Goal: Information Seeking & Learning: Compare options

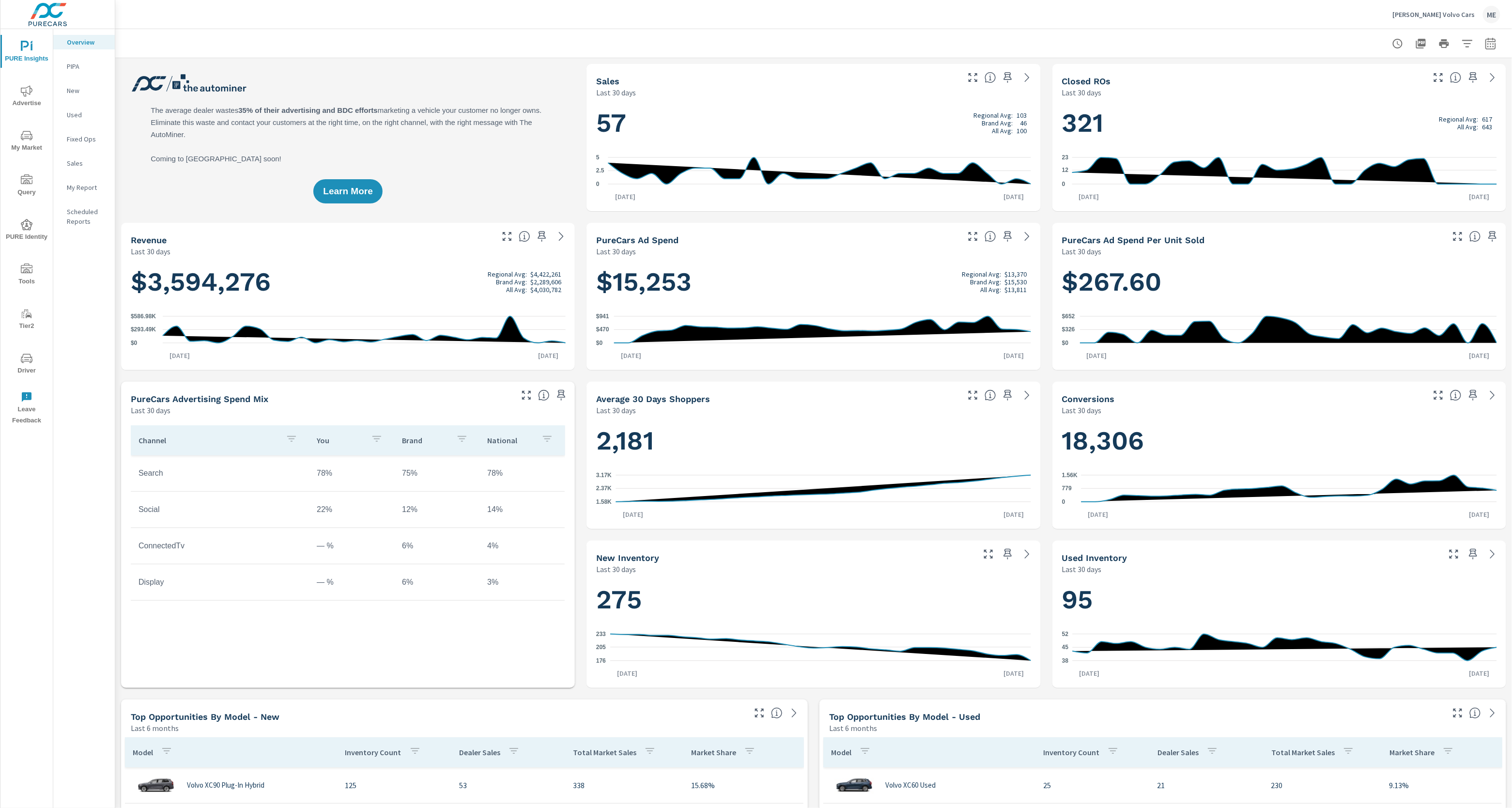
click at [1133, 25] on div "Rusnak Volvo Cars ME" at bounding box center [814, 14] width 1374 height 29
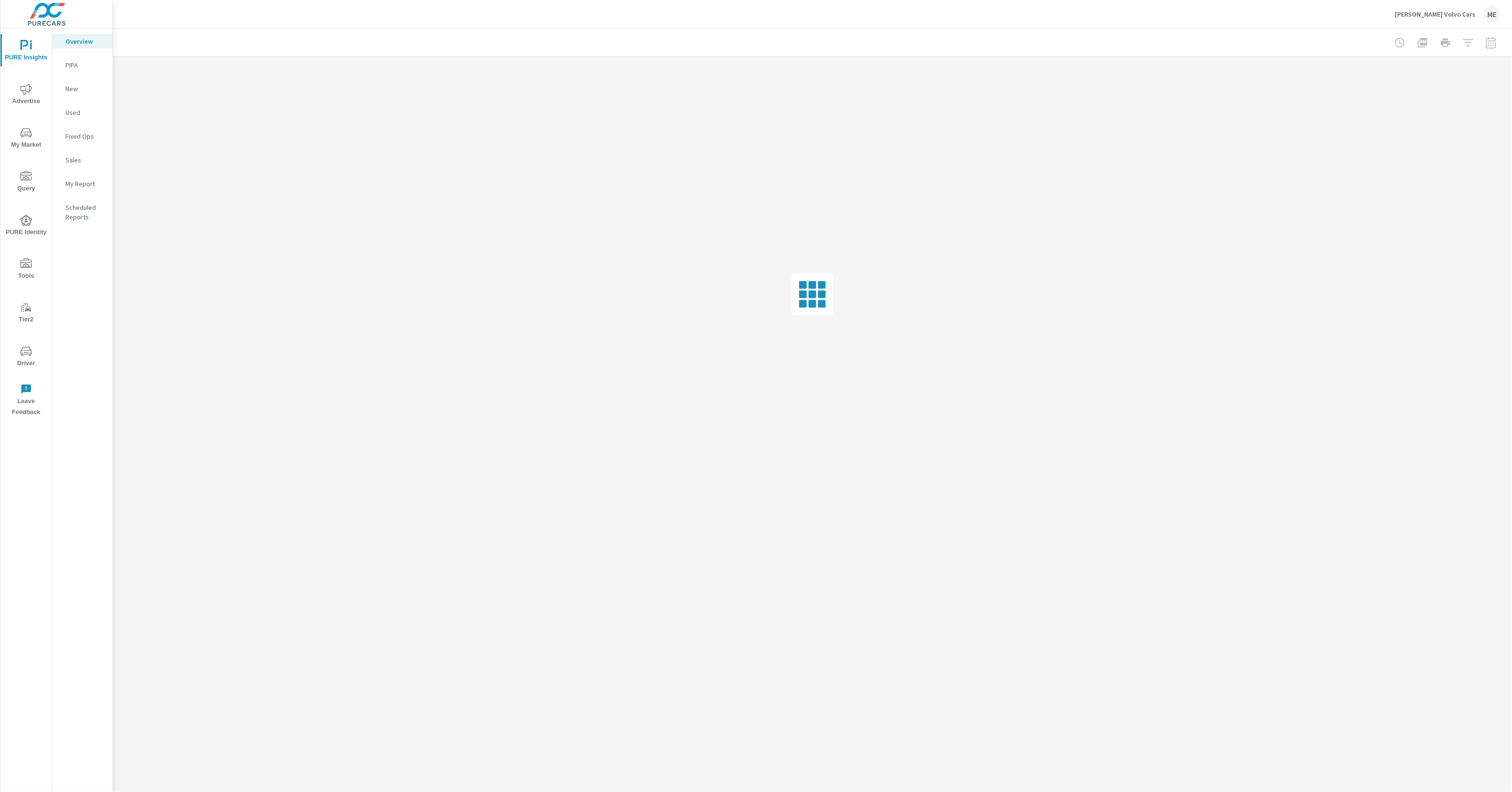
click at [29, 87] on icon "nav menu" at bounding box center [26, 89] width 11 height 11
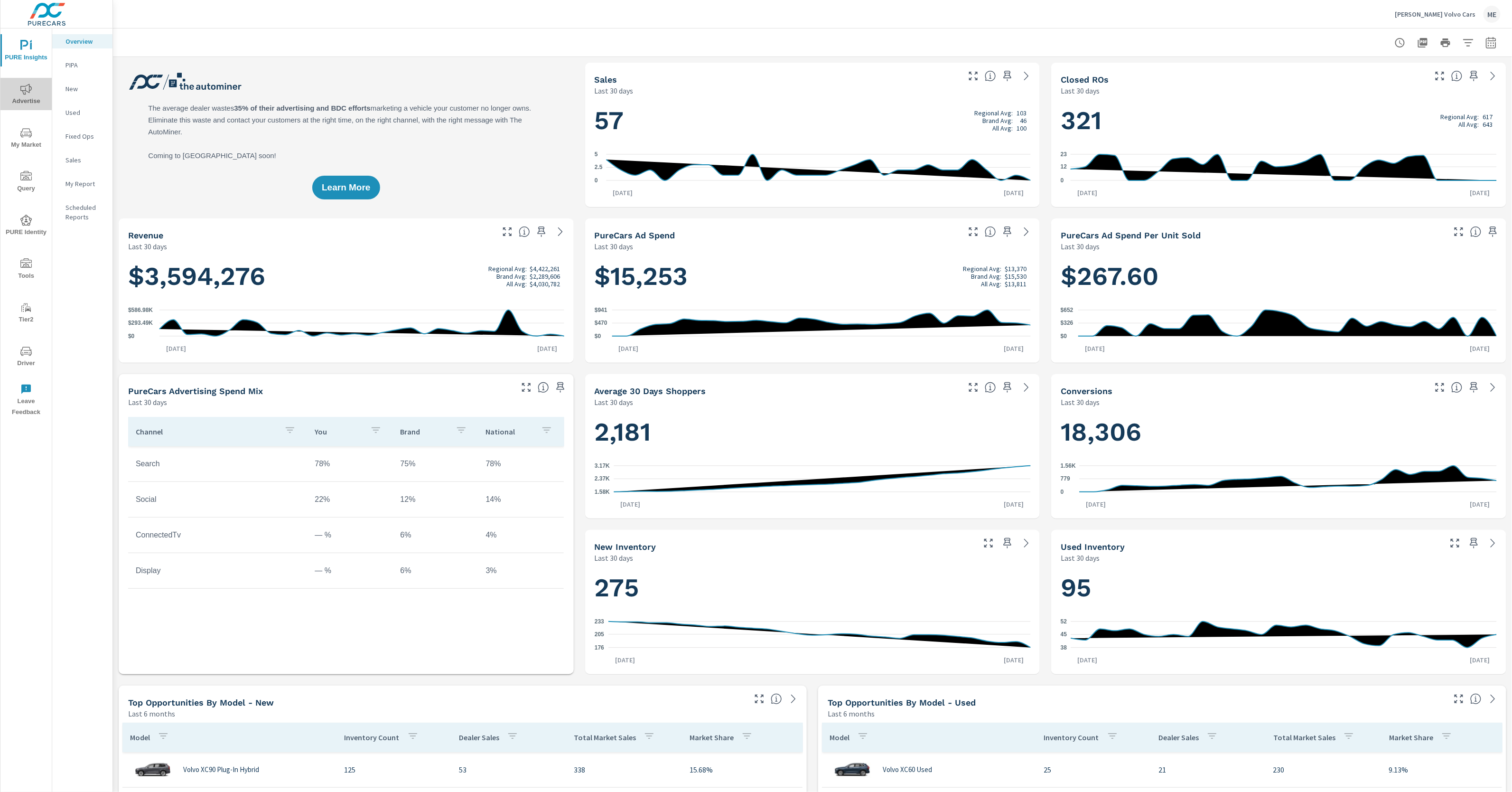
click at [33, 86] on span "Advertise" at bounding box center [26, 95] width 46 height 23
click at [23, 141] on span "My Market" at bounding box center [26, 139] width 46 height 23
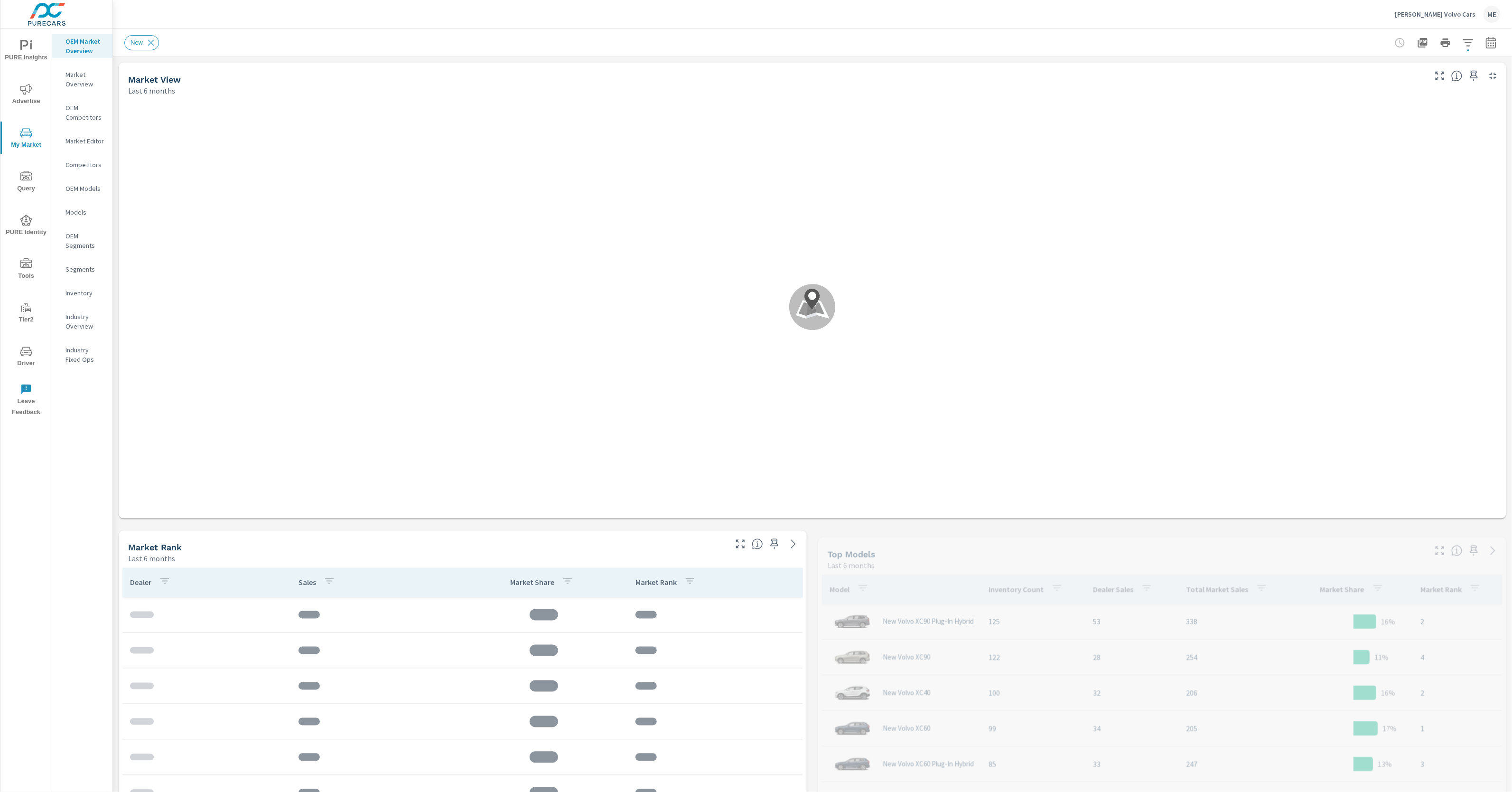
scroll to position [35, 0]
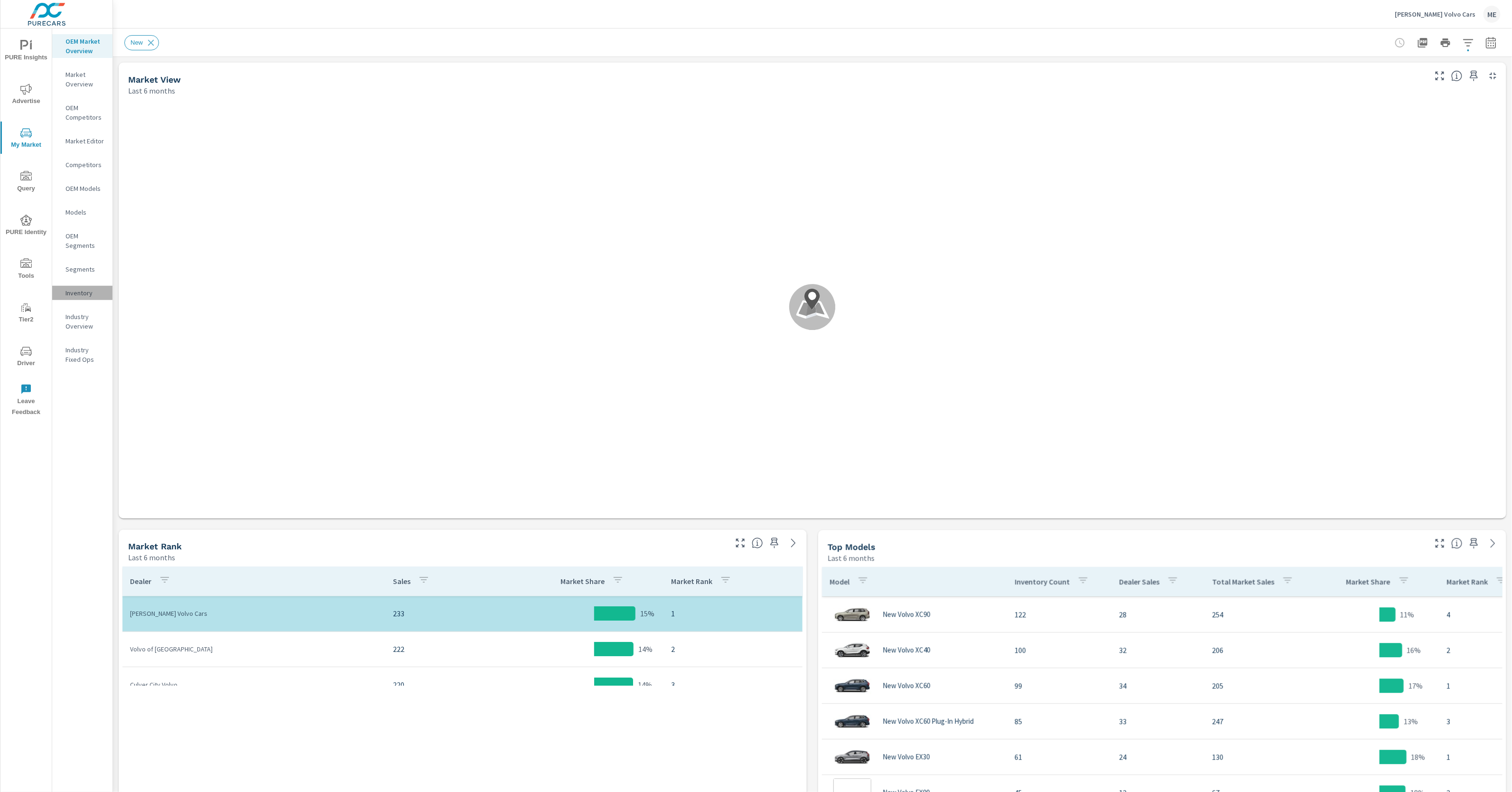
click at [76, 291] on p "Inventory" at bounding box center [85, 293] width 39 height 9
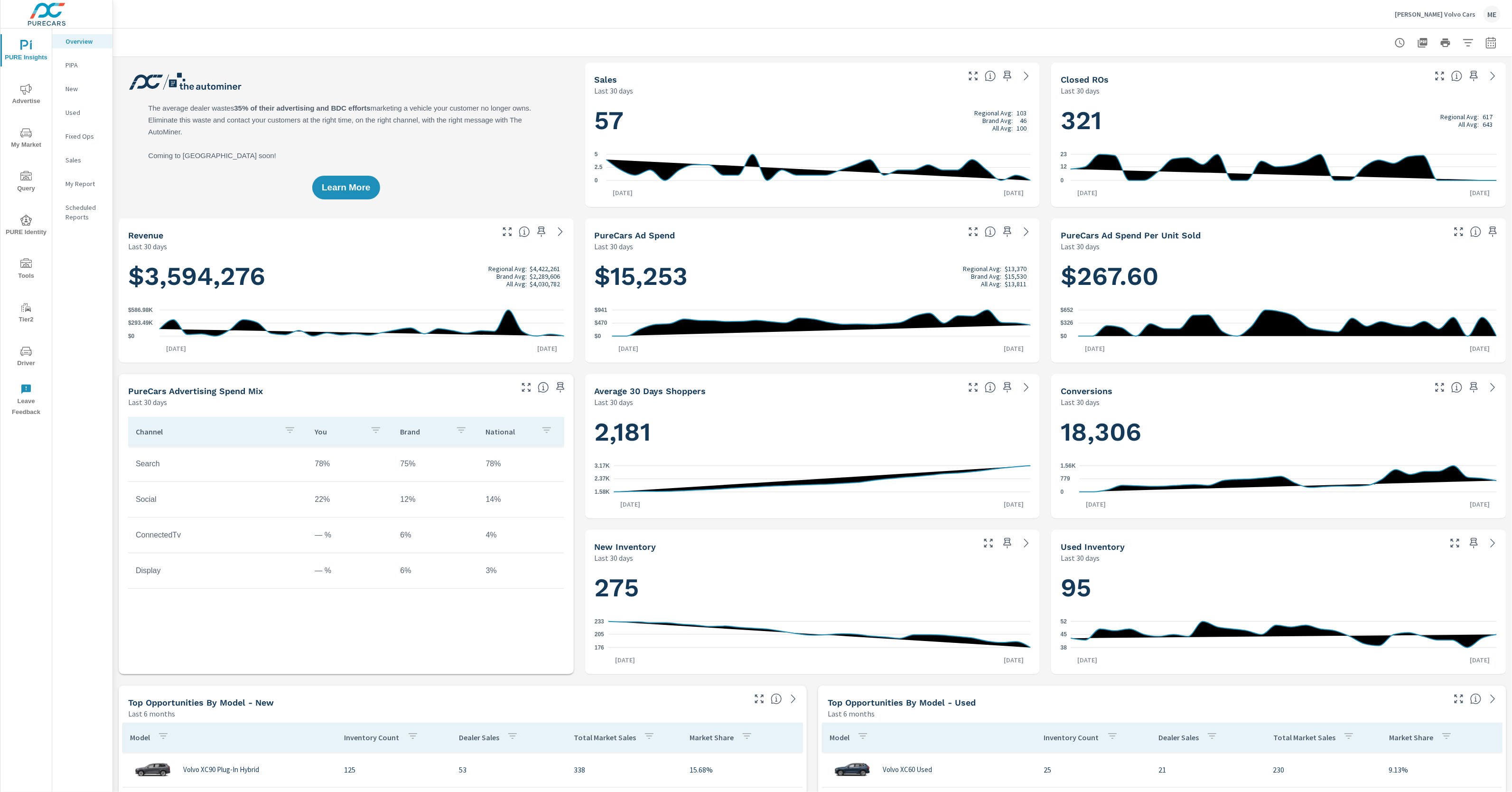
click at [29, 89] on icon "nav menu" at bounding box center [26, 89] width 11 height 11
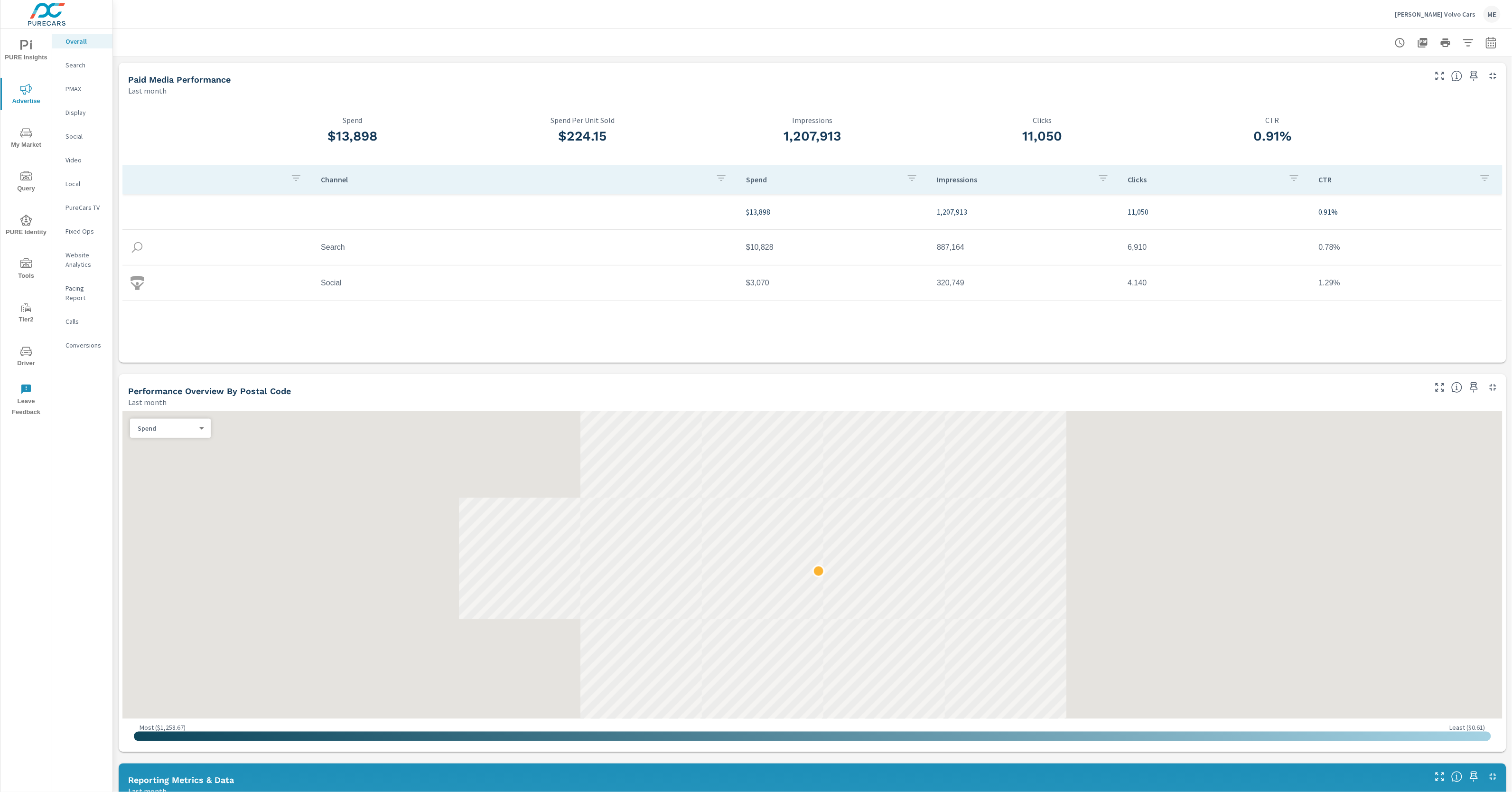
click at [23, 112] on div "PURE Insights Advertise My Market Query PURE Identity Tools Tier2 Driver Leave …" at bounding box center [26, 225] width 51 height 393
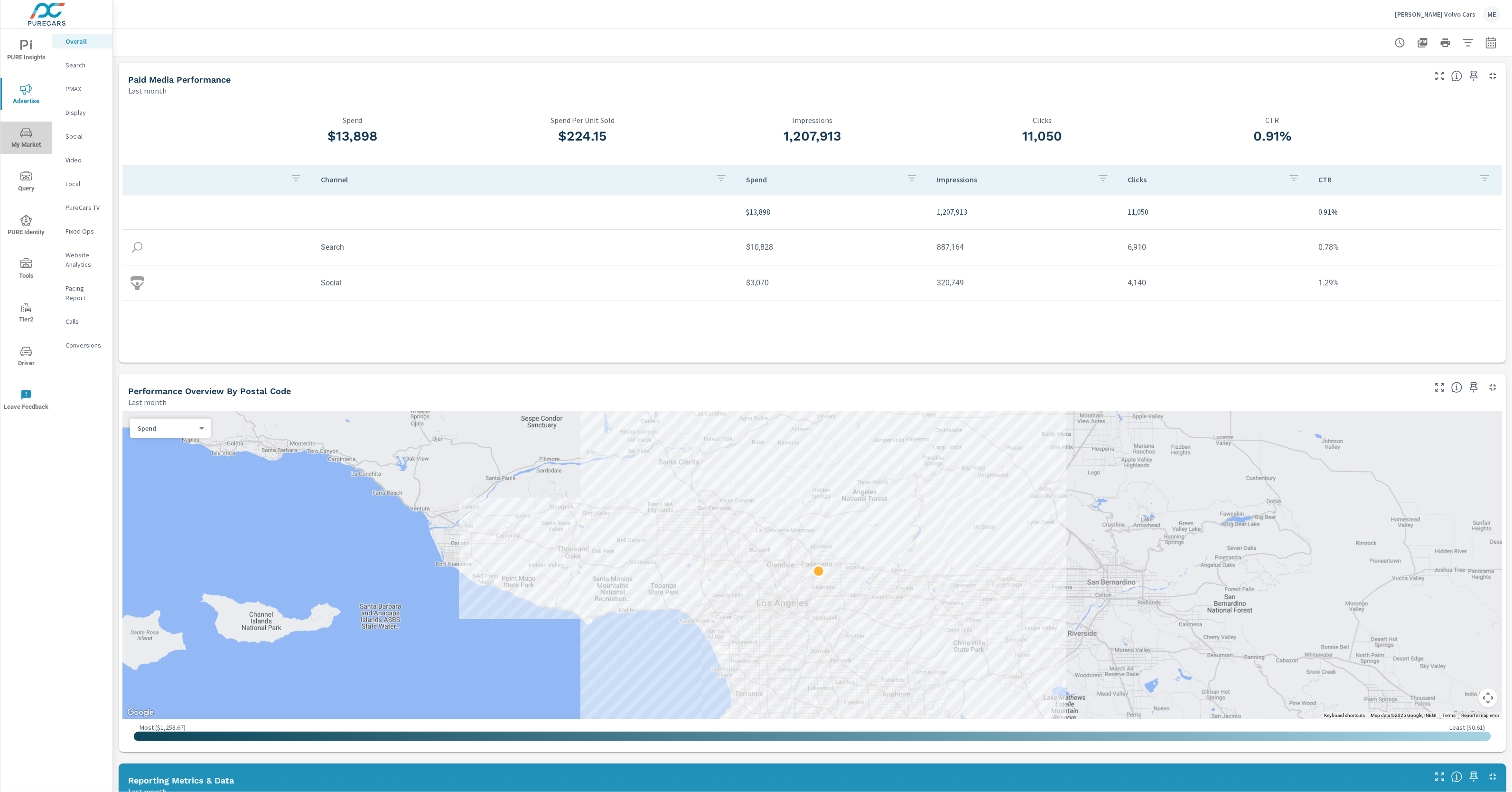
click at [24, 125] on button "My Market" at bounding box center [26, 137] width 51 height 32
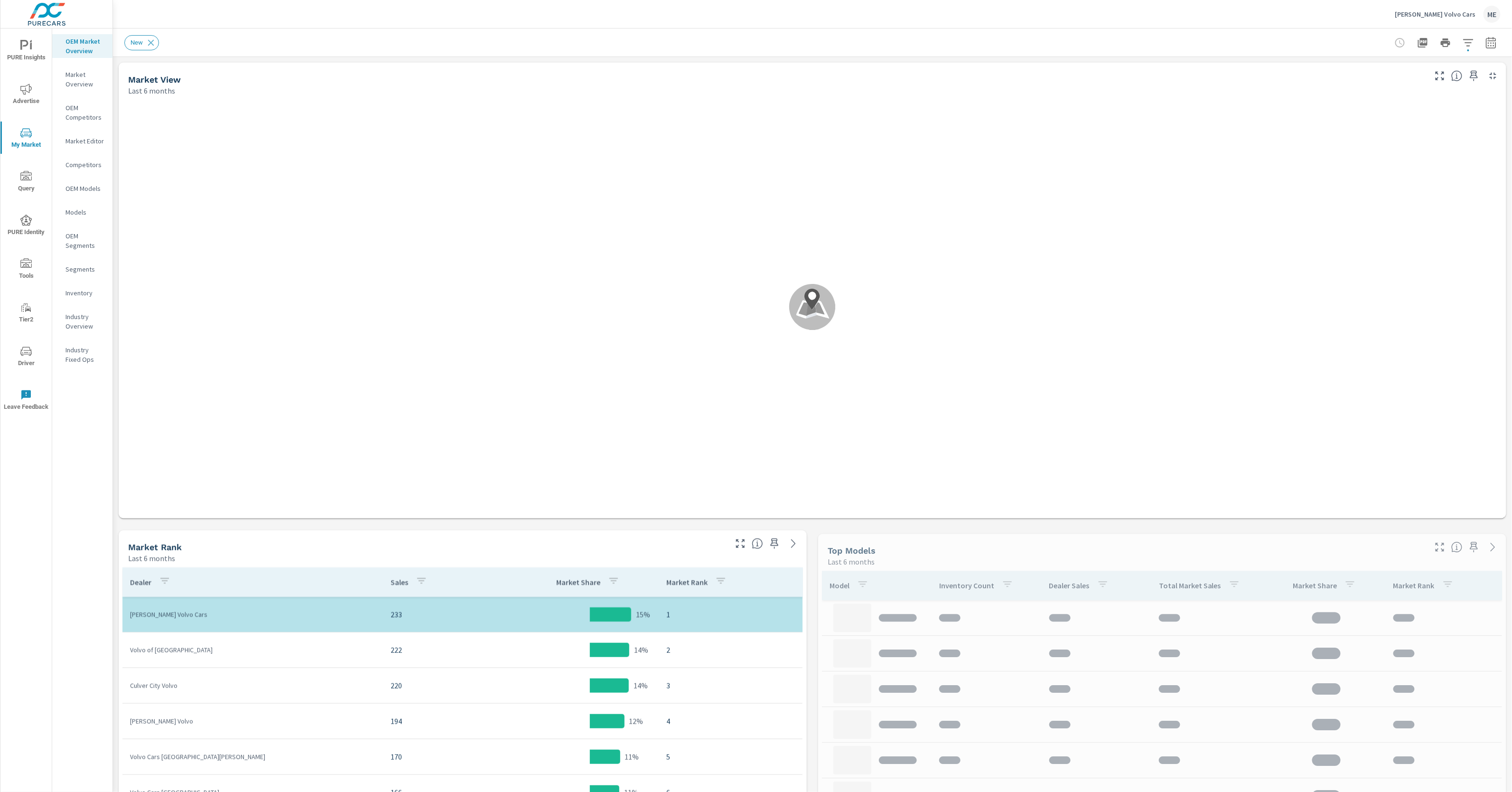
click at [86, 38] on p "OEM Market Overview" at bounding box center [85, 46] width 39 height 19
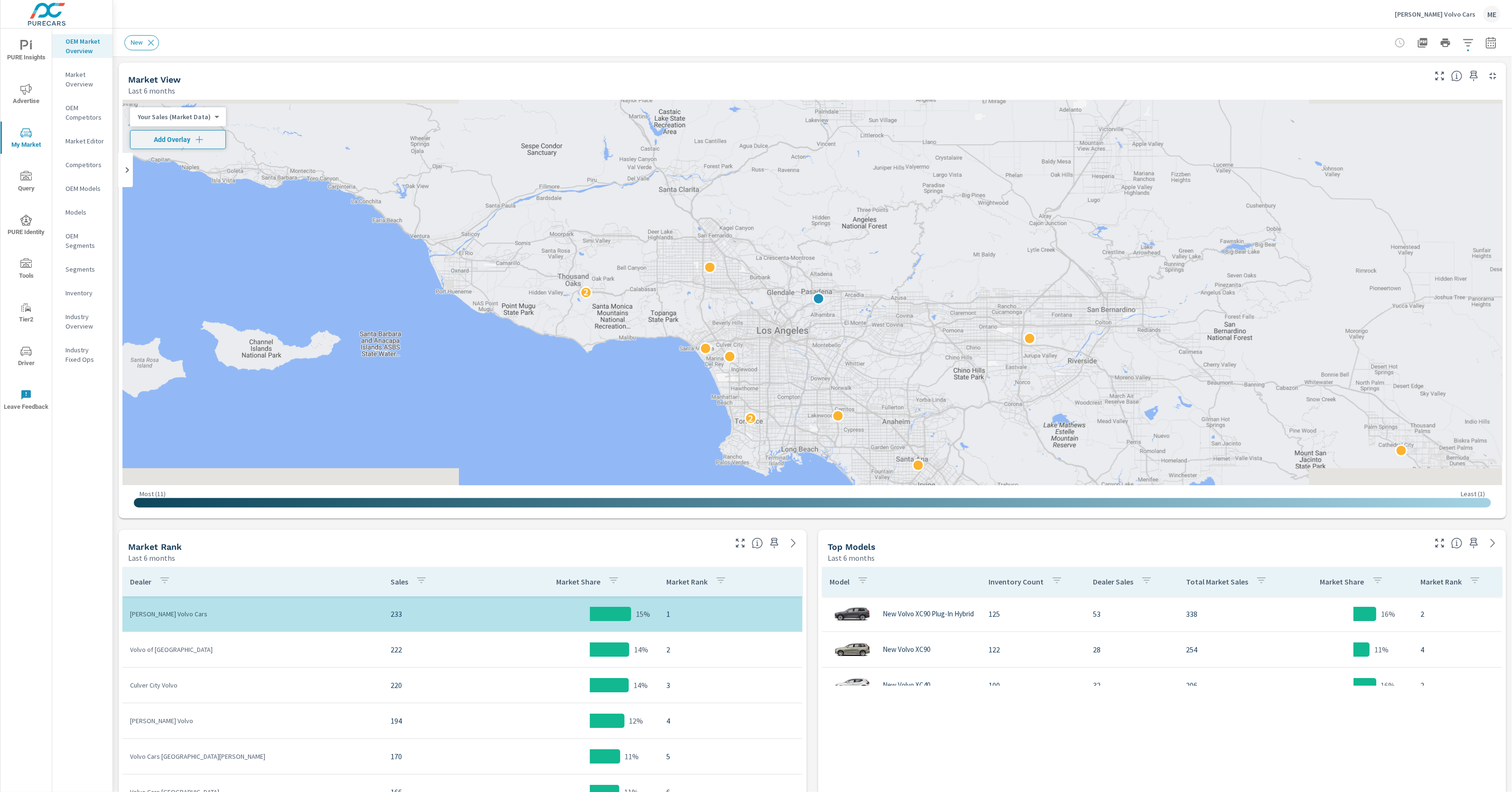
scroll to position [35, 0]
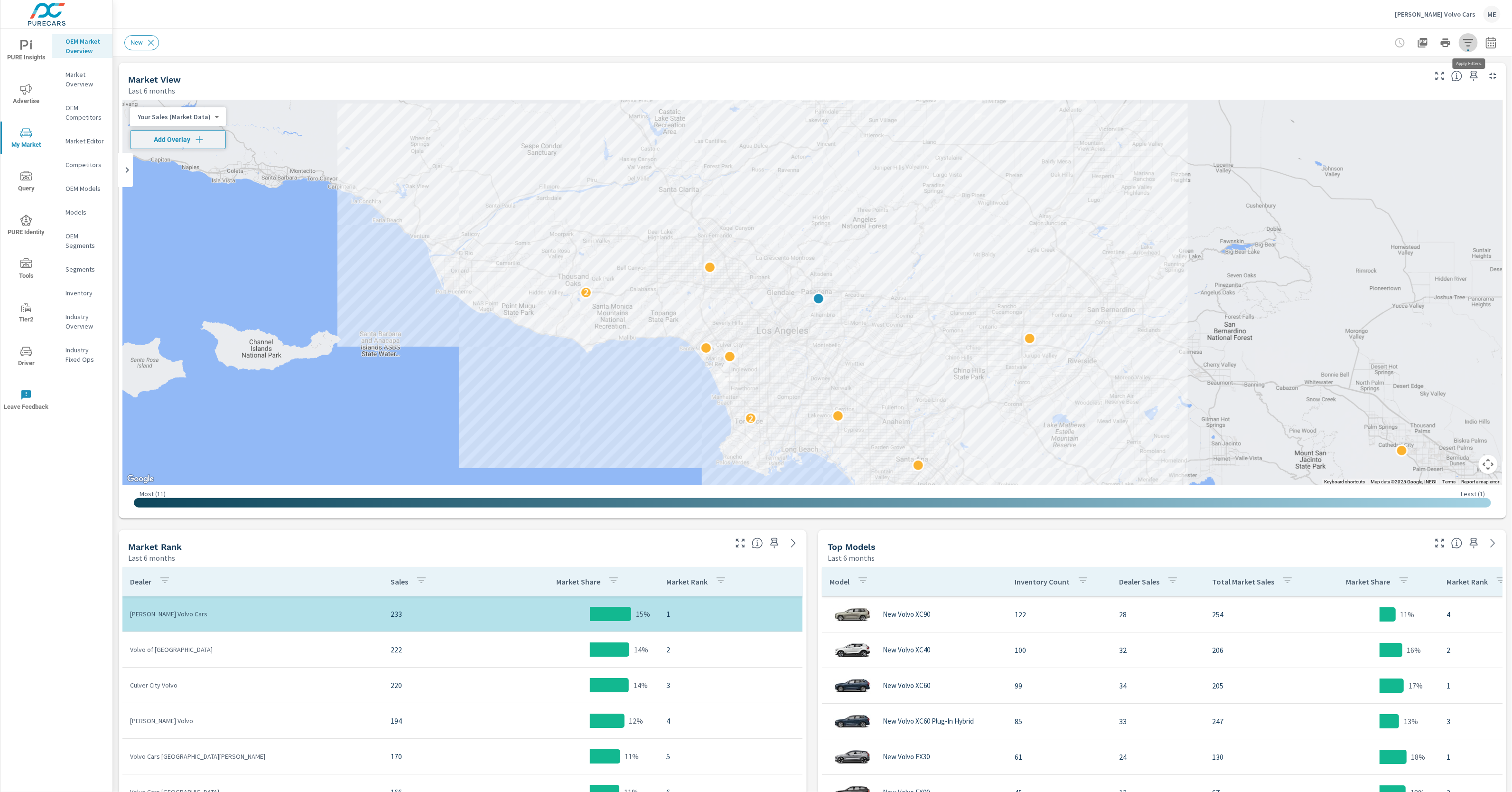
click at [1469, 43] on icon "button" at bounding box center [1468, 42] width 11 height 11
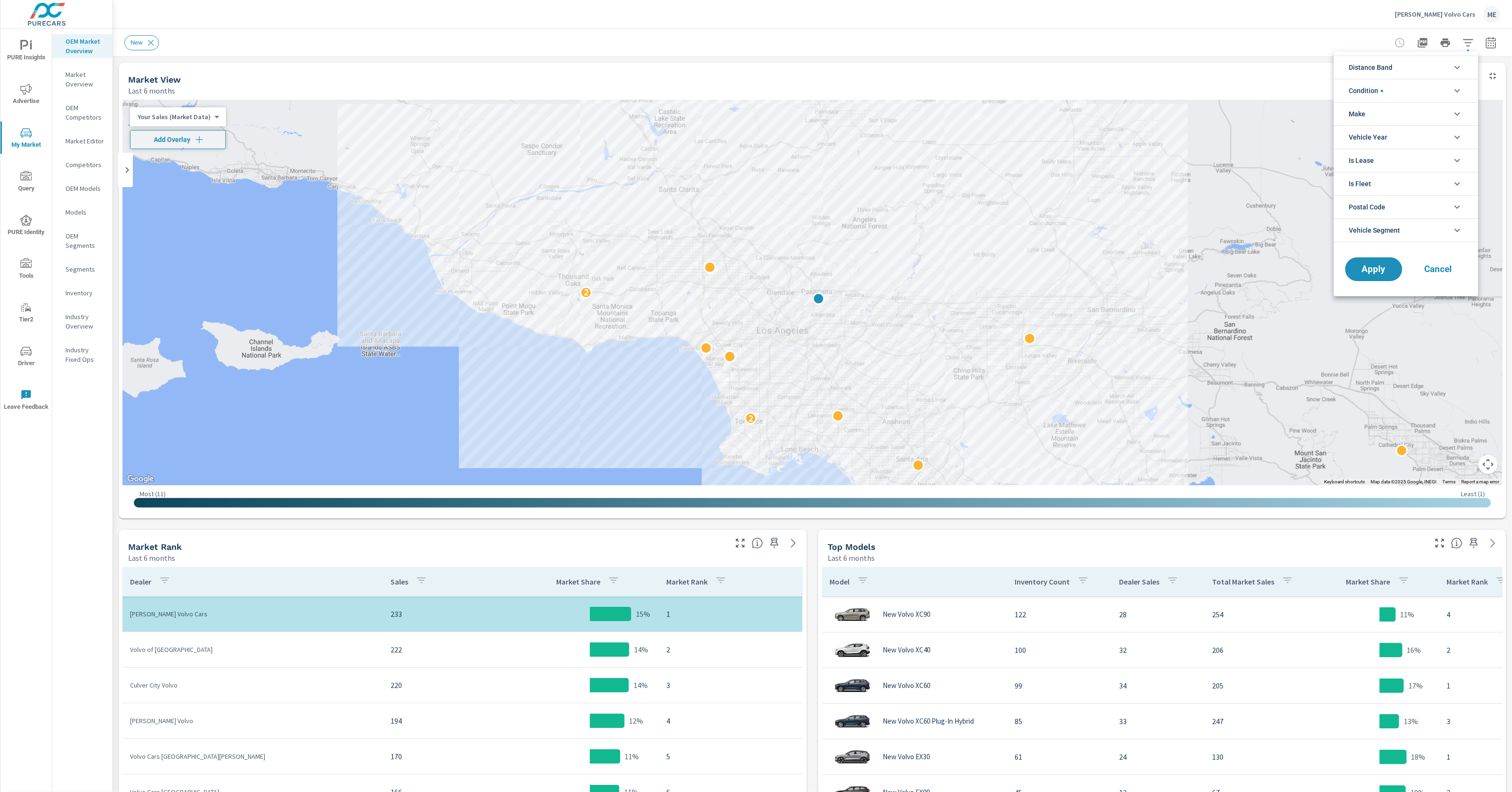
click at [1400, 69] on li "Distance Band" at bounding box center [1406, 68] width 144 height 23
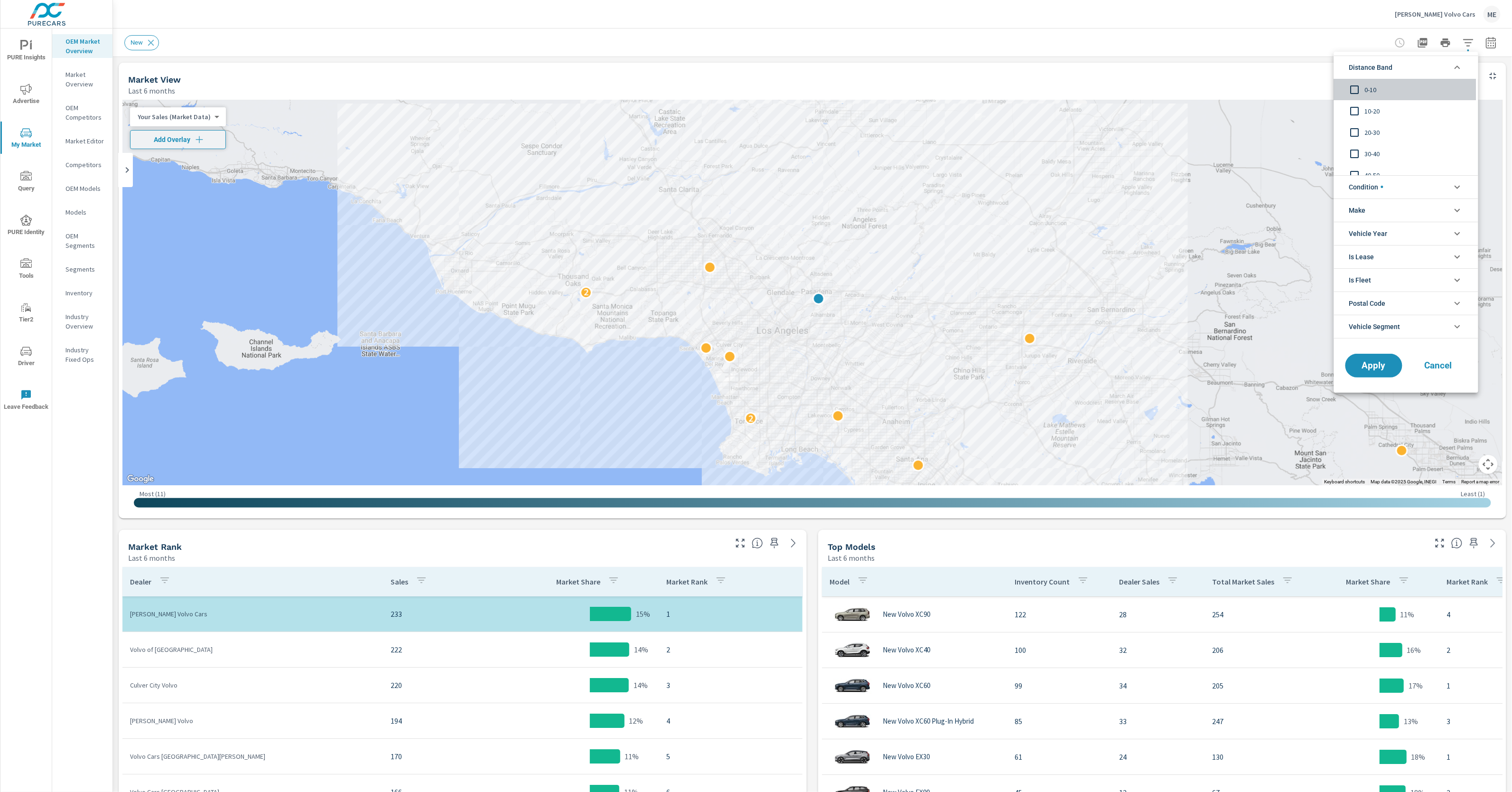
click at [1366, 86] on span "0-10" at bounding box center [1416, 89] width 104 height 11
click at [1367, 103] on div "10-20" at bounding box center [1405, 111] width 143 height 21
click at [1386, 185] on li "Condition" at bounding box center [1406, 187] width 144 height 23
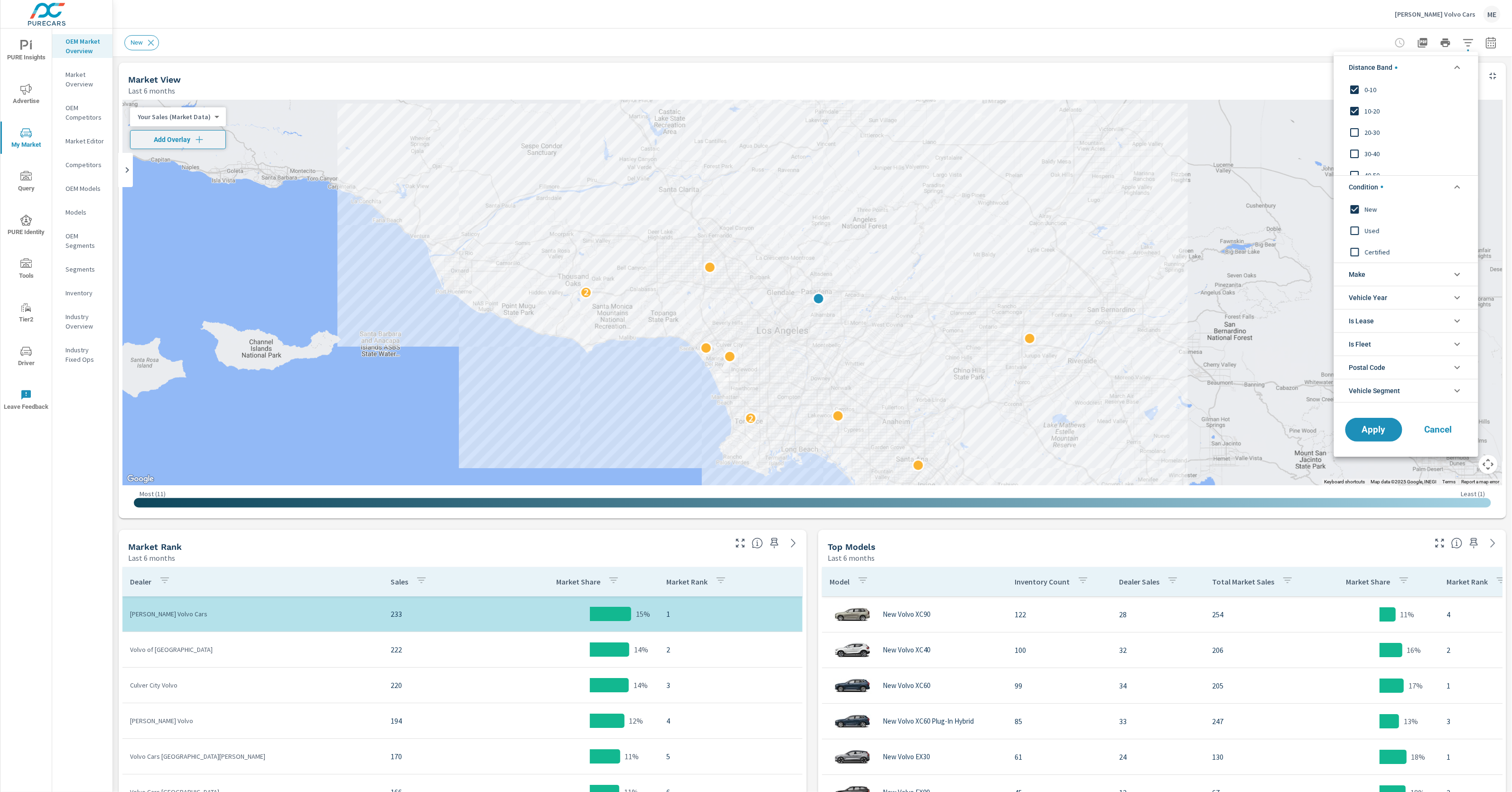
click at [1382, 273] on li "Make" at bounding box center [1406, 274] width 144 height 23
click at [1382, 299] on span "Volvo" at bounding box center [1416, 296] width 104 height 11
click at [1381, 450] on span "Apply" at bounding box center [1374, 450] width 39 height 9
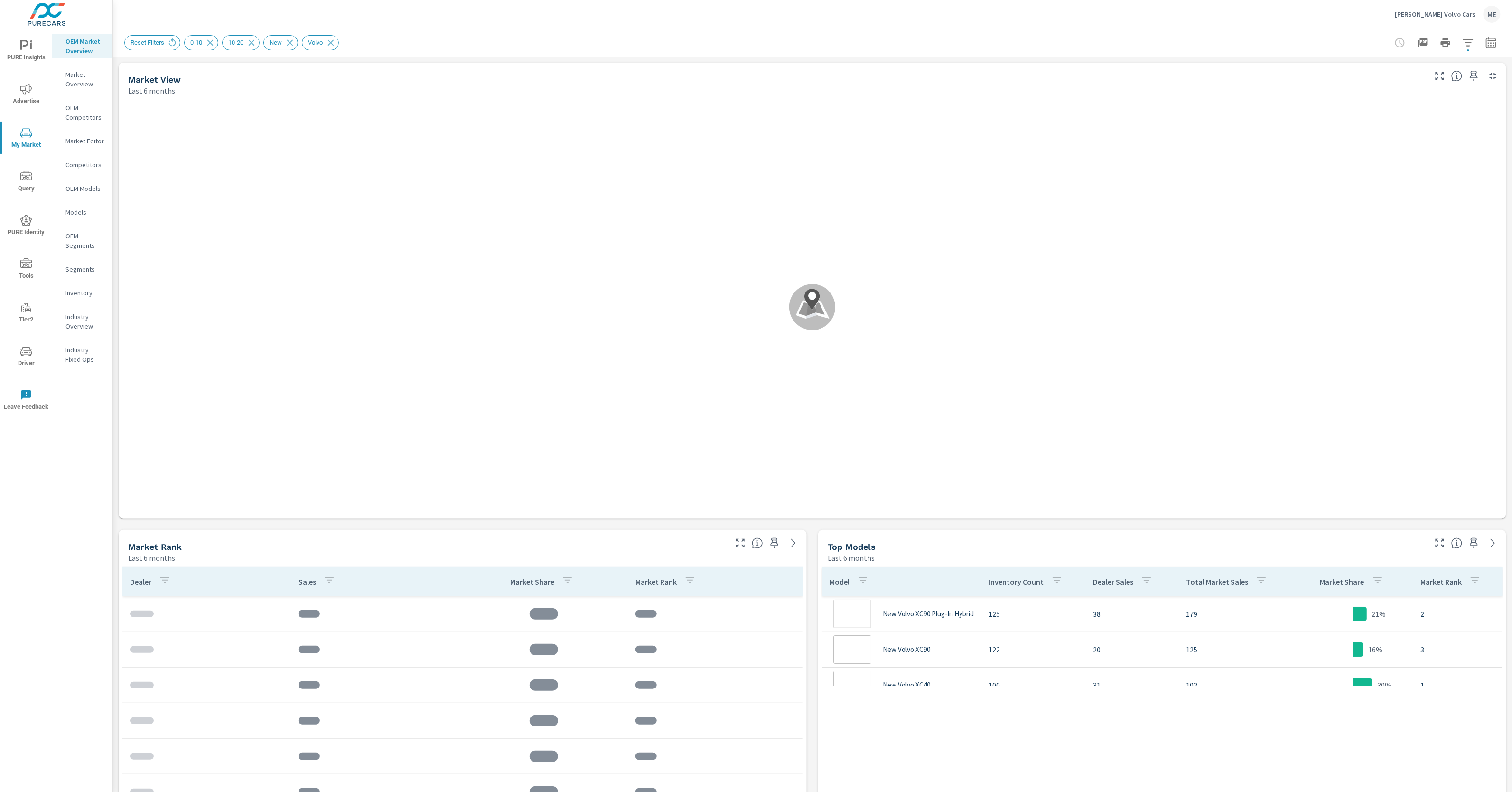
scroll to position [35, 0]
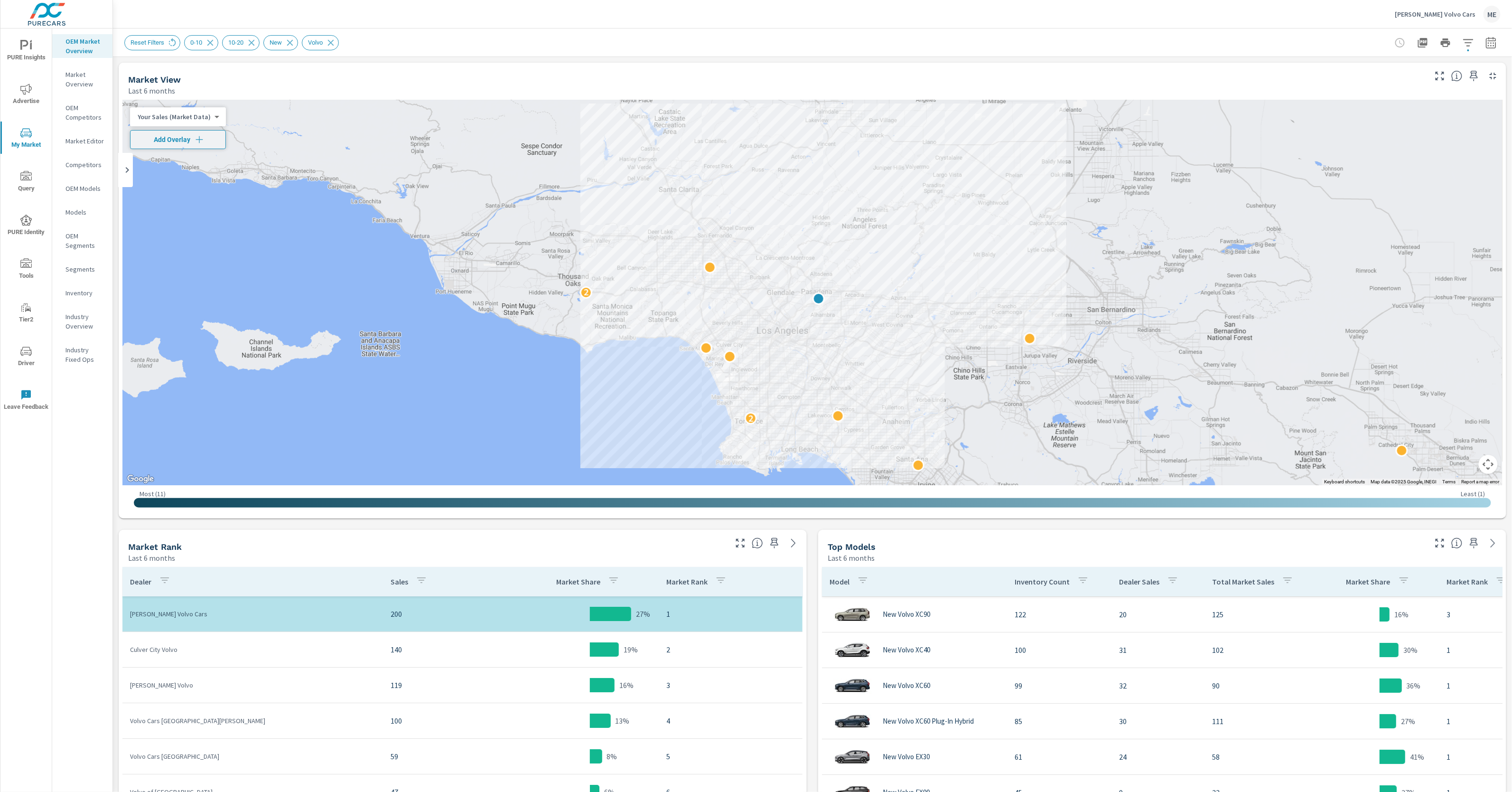
click at [814, 536] on div "Market View Last 6 months ← Move left → Move right ↑ Move up ↓ Move down + Zoom…" at bounding box center [812, 680] width 1399 height 1246
click at [1497, 46] on button "button" at bounding box center [1491, 43] width 19 height 19
drag, startPoint x: 1473, startPoint y: 113, endPoint x: 1472, endPoint y: 132, distance: 19.0
click at [1473, 113] on div "Mar" at bounding box center [1469, 112] width 28 height 23
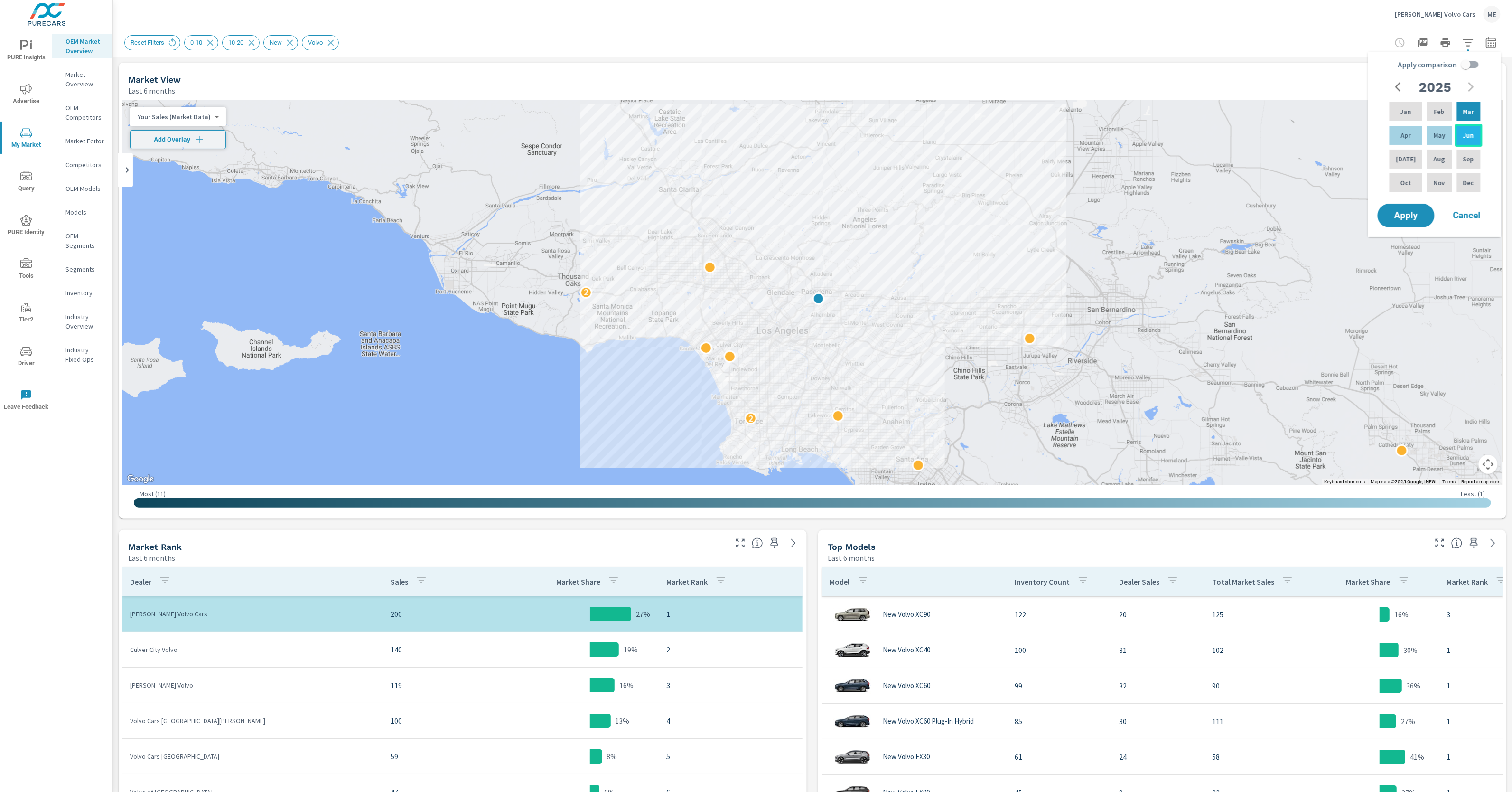
click at [1472, 133] on p "Jun" at bounding box center [1469, 135] width 11 height 9
click at [1476, 63] on input "Apply comparison" at bounding box center [1466, 65] width 54 height 18
checkbox input "true"
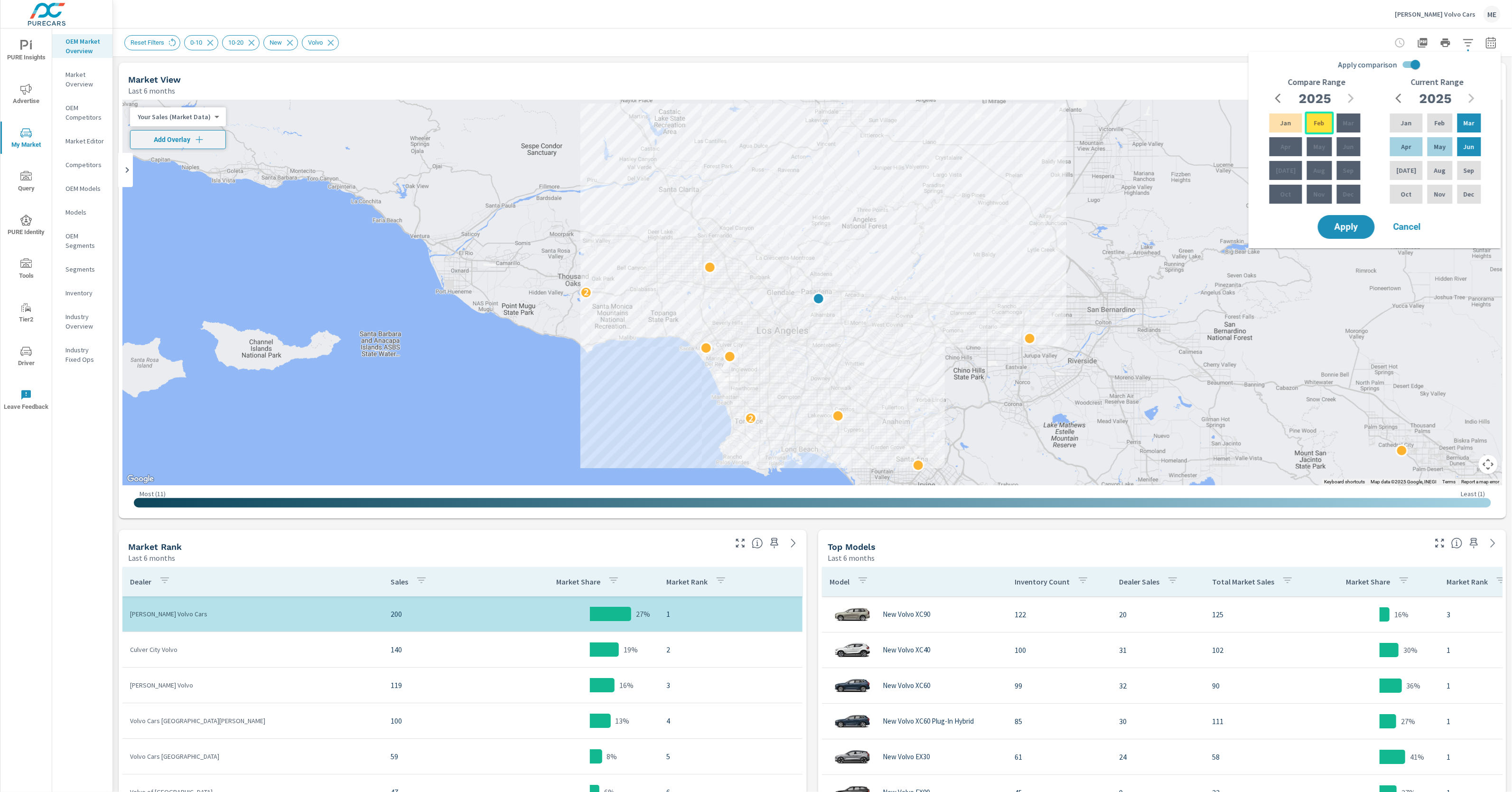
click at [1315, 118] on p "Feb" at bounding box center [1319, 123] width 11 height 9
click at [1280, 93] on icon "button" at bounding box center [1281, 98] width 11 height 11
click at [1320, 193] on p "Nov" at bounding box center [1319, 194] width 11 height 9
click at [1361, 227] on span "Apply" at bounding box center [1346, 227] width 39 height 9
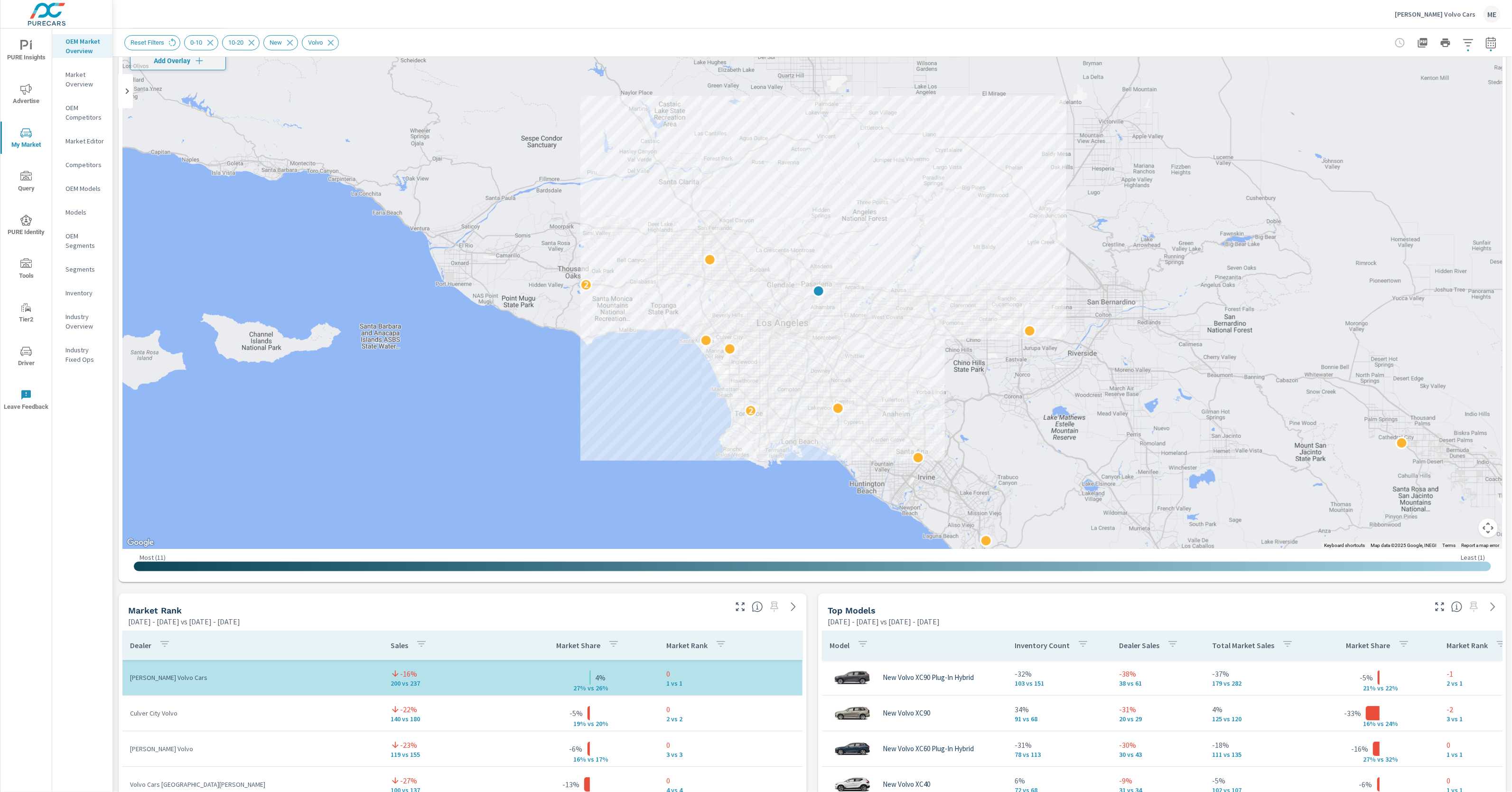
scroll to position [69, 0]
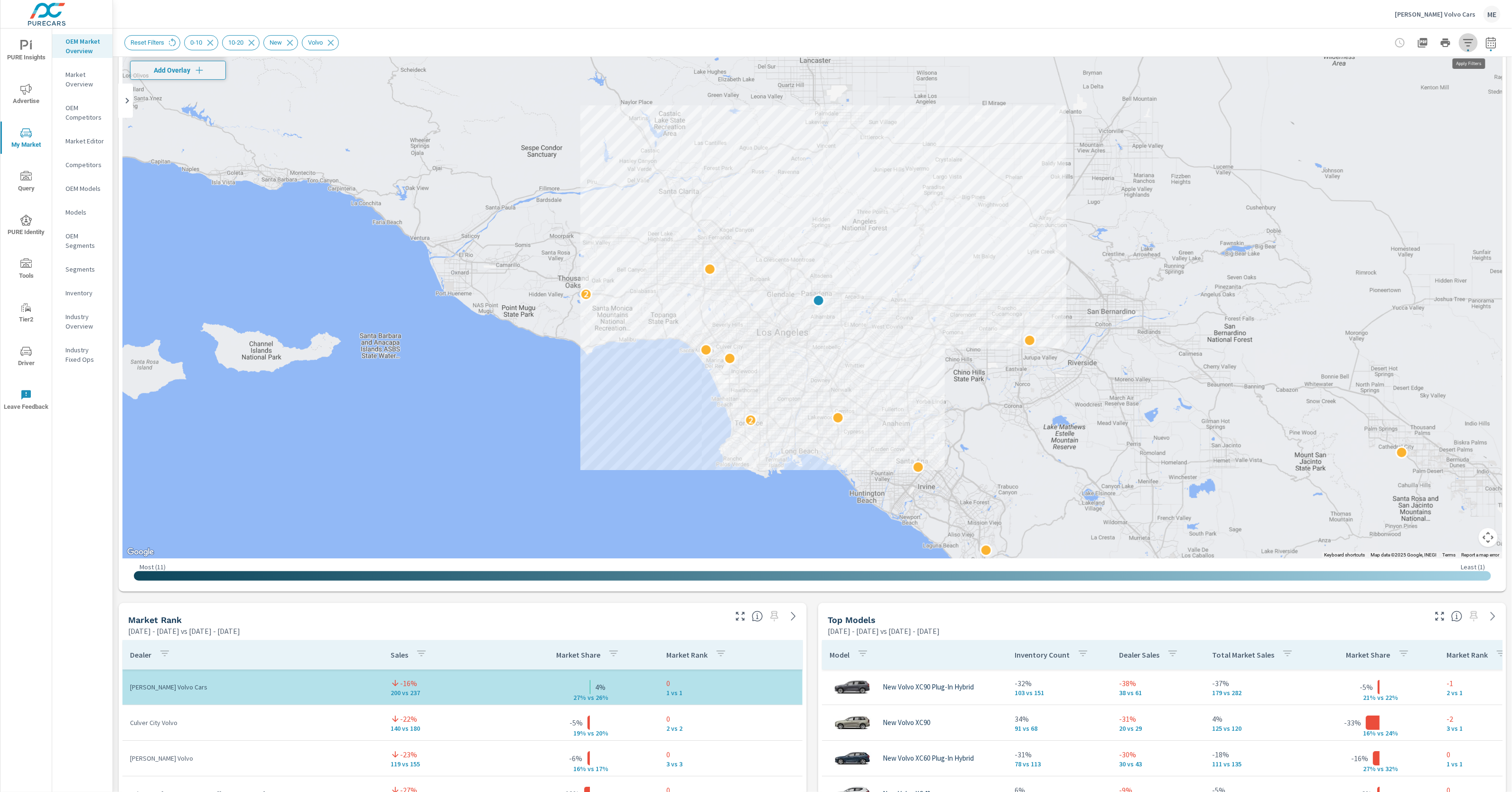
click at [1471, 42] on icon "button" at bounding box center [1468, 42] width 10 height 7
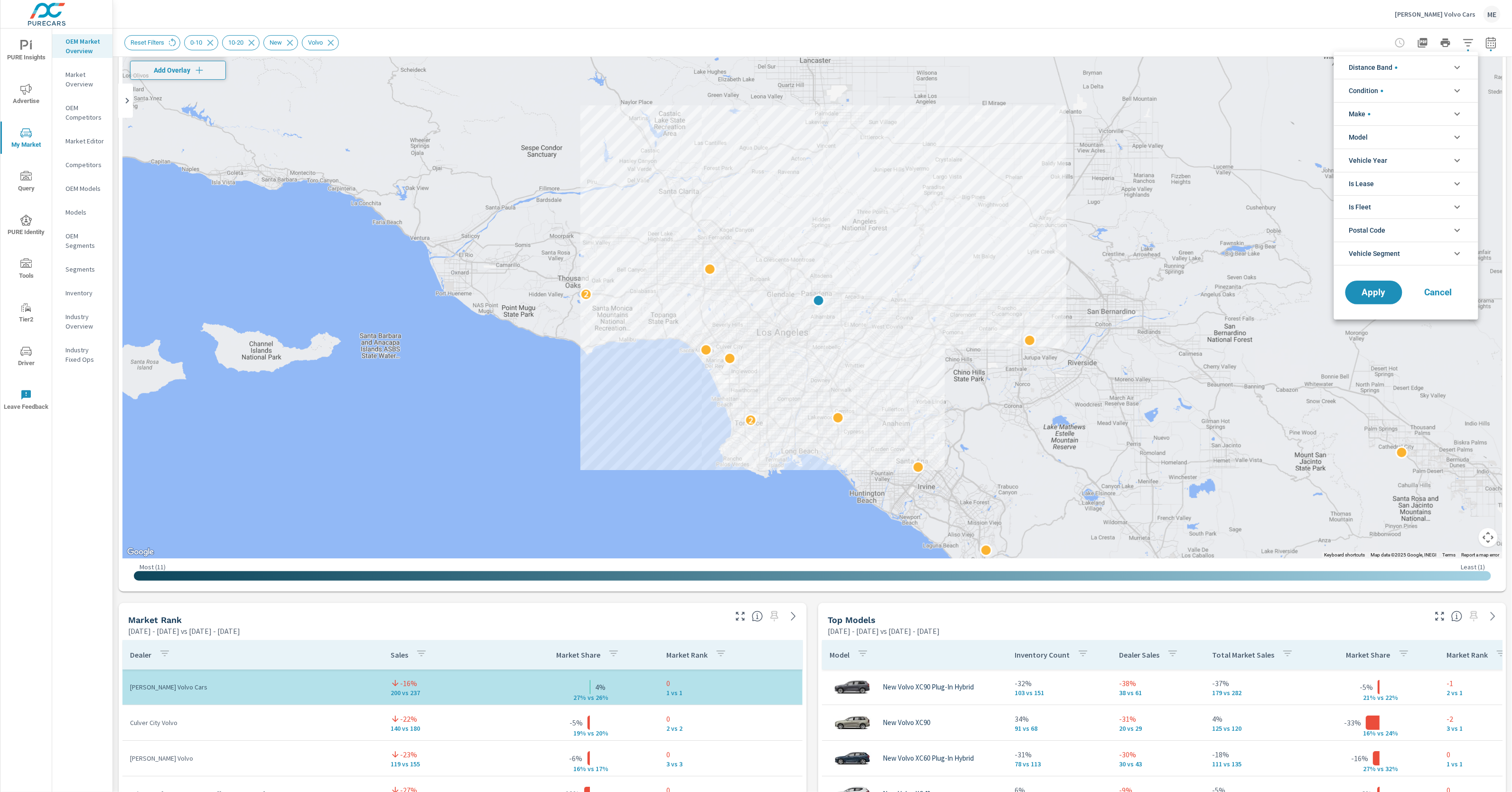
click at [1396, 133] on li "Model" at bounding box center [1406, 137] width 144 height 23
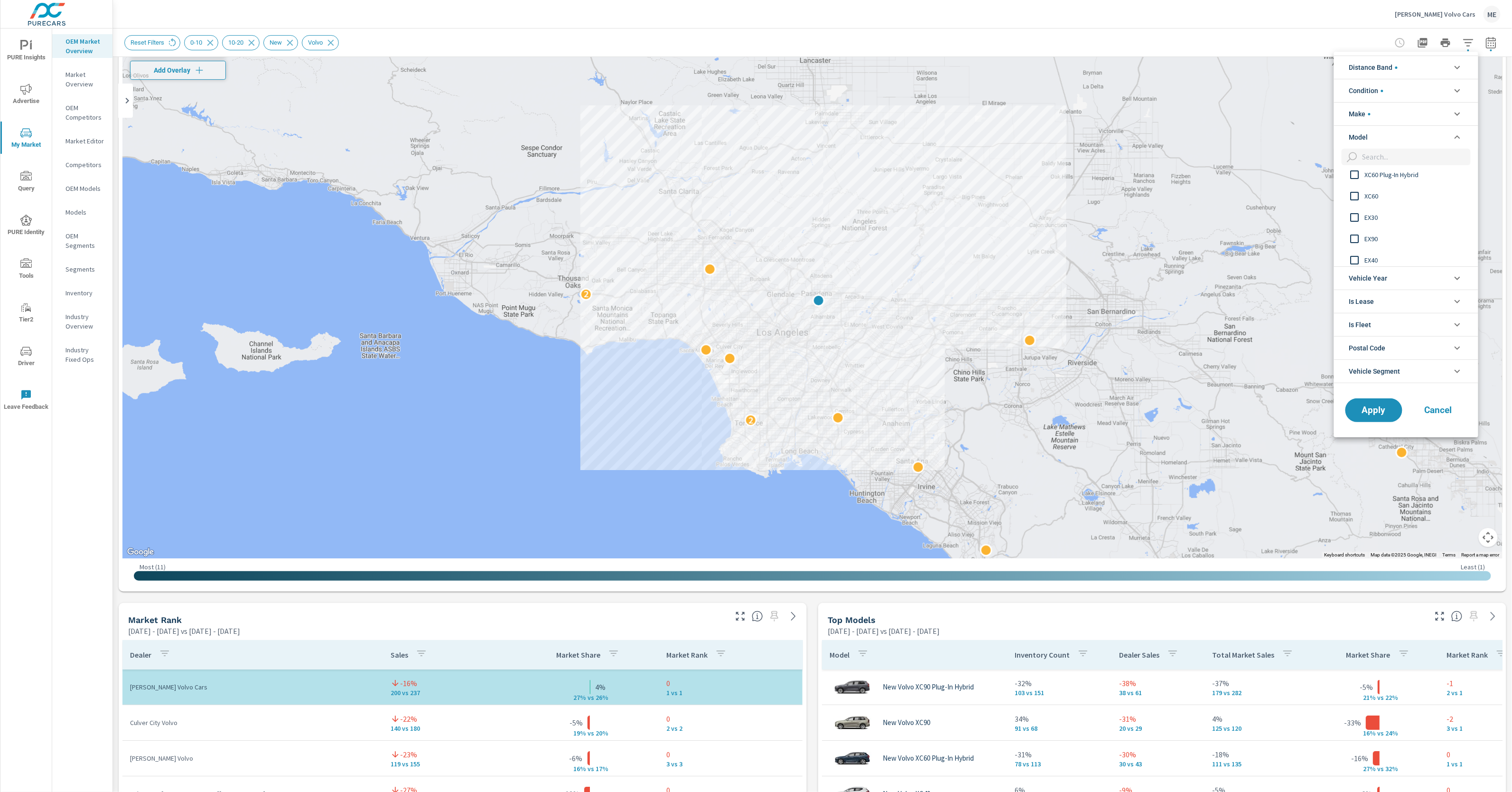
scroll to position [74, 0]
click at [1375, 213] on span "EX30" at bounding box center [1416, 213] width 104 height 11
click at [1373, 234] on div "XC40 XC60 Plug-In Hybrid XC60 EX30 EX90 EX40 C40 Recharge Pure Electric S90 V60" at bounding box center [1405, 218] width 143 height 96
click at [1373, 235] on span "EX90" at bounding box center [1416, 234] width 104 height 11
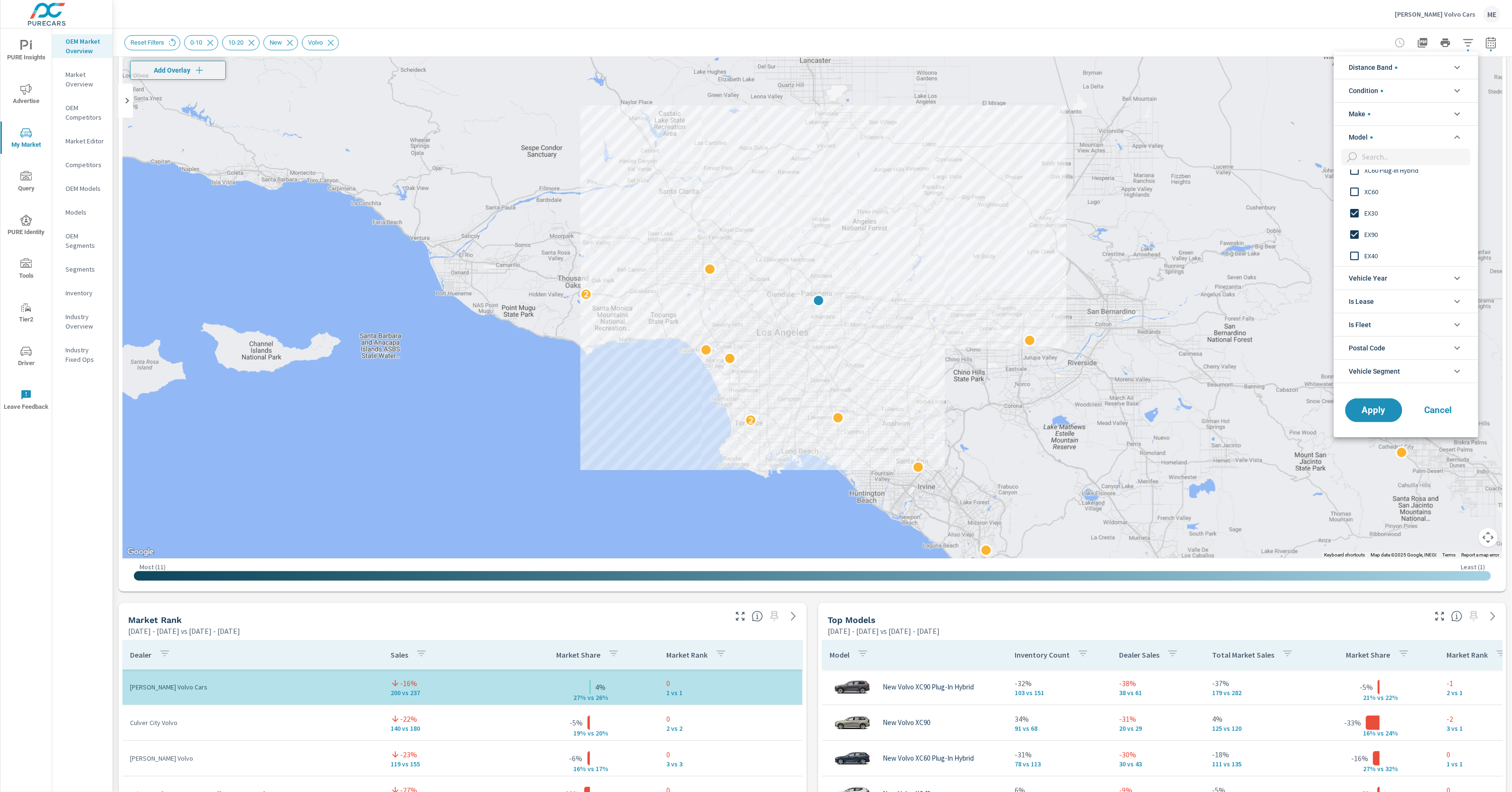
click at [1369, 257] on span "EX40" at bounding box center [1416, 255] width 104 height 11
click at [1379, 410] on span "Apply" at bounding box center [1374, 409] width 39 height 9
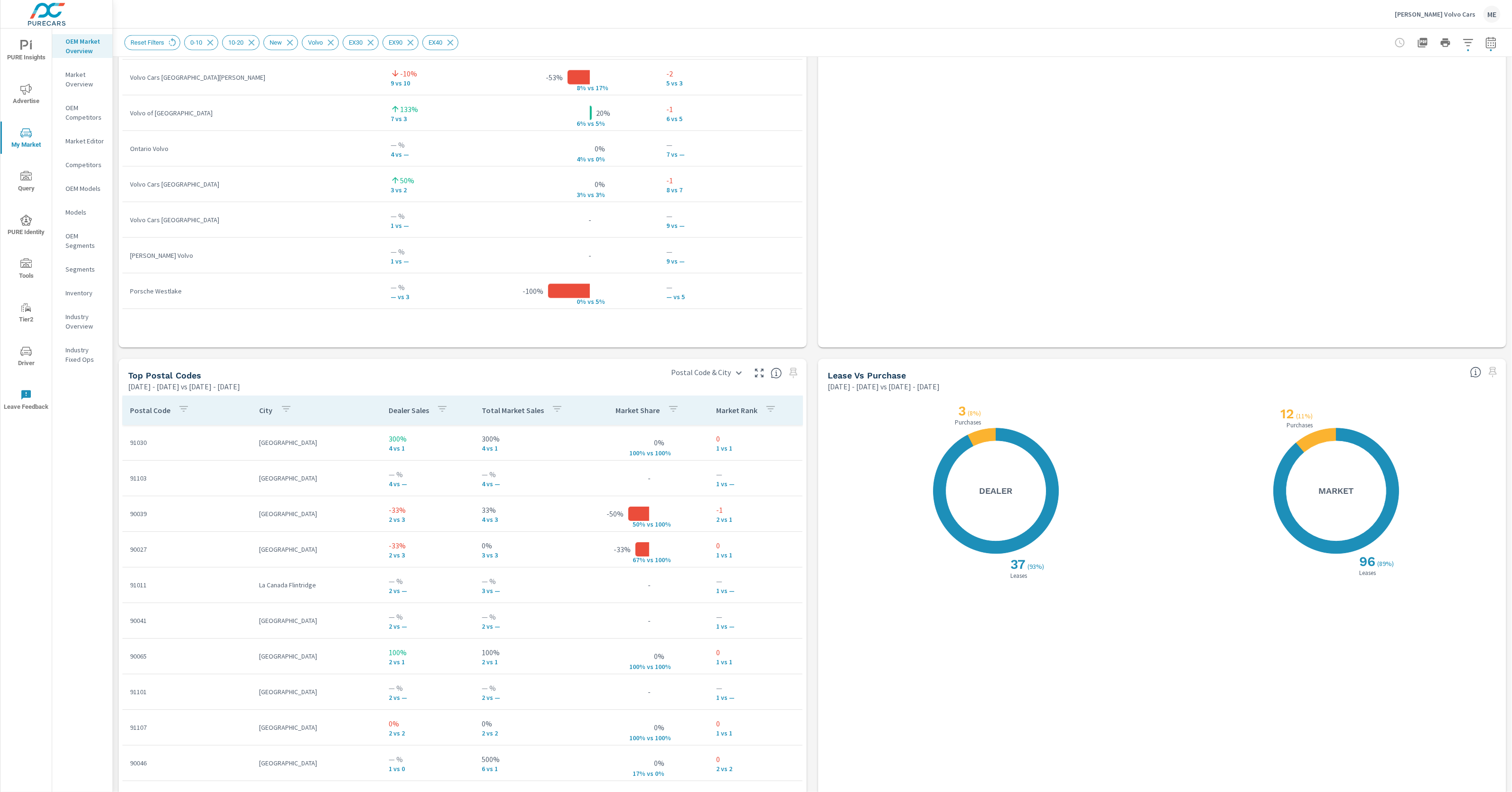
scroll to position [868, 0]
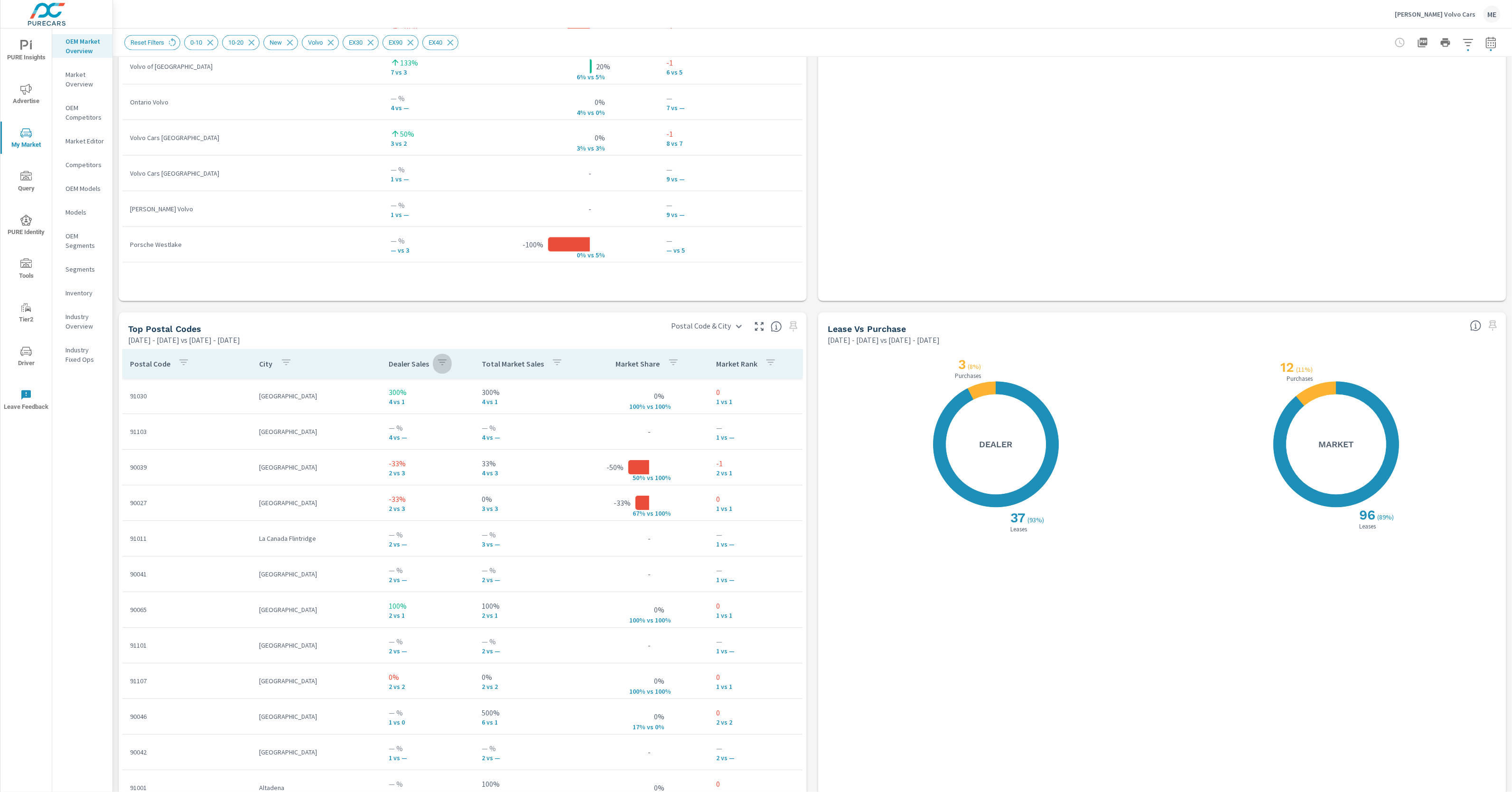
click at [443, 363] on icon "button" at bounding box center [442, 363] width 9 height 6
click at [516, 365] on div at bounding box center [756, 396] width 1512 height 792
click at [554, 363] on icon "button" at bounding box center [557, 363] width 9 height 6
click at [549, 478] on p "PREV" at bounding box center [556, 481] width 14 height 9
click at [808, 442] on div at bounding box center [756, 396] width 1512 height 792
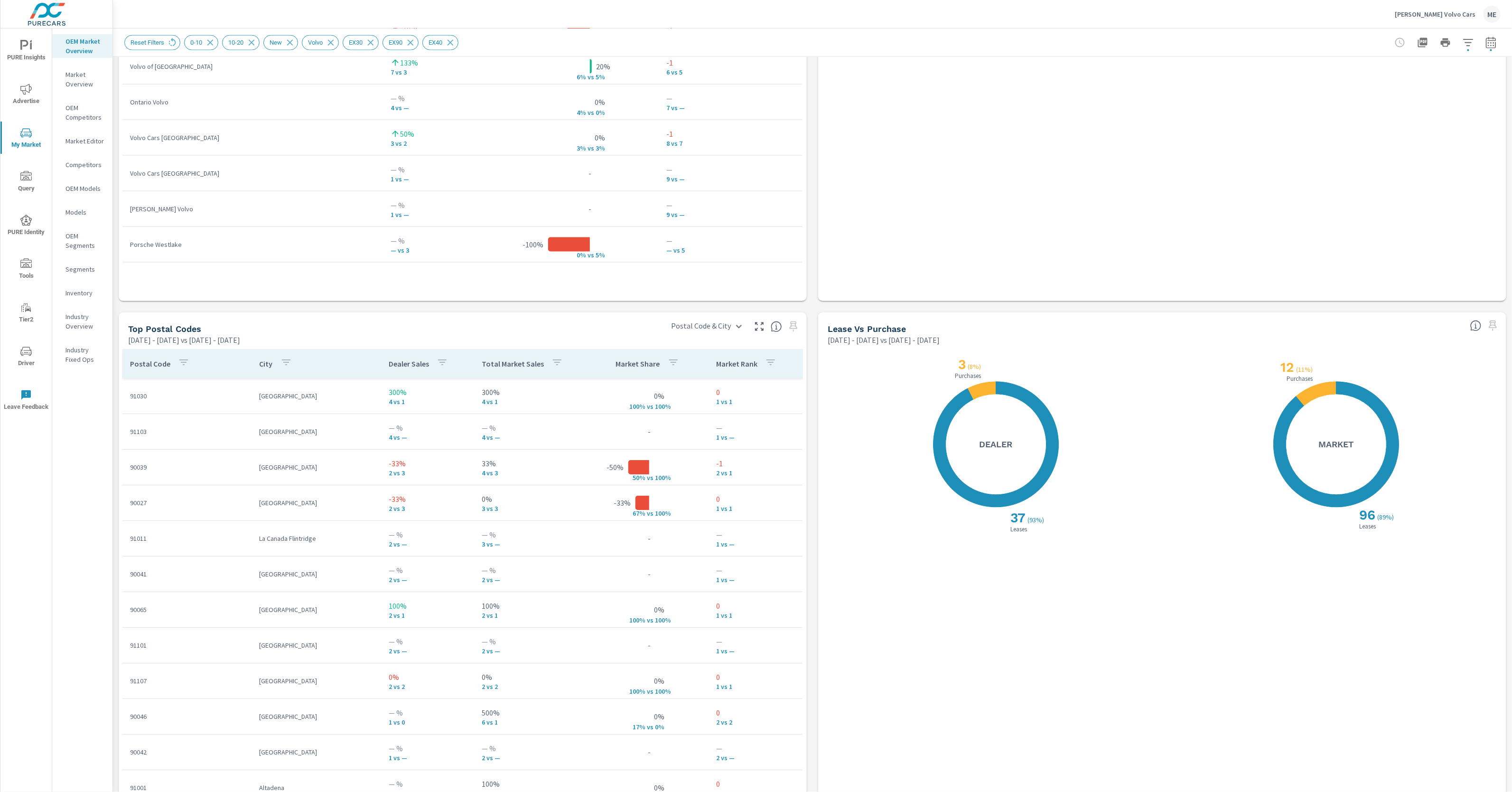
click at [559, 366] on icon "button" at bounding box center [557, 362] width 11 height 11
click at [586, 477] on p "DIFF" at bounding box center [592, 481] width 12 height 9
click at [558, 427] on input "Search" at bounding box center [556, 429] width 109 height 19
click at [810, 417] on div at bounding box center [756, 396] width 1512 height 792
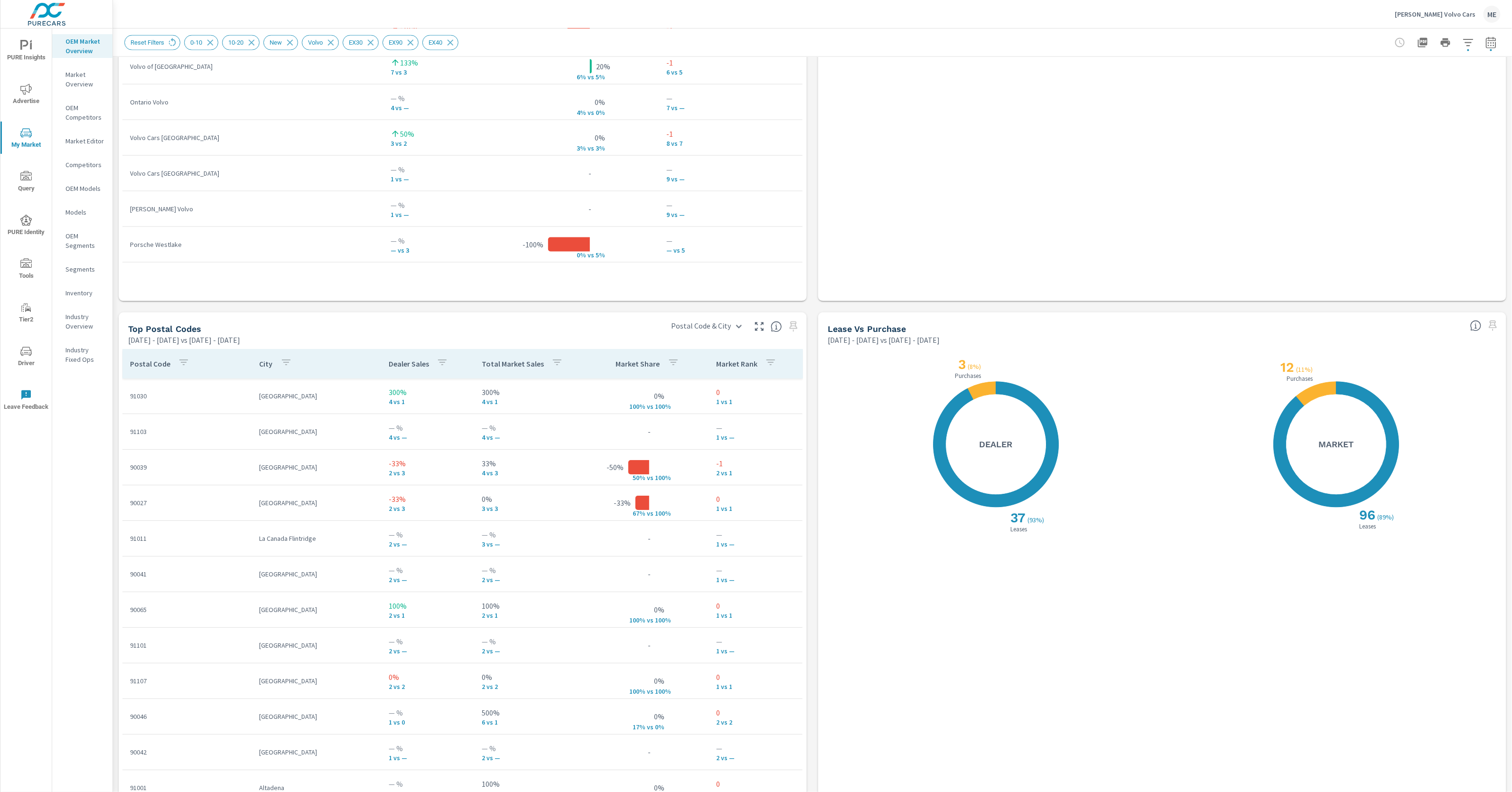
click at [510, 365] on p "Total Market Sales" at bounding box center [513, 364] width 62 height 9
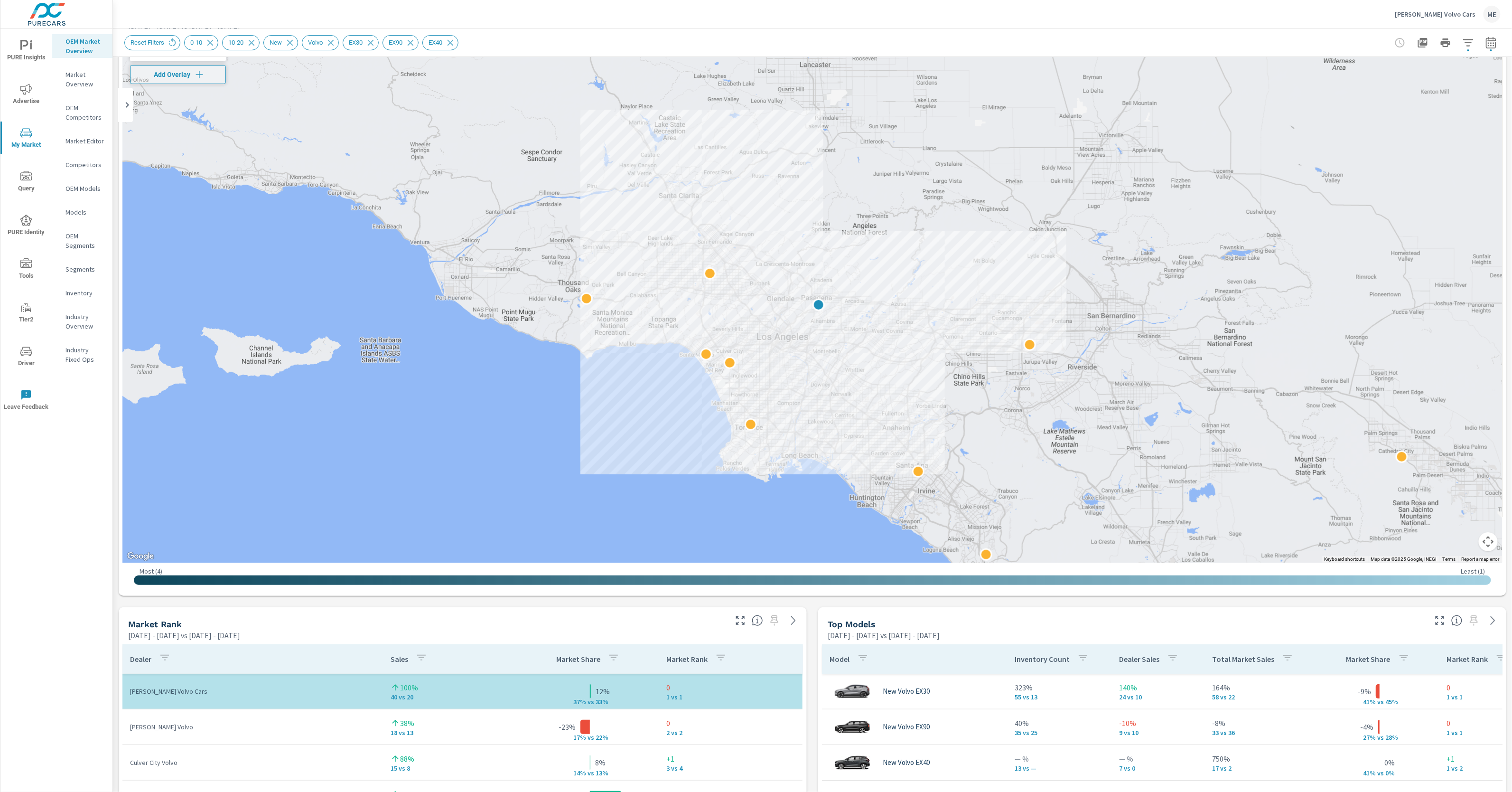
scroll to position [63, 0]
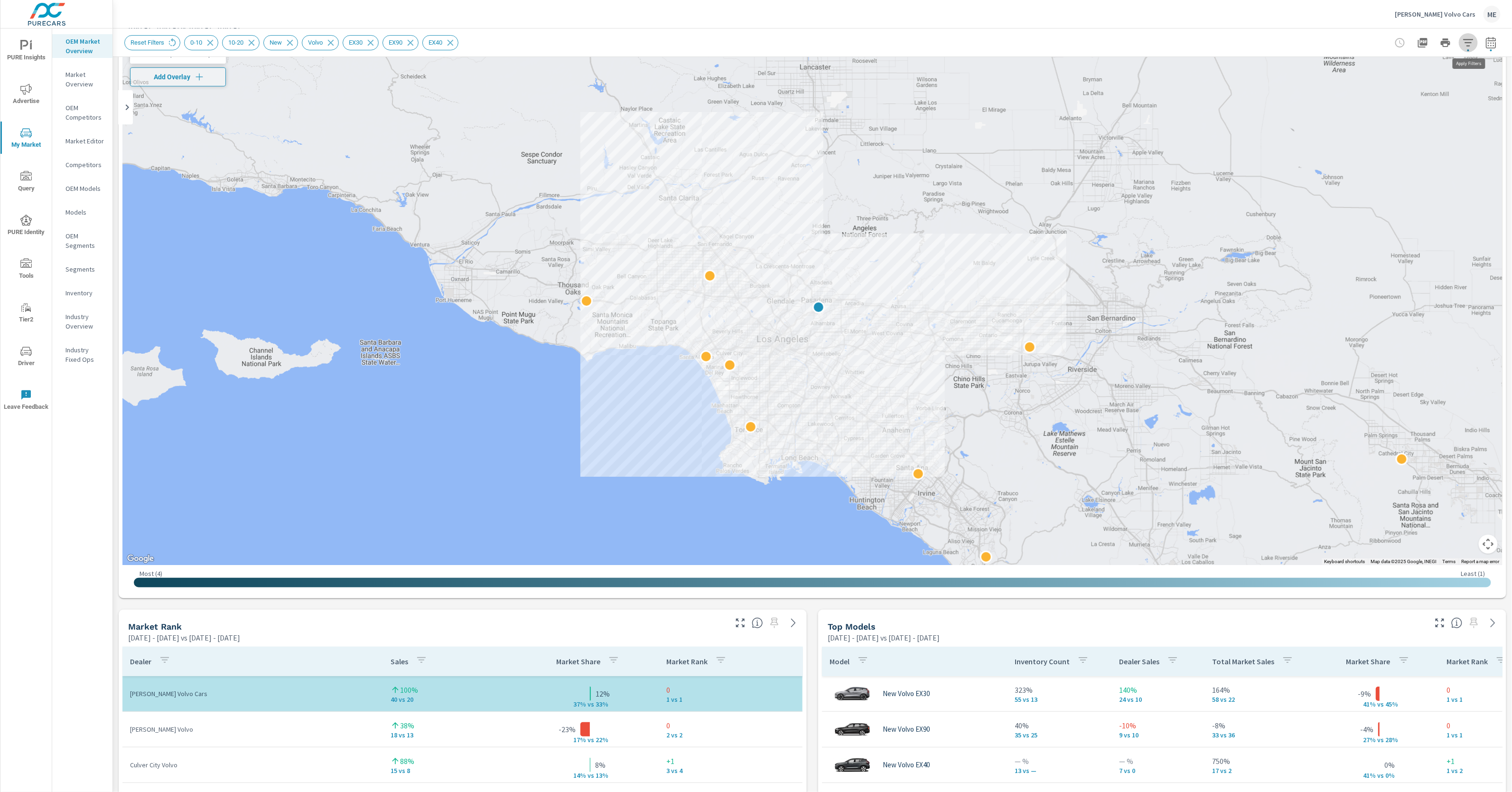
click at [1467, 41] on icon "button" at bounding box center [1468, 42] width 11 height 11
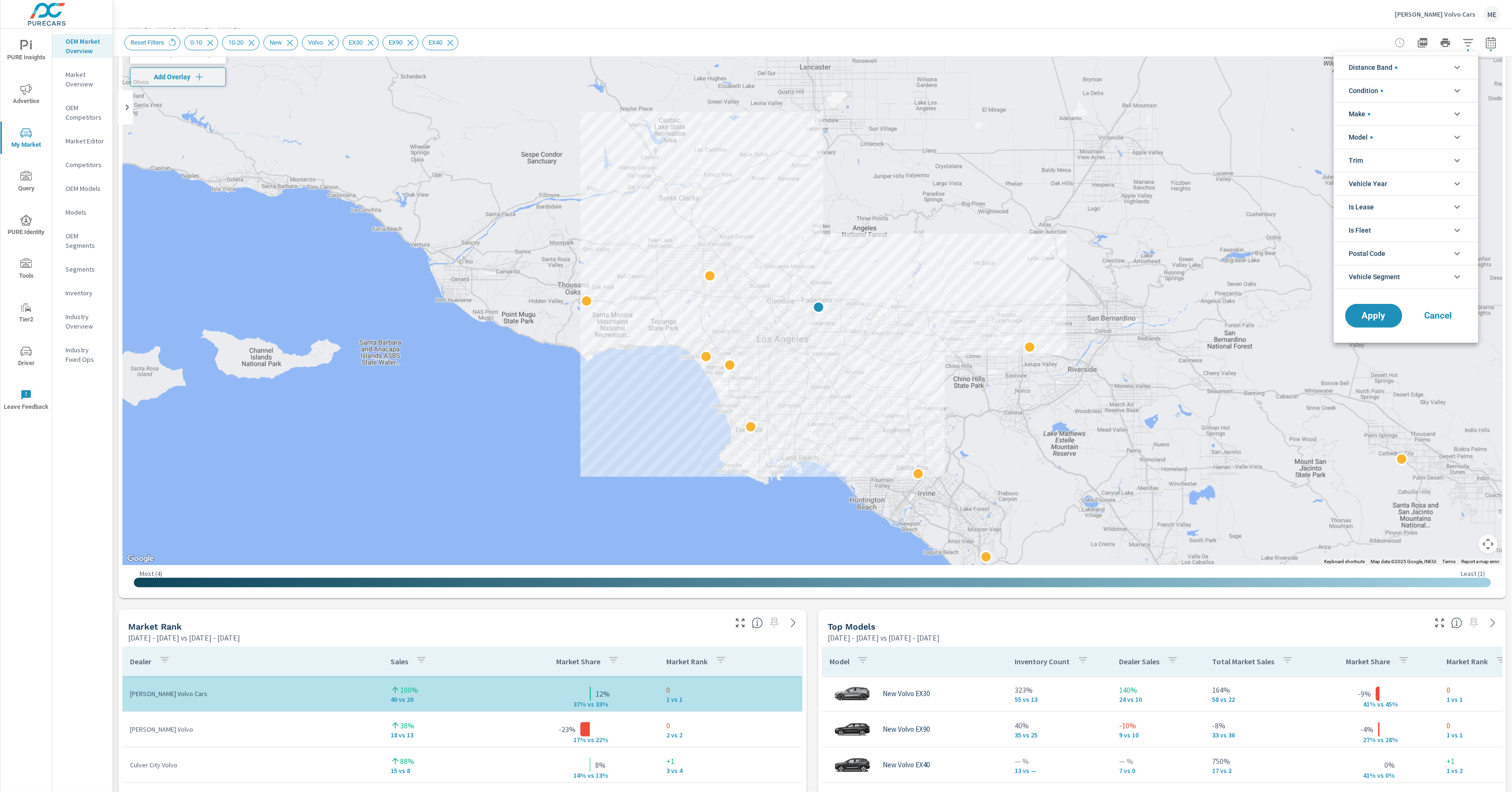
scroll to position [53, 0]
click at [1395, 279] on span "Vehicle Segment" at bounding box center [1375, 277] width 51 height 23
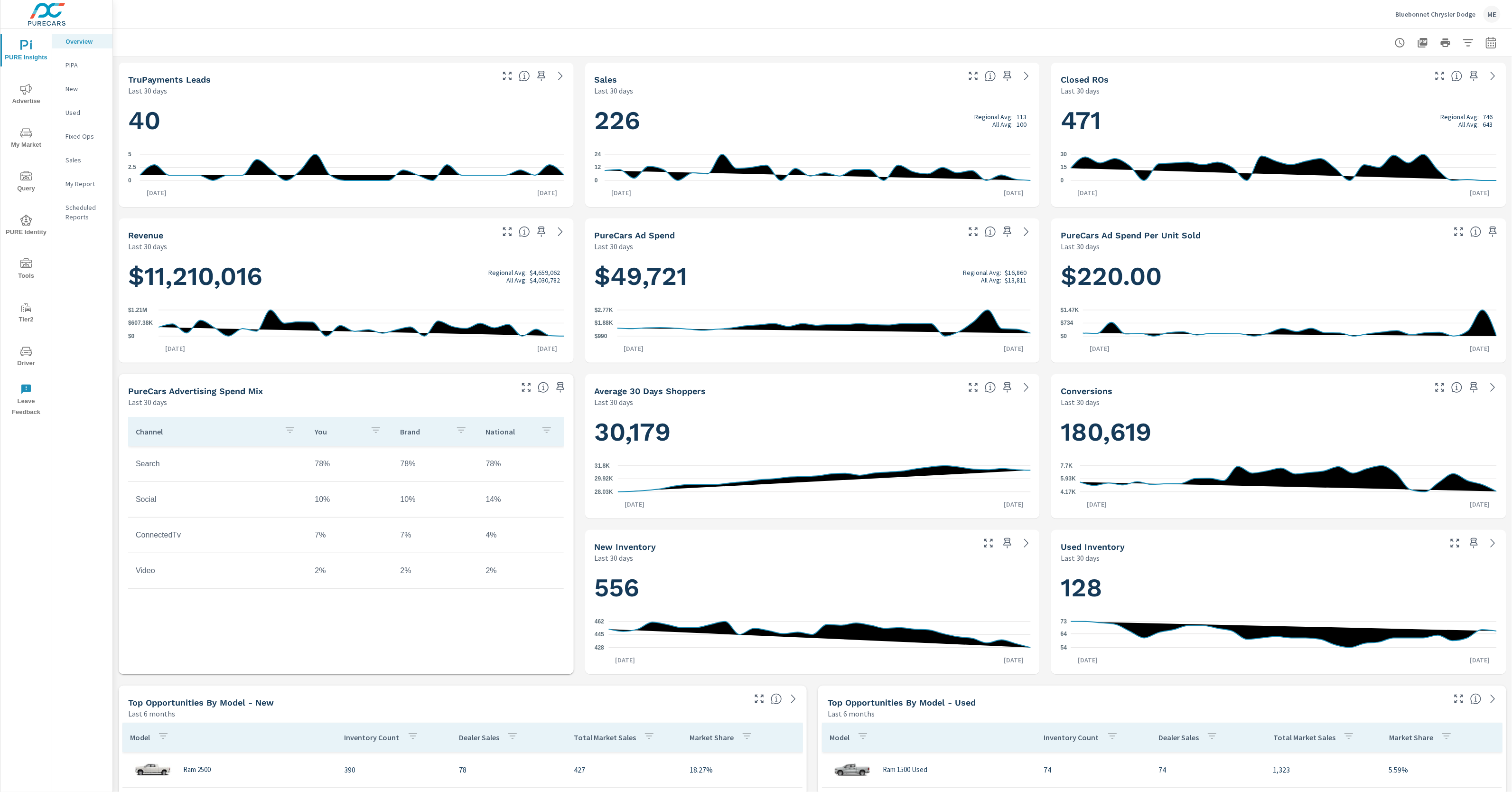
click at [31, 133] on icon "nav menu" at bounding box center [26, 132] width 11 height 9
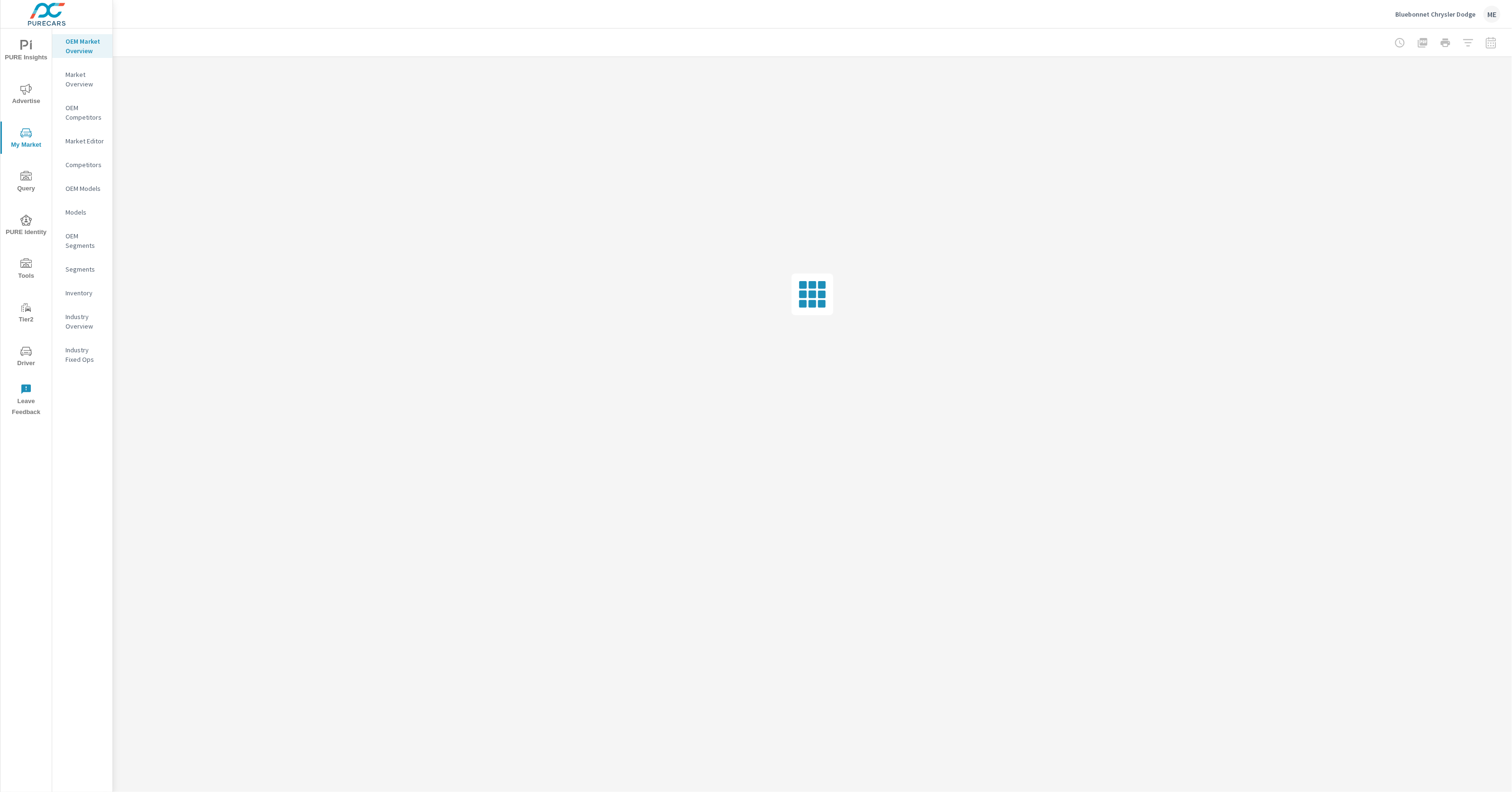
click at [94, 70] on p "Market Overview" at bounding box center [85, 79] width 39 height 19
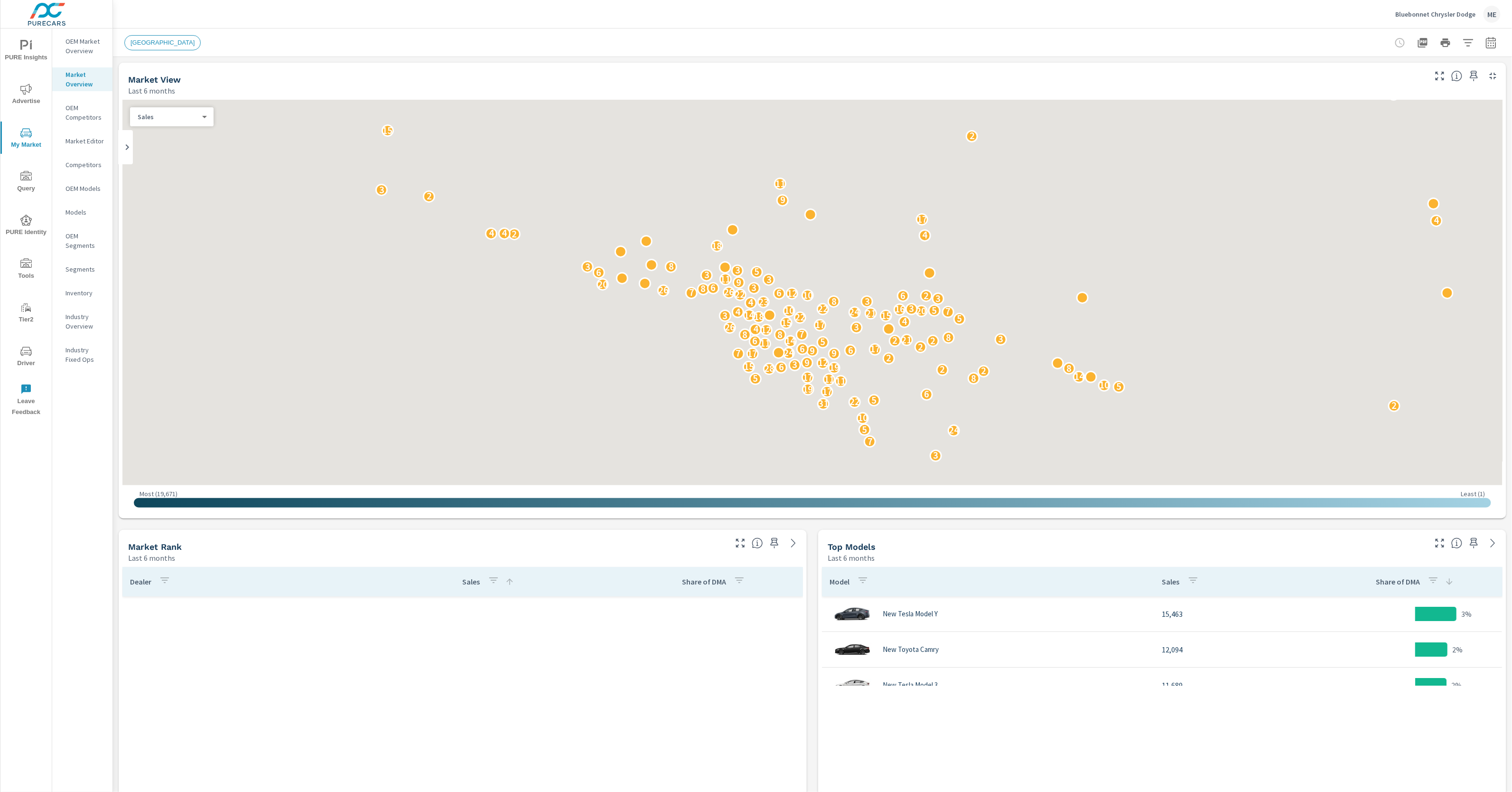
scroll to position [498, 0]
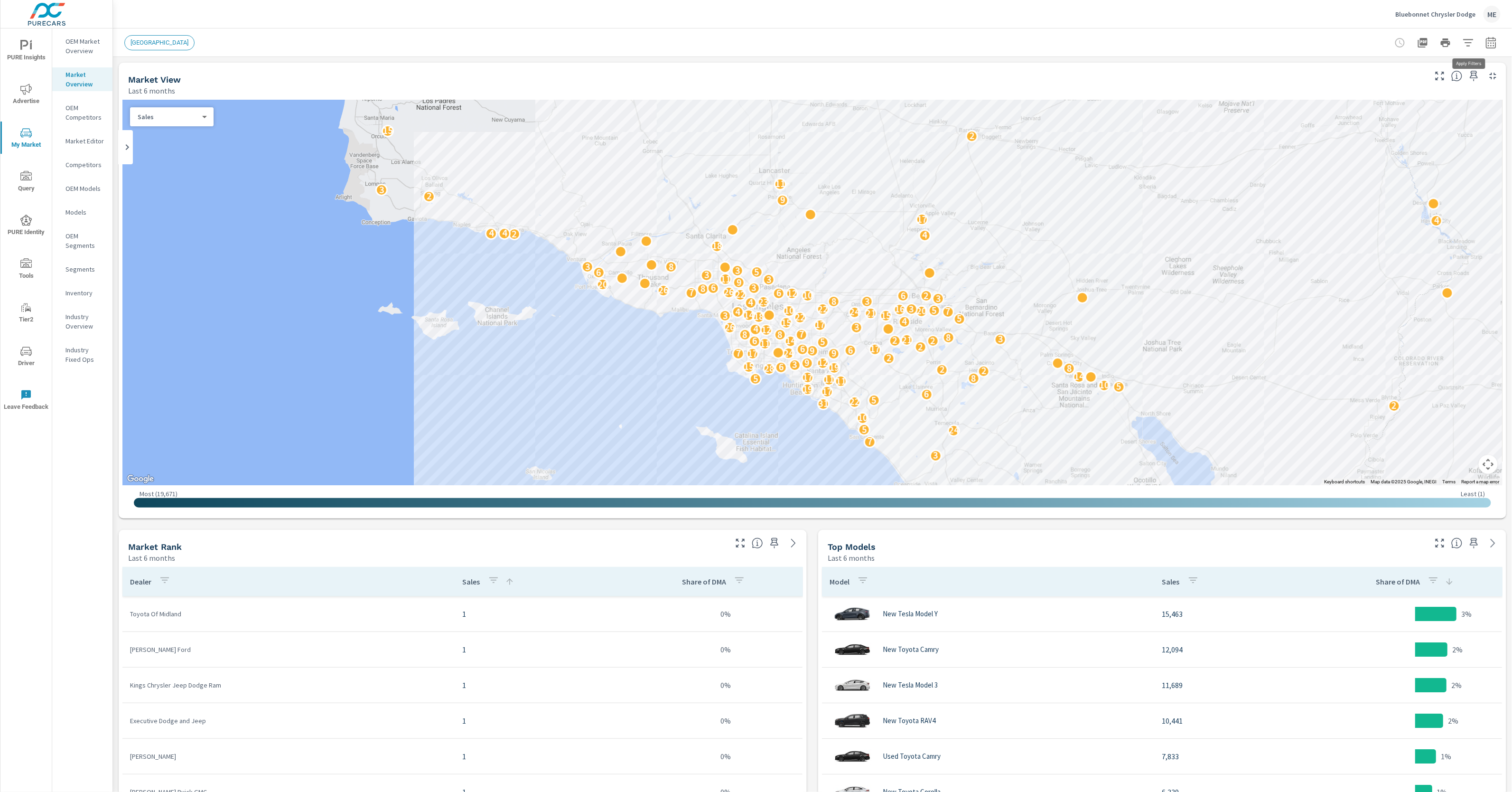
click at [1466, 35] on button "button" at bounding box center [1468, 43] width 19 height 19
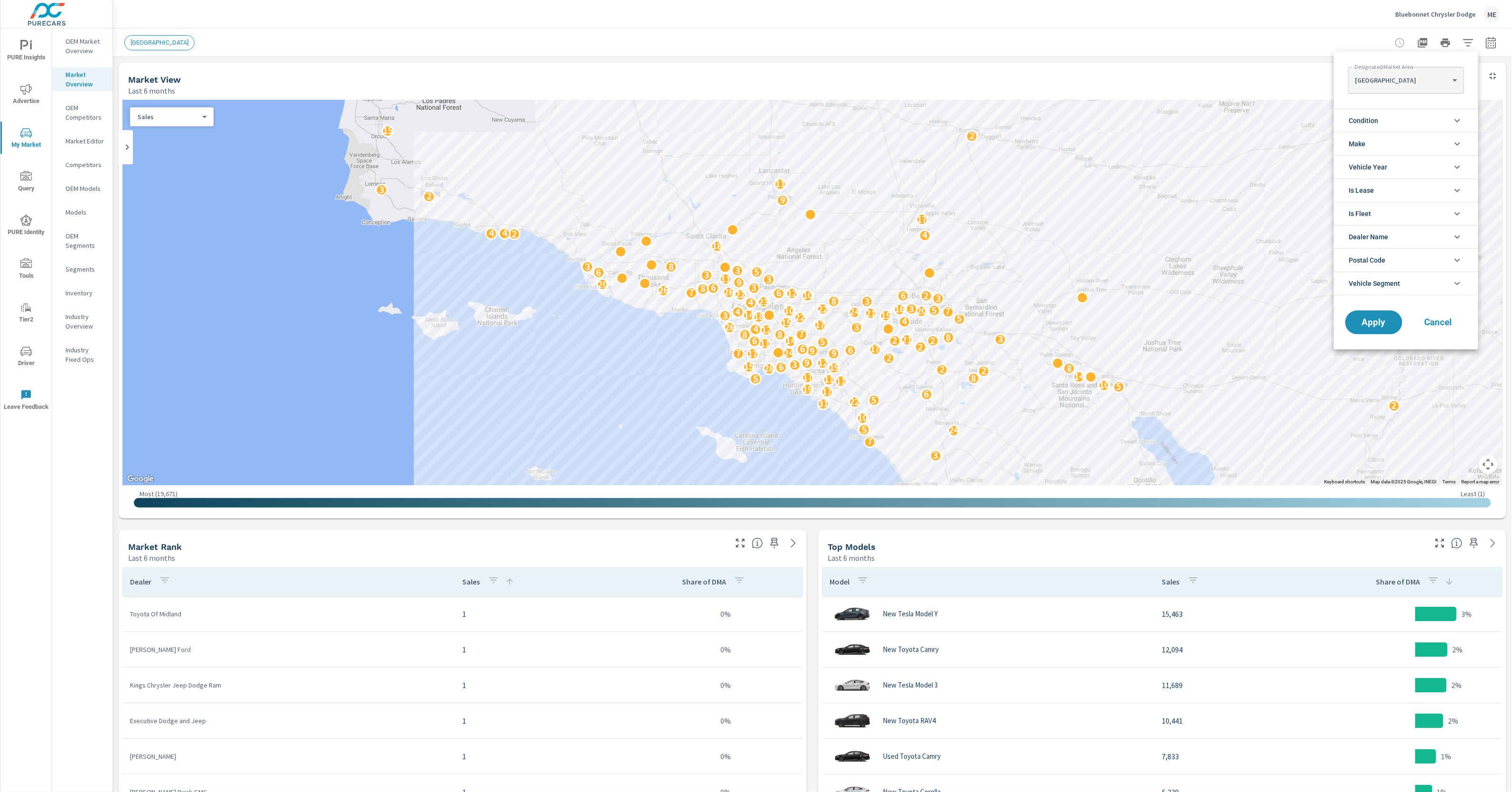
click at [1380, 125] on li "Condition" at bounding box center [1406, 120] width 144 height 23
click at [1365, 142] on span "New" at bounding box center [1416, 143] width 104 height 11
click at [1384, 332] on span "Vehicle Segment" at bounding box center [1375, 326] width 51 height 23
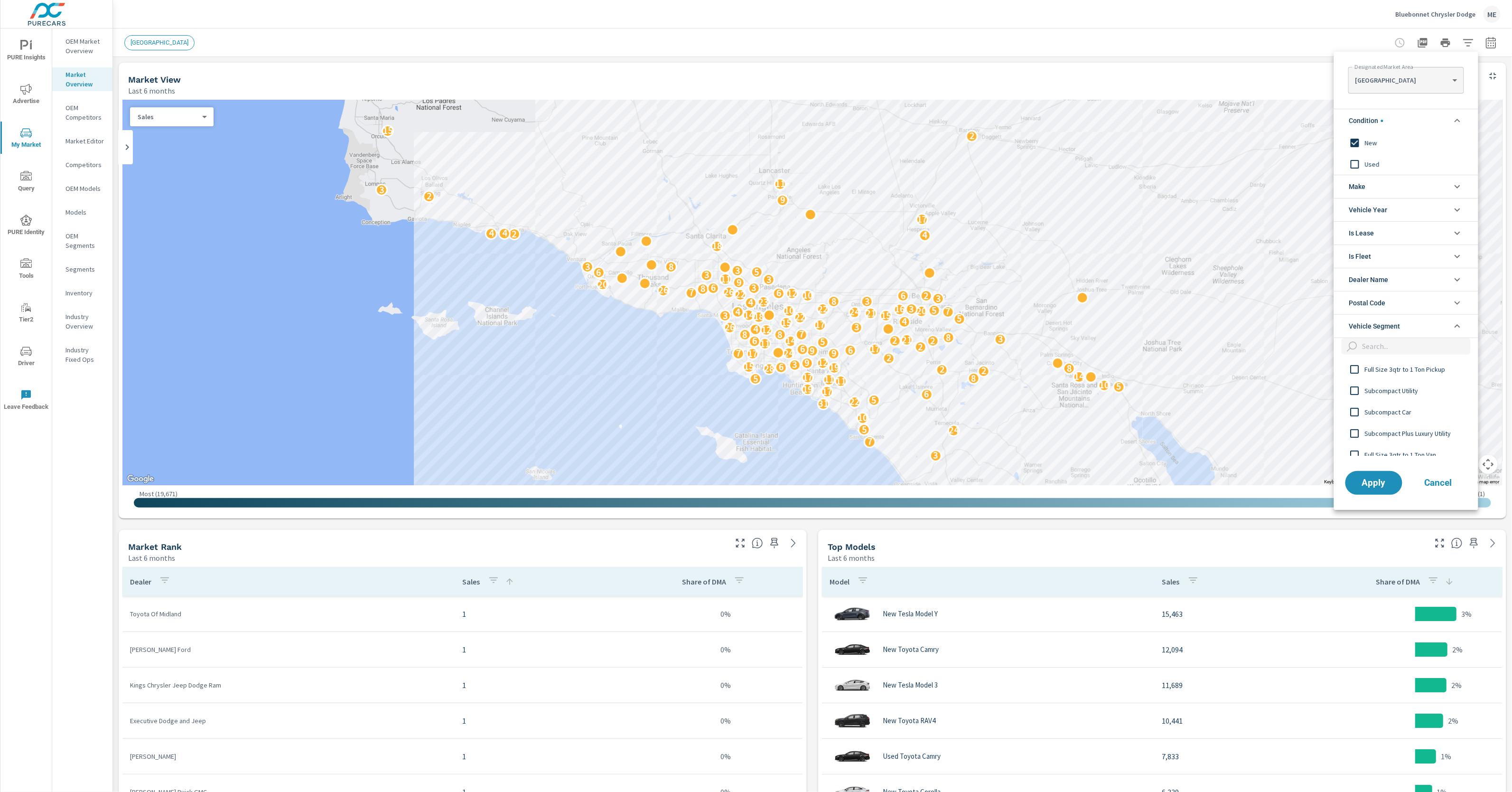
scroll to position [343, 0]
click at [1406, 347] on input "filter options" at bounding box center [1415, 346] width 112 height 16
type input "sub"
click at [1398, 430] on div "Subcompact Utility Subcompact Car Subcompact Plus Utility Subcompact Luxury Car…" at bounding box center [1405, 407] width 143 height 96
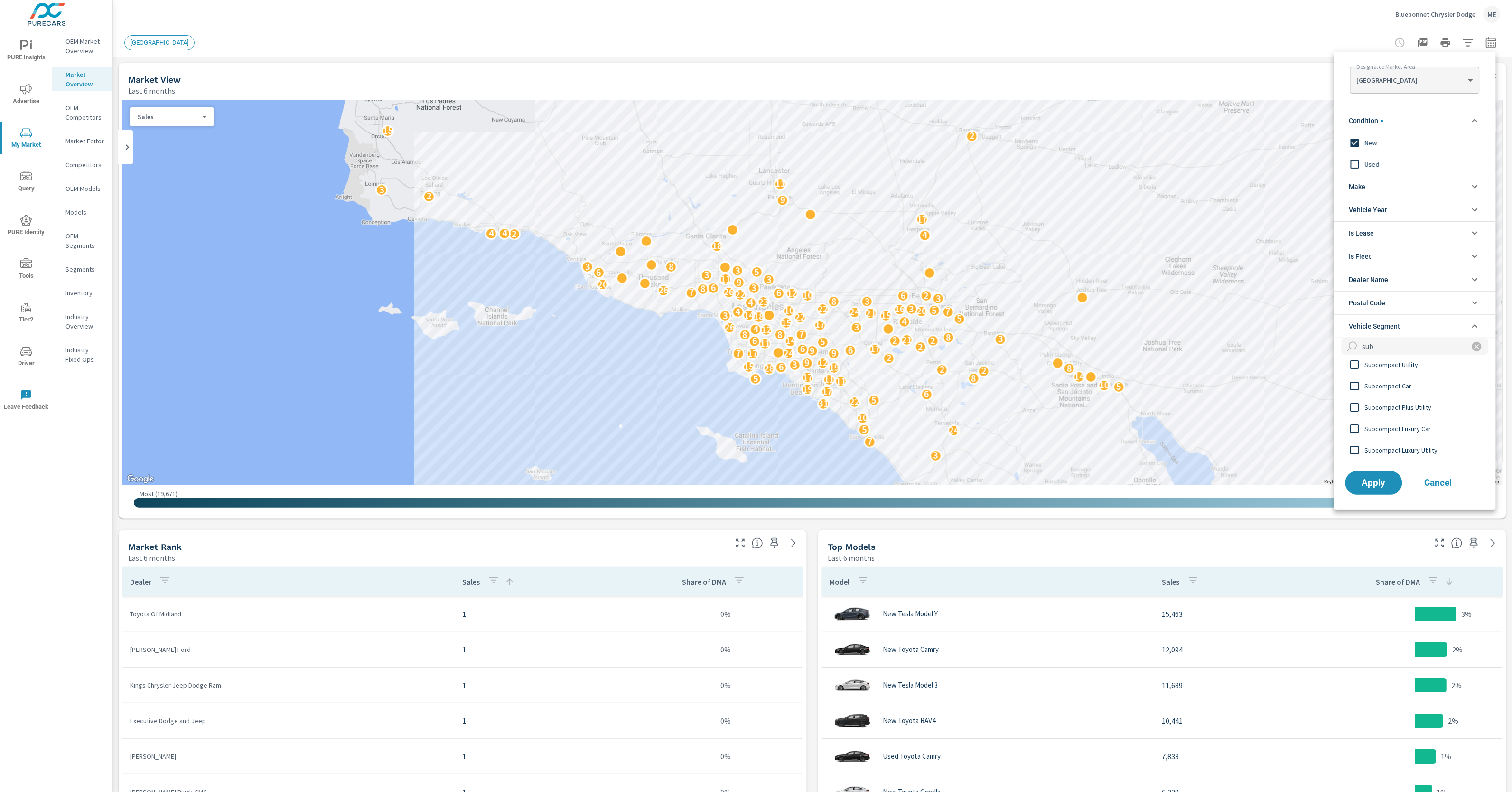
click at [1395, 425] on span "Subcompact Luxury Car" at bounding box center [1416, 428] width 104 height 11
click at [1382, 479] on span "Apply" at bounding box center [1374, 482] width 39 height 9
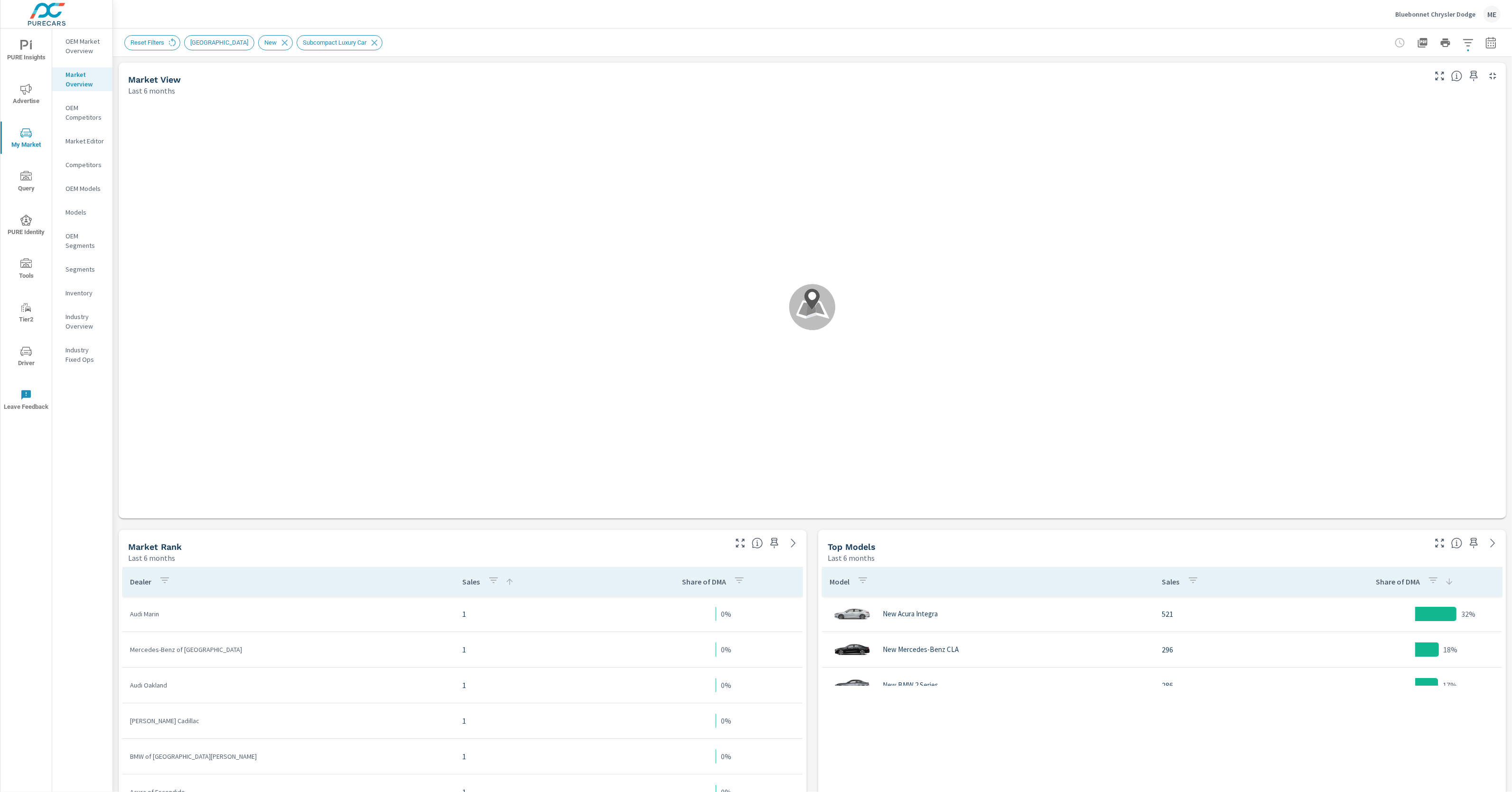
scroll to position [498, 0]
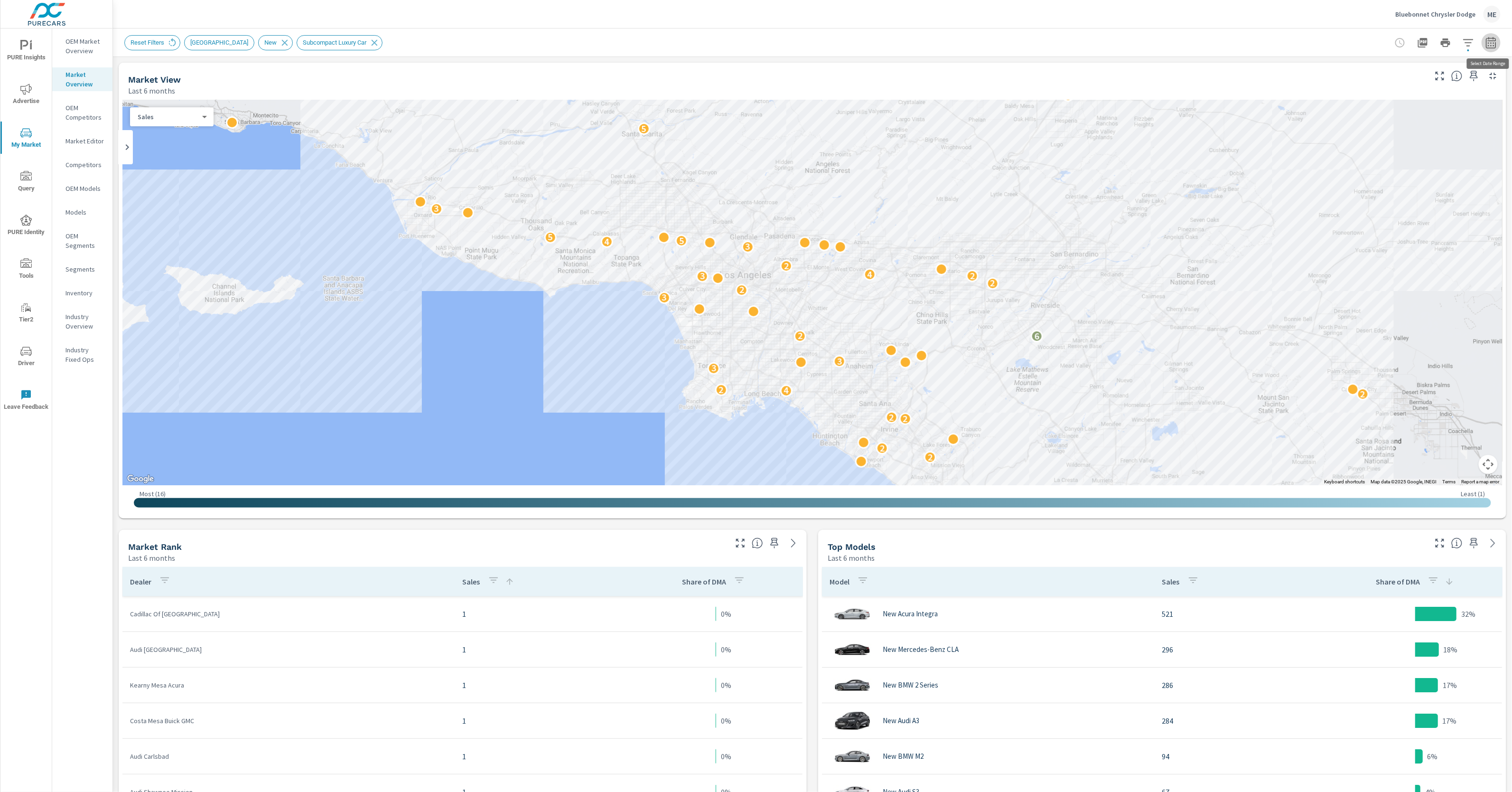
click at [1496, 40] on icon "button" at bounding box center [1491, 42] width 10 height 11
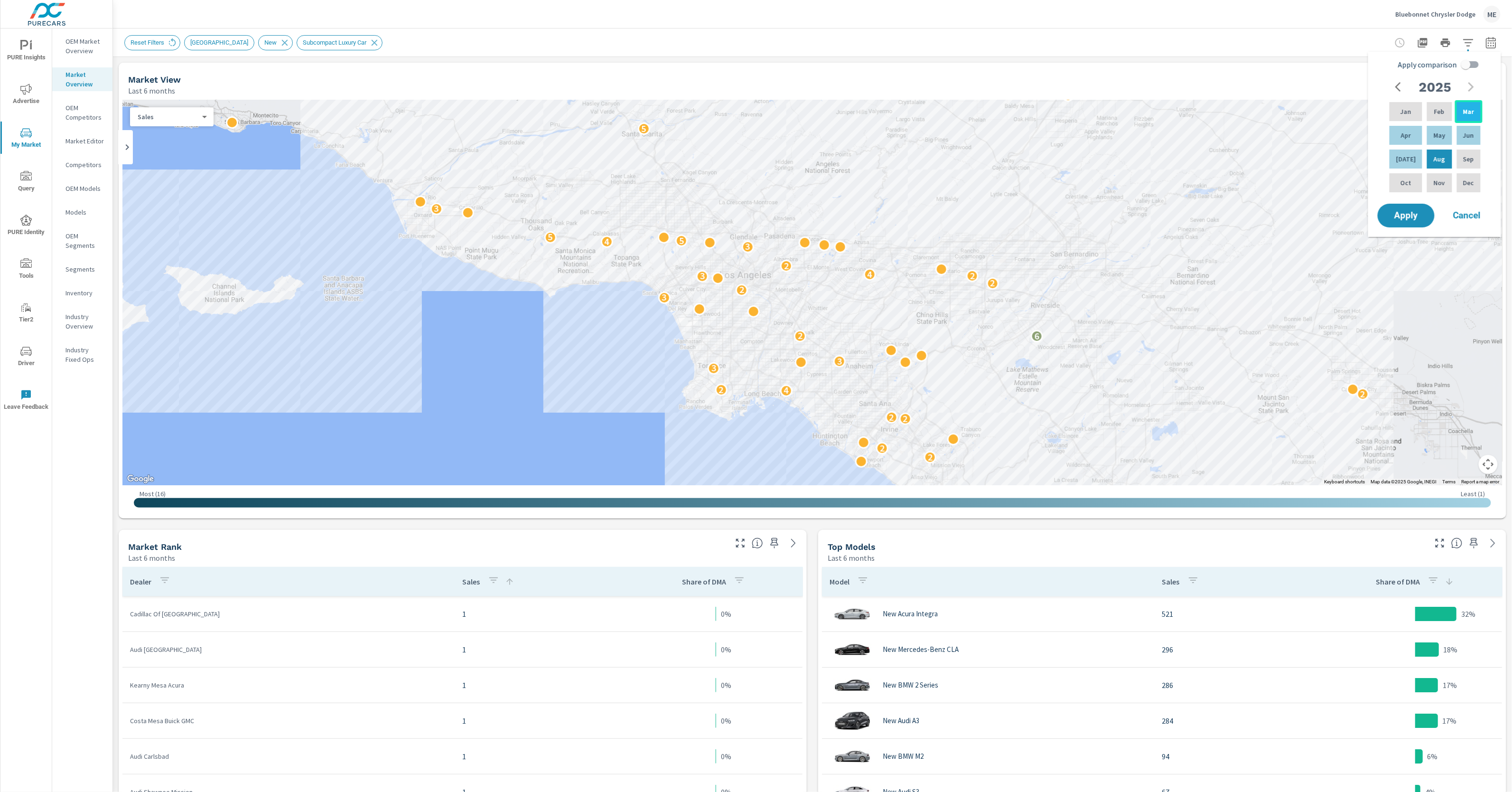
click at [1478, 110] on div "Mar" at bounding box center [1469, 112] width 28 height 23
click at [1474, 134] on div "Jun" at bounding box center [1469, 135] width 28 height 23
click at [1476, 66] on input "Apply comparison" at bounding box center [1466, 65] width 54 height 18
checkbox input "true"
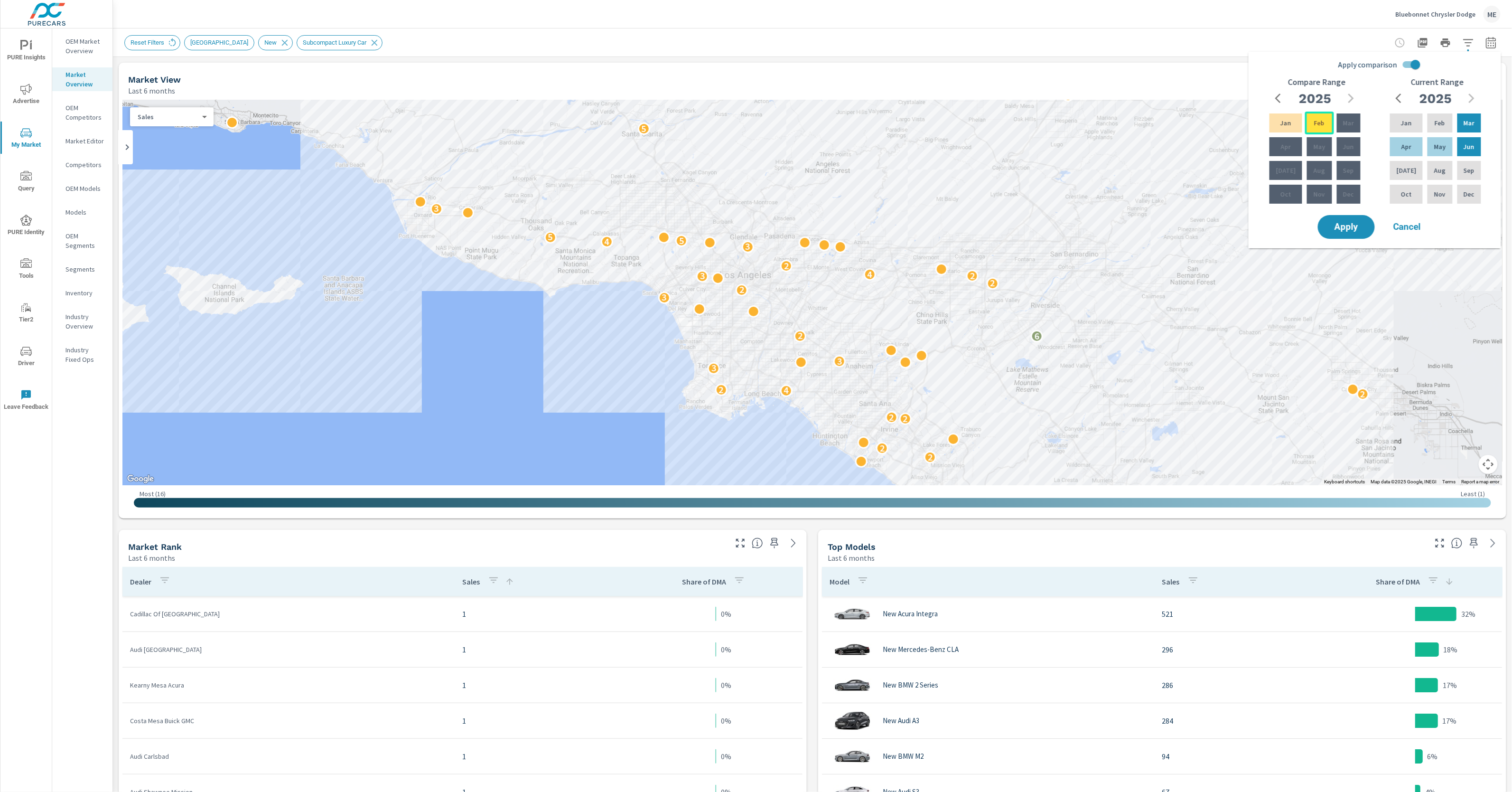
click at [1322, 123] on div "Feb" at bounding box center [1319, 123] width 29 height 23
click at [1281, 93] on icon "button" at bounding box center [1281, 98] width 11 height 11
click at [1321, 215] on div "Apply Cancel" at bounding box center [1376, 227] width 122 height 28
click at [1320, 204] on div "Nov" at bounding box center [1319, 194] width 29 height 23
click at [1356, 103] on icon "button" at bounding box center [1351, 98] width 11 height 11
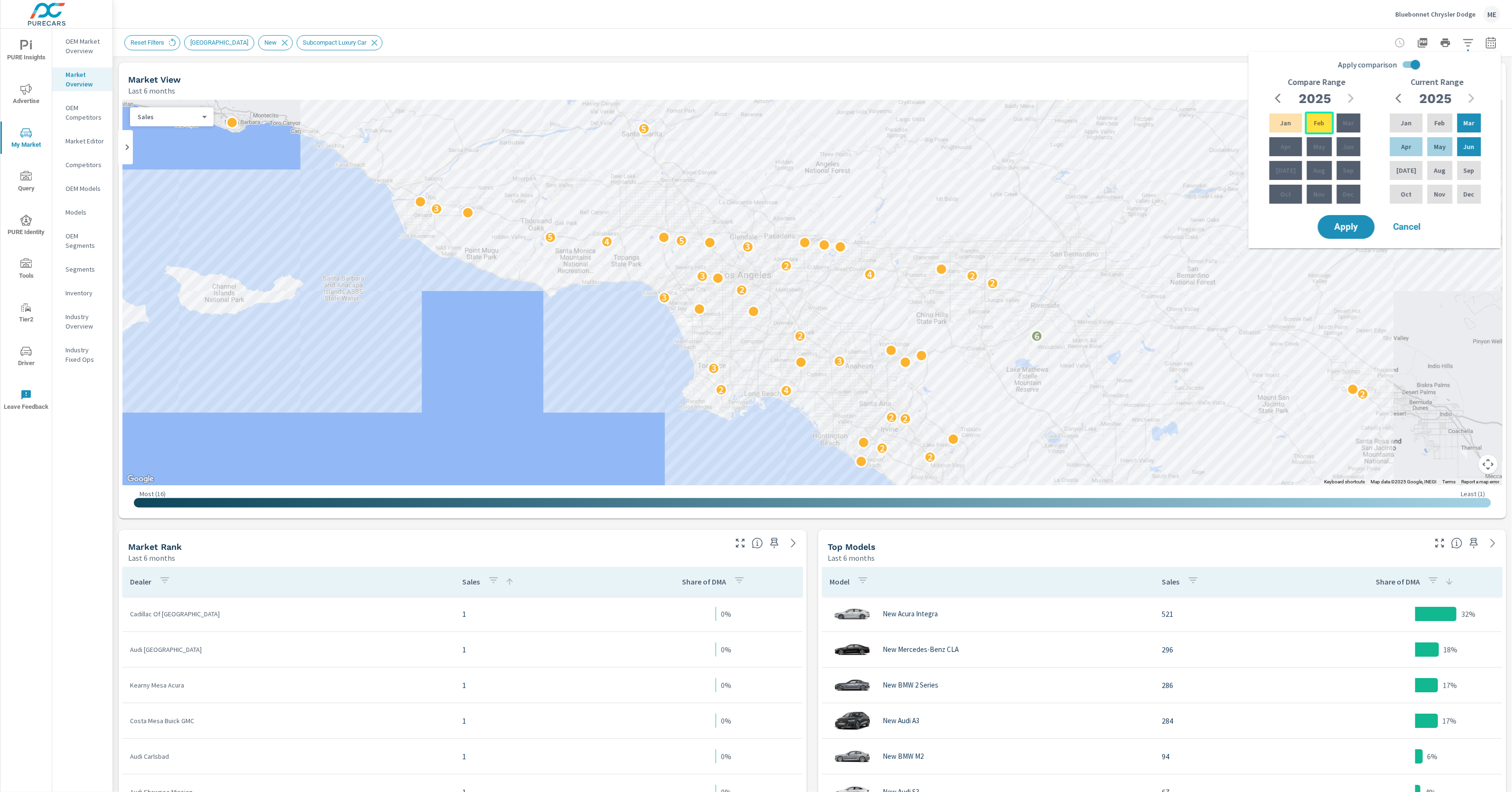
click at [1318, 126] on p "Feb" at bounding box center [1319, 123] width 11 height 9
click at [1283, 96] on icon "button" at bounding box center [1281, 98] width 11 height 11
click at [1318, 195] on p "Nov" at bounding box center [1319, 194] width 11 height 9
click at [1343, 229] on span "Apply" at bounding box center [1346, 227] width 39 height 9
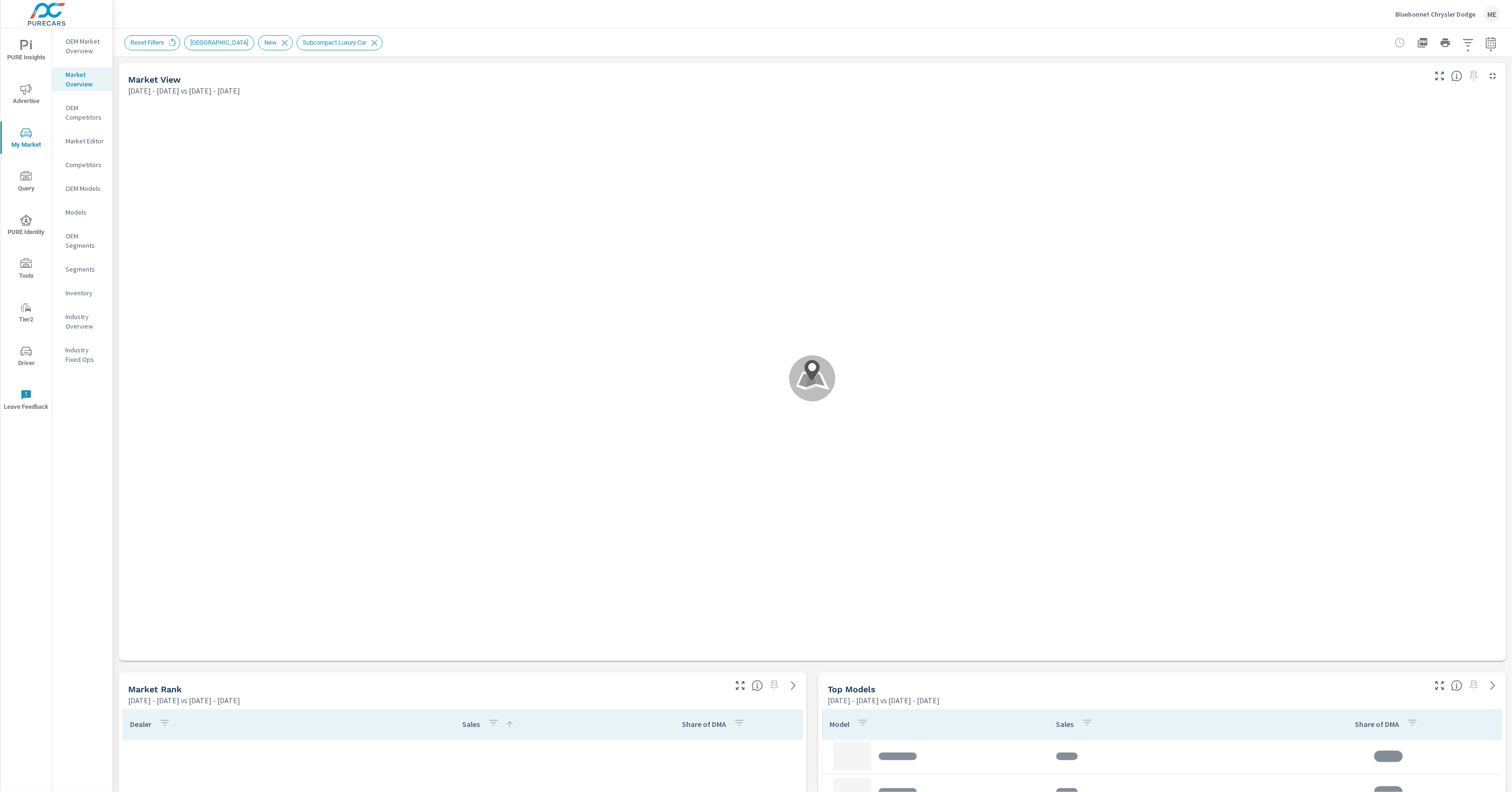
scroll to position [498, 0]
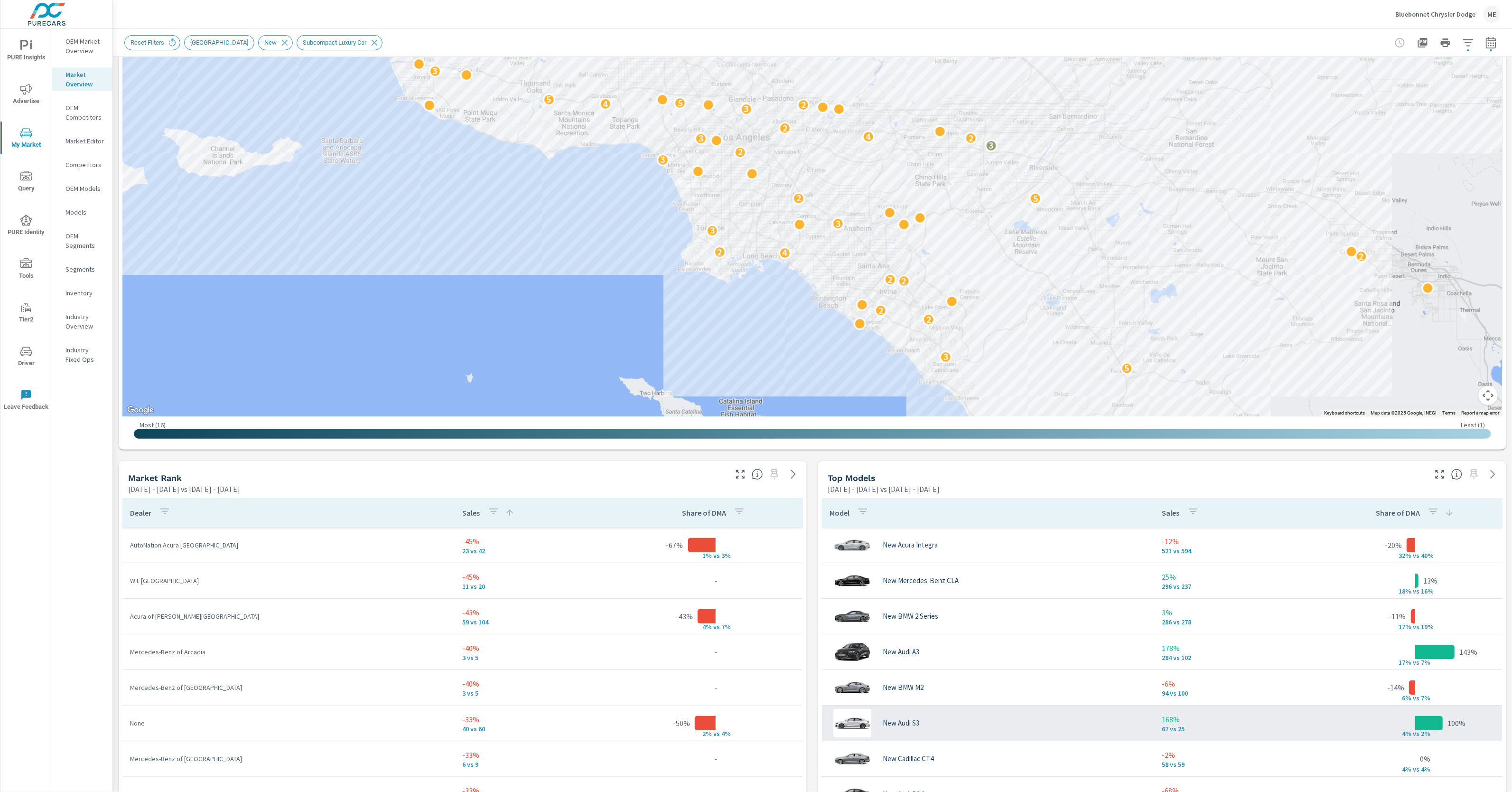
scroll to position [157, 0]
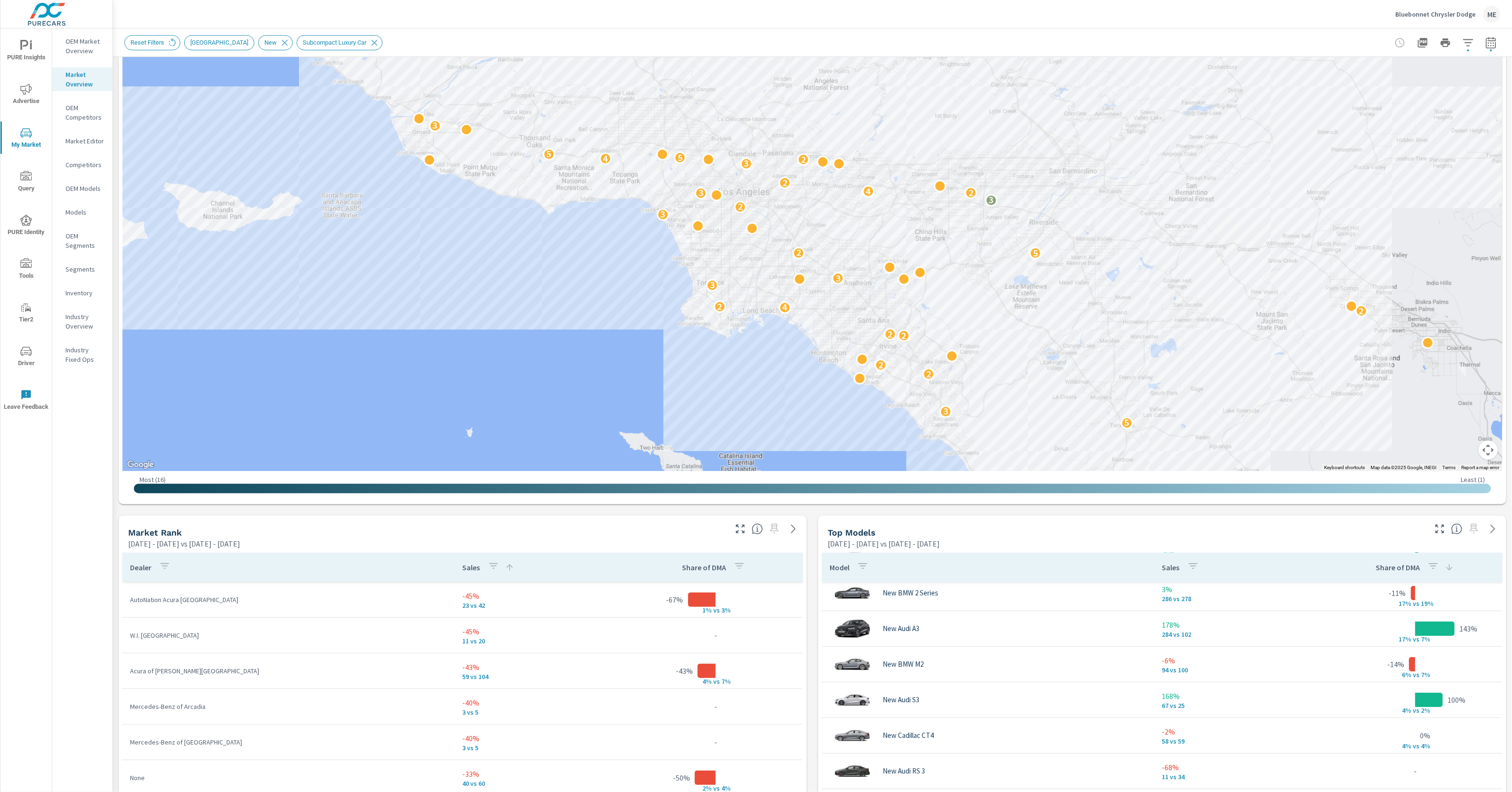
scroll to position [60, 0]
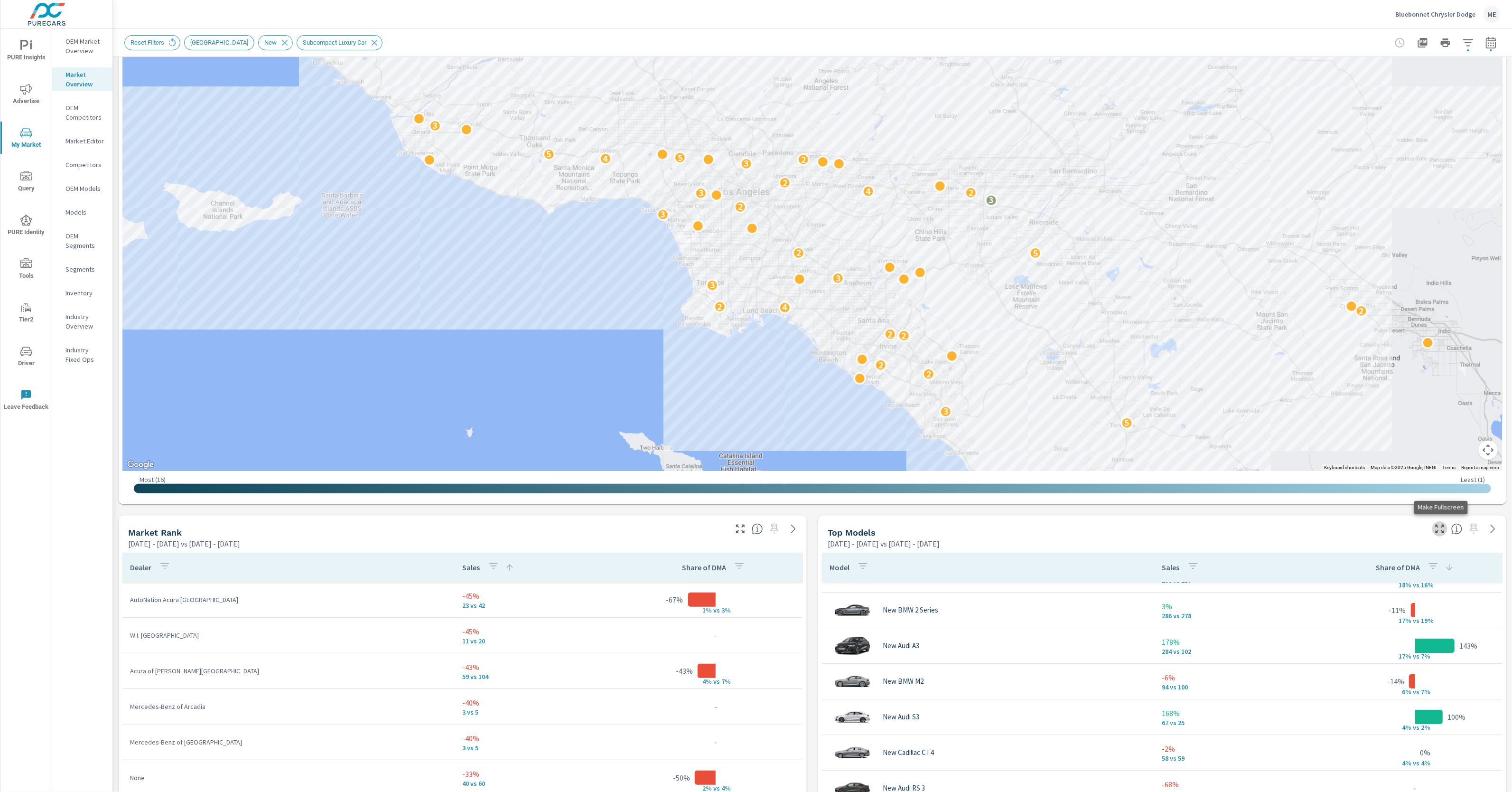
click at [1434, 527] on icon "button" at bounding box center [1439, 528] width 11 height 11
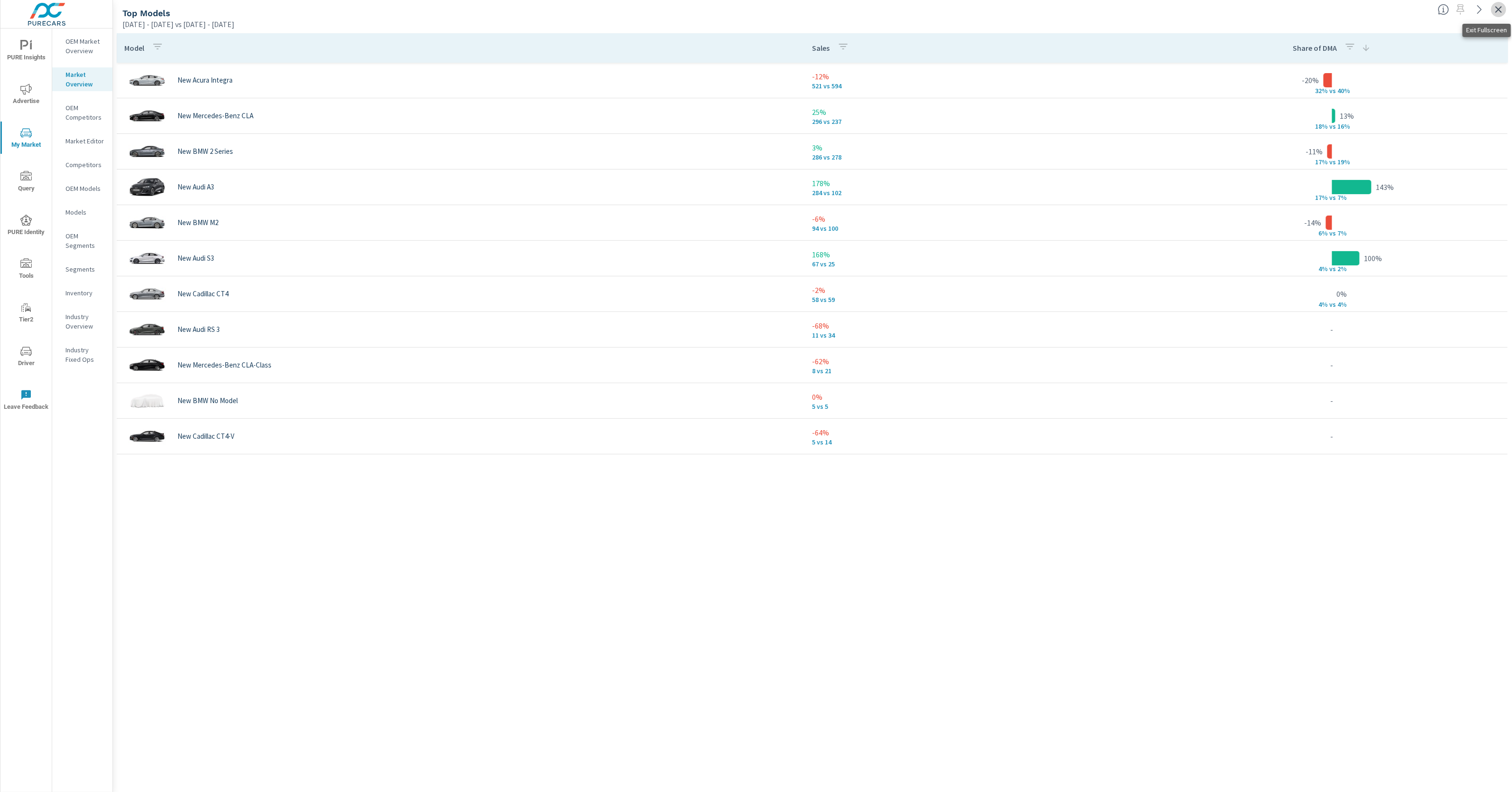
click at [1494, 7] on icon "button" at bounding box center [1499, 9] width 11 height 11
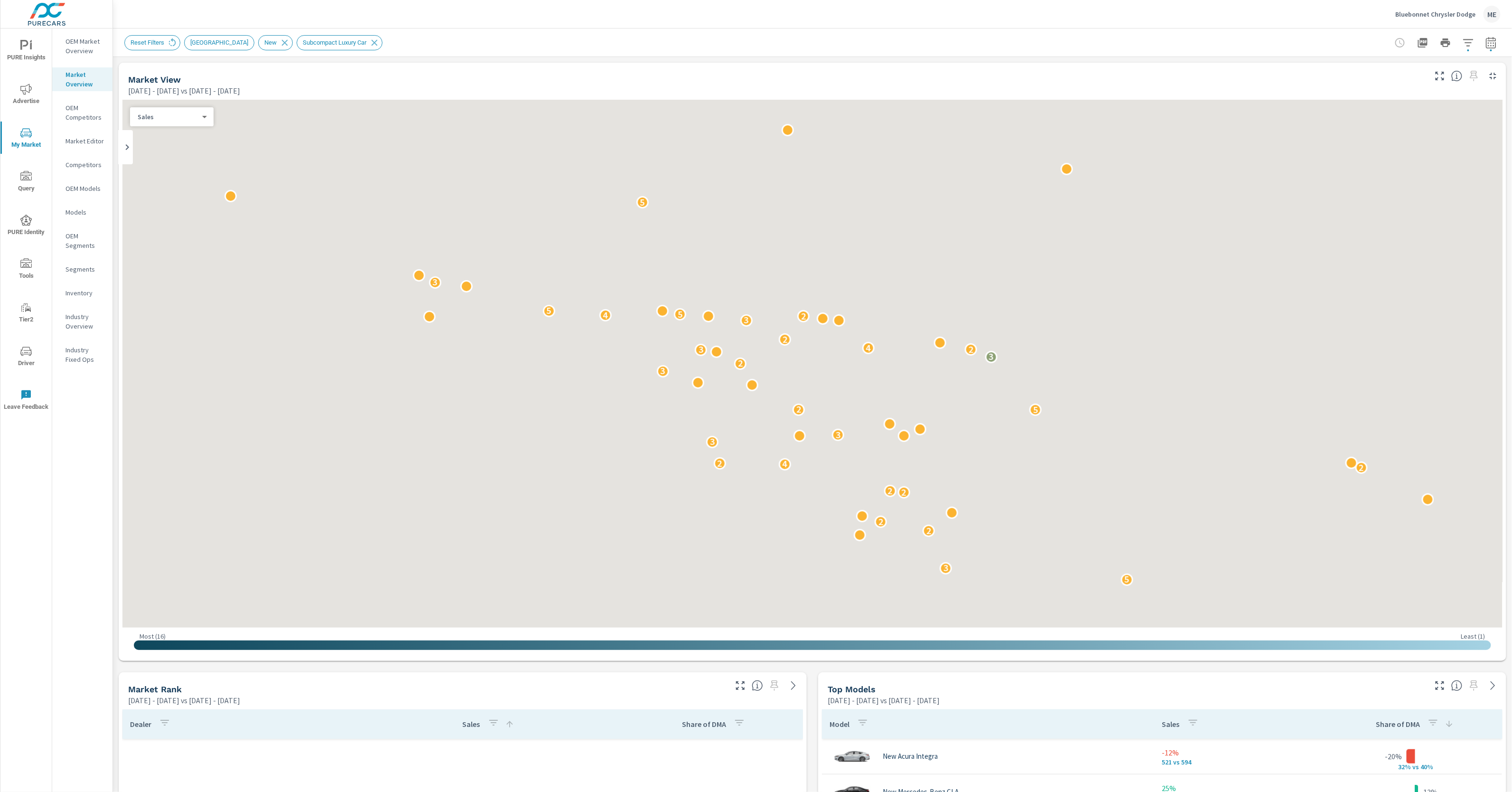
scroll to position [498, 0]
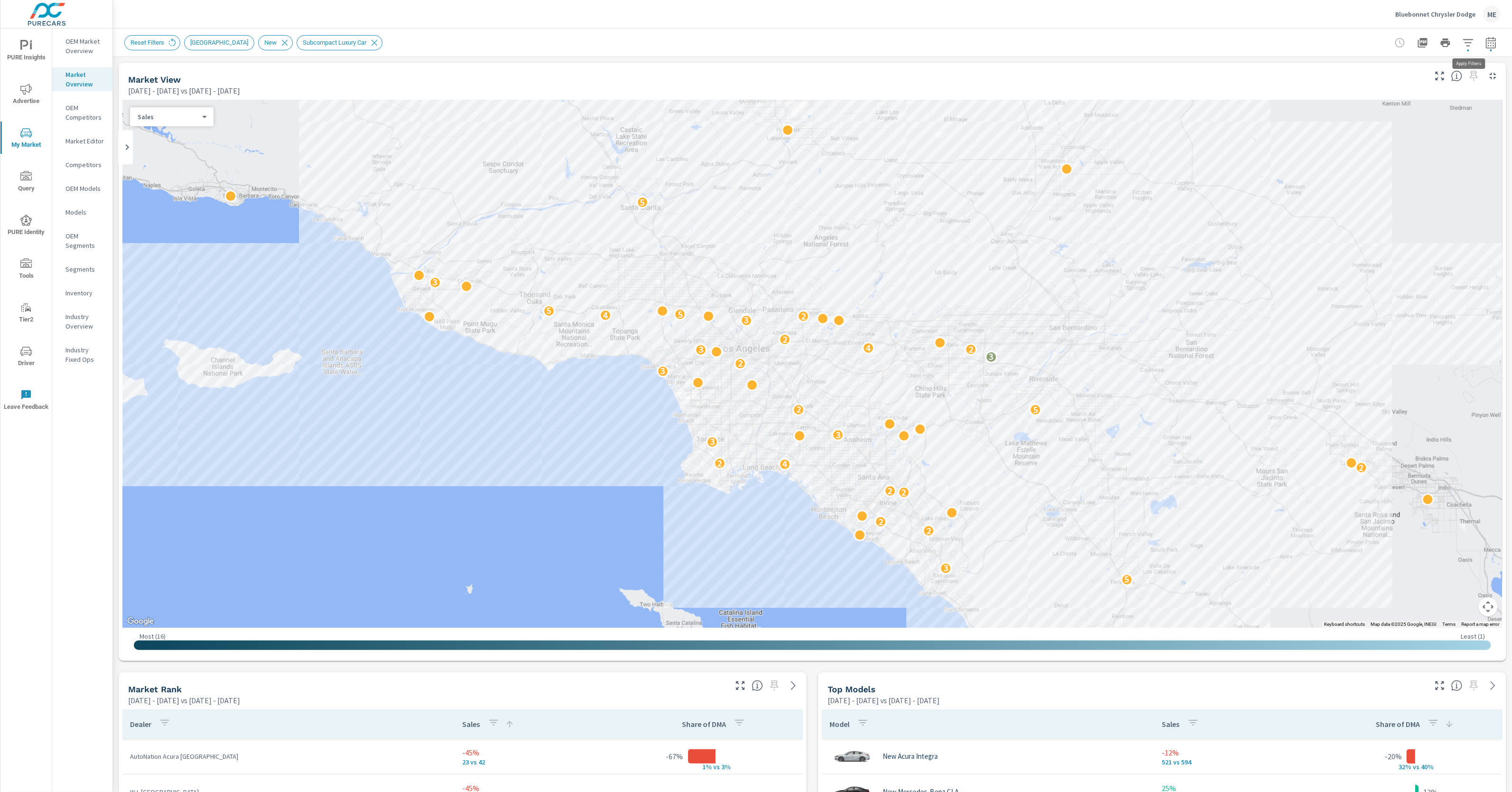
click at [1472, 40] on icon "button" at bounding box center [1468, 42] width 11 height 11
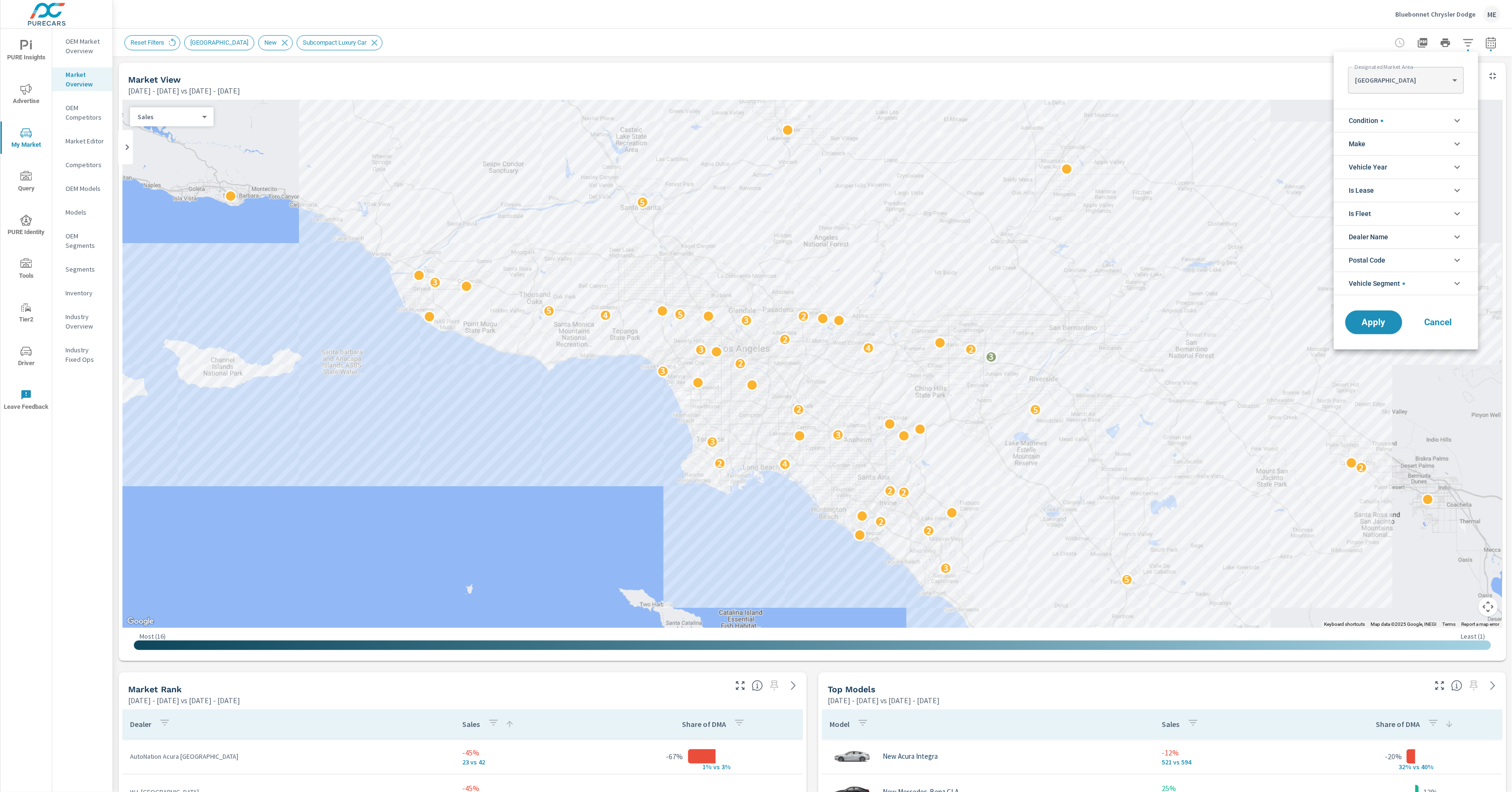
click at [1391, 281] on span "Vehicle Segment" at bounding box center [1377, 283] width 56 height 23
click at [1355, 388] on input "filter options" at bounding box center [1355, 388] width 20 height 20
click at [1408, 310] on input "filter options" at bounding box center [1415, 304] width 112 height 16
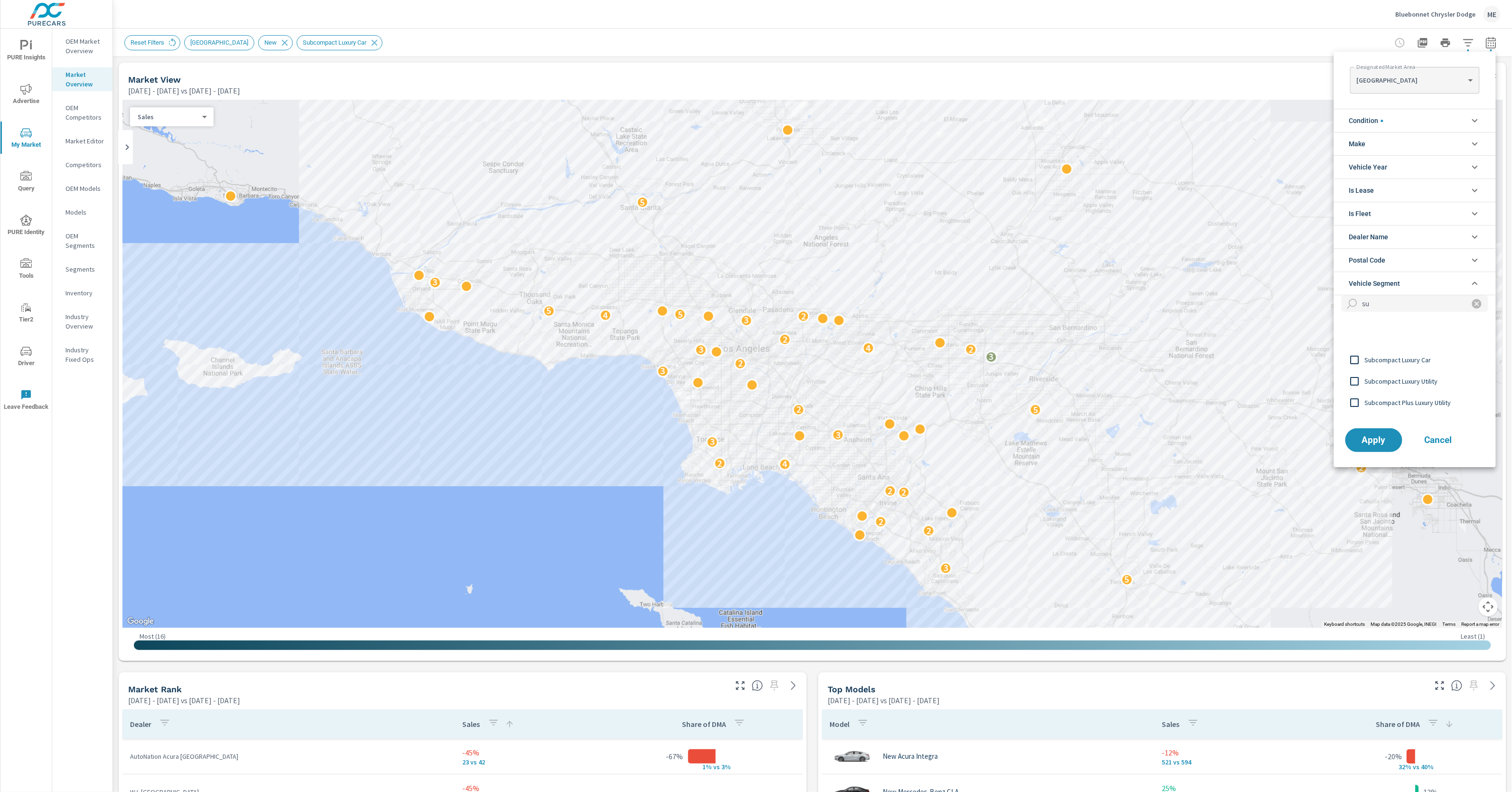
scroll to position [32, 0]
type input "sub"
click at [1412, 382] on span "Subcompact Luxury Utility" at bounding box center [1416, 381] width 104 height 11
click at [1377, 437] on span "Apply" at bounding box center [1374, 439] width 39 height 9
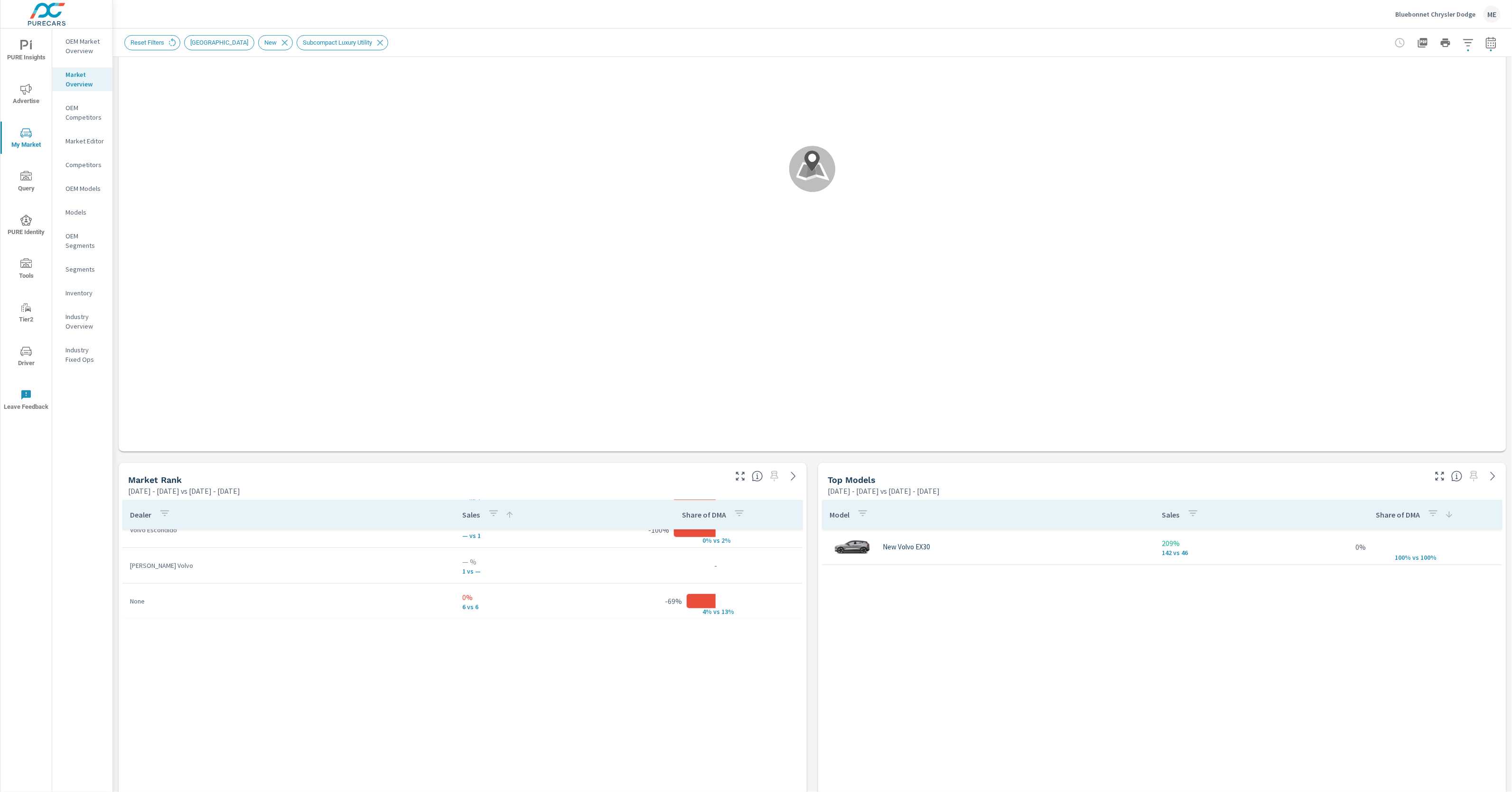
scroll to position [153, 0]
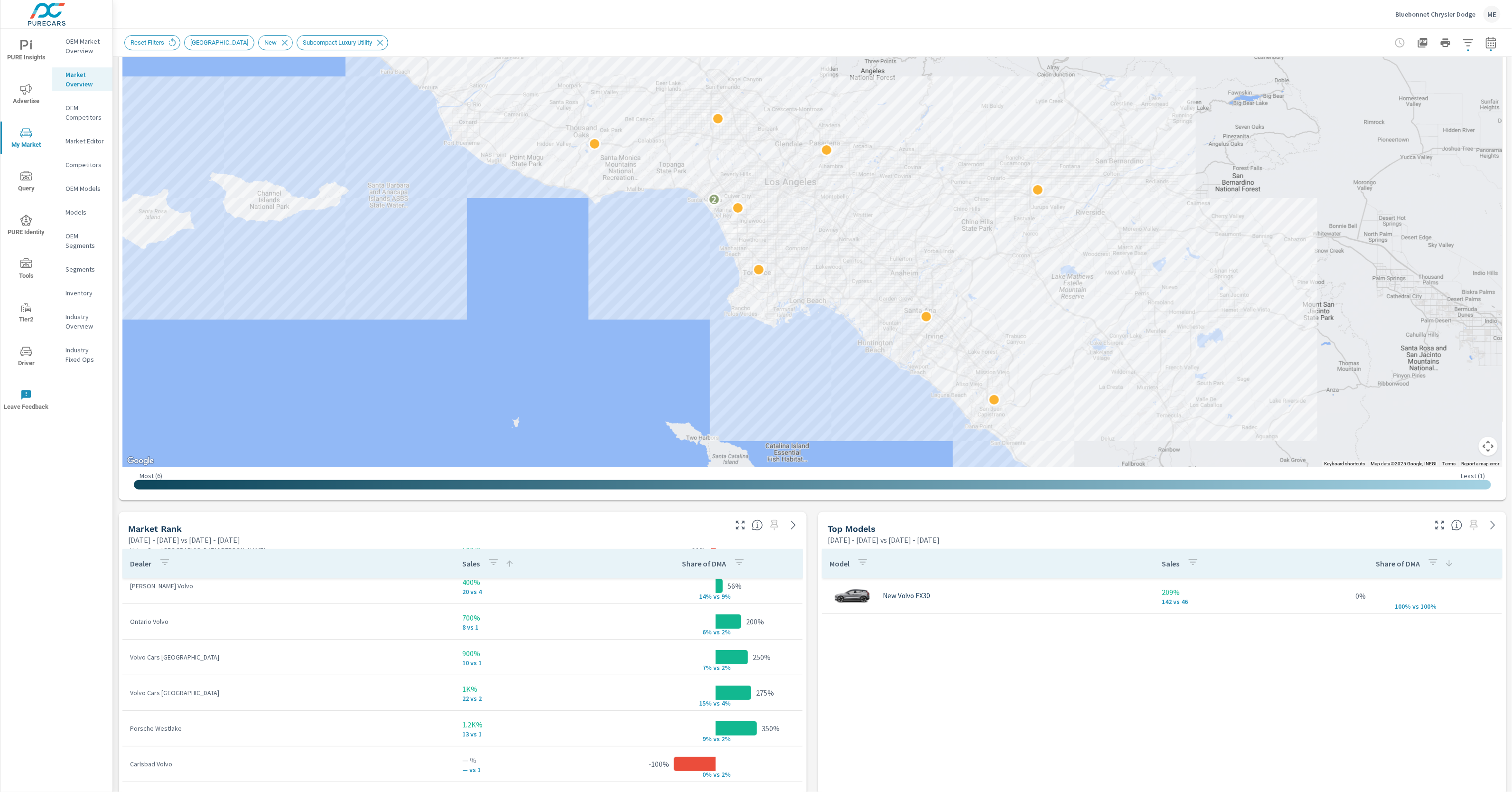
scroll to position [145, 0]
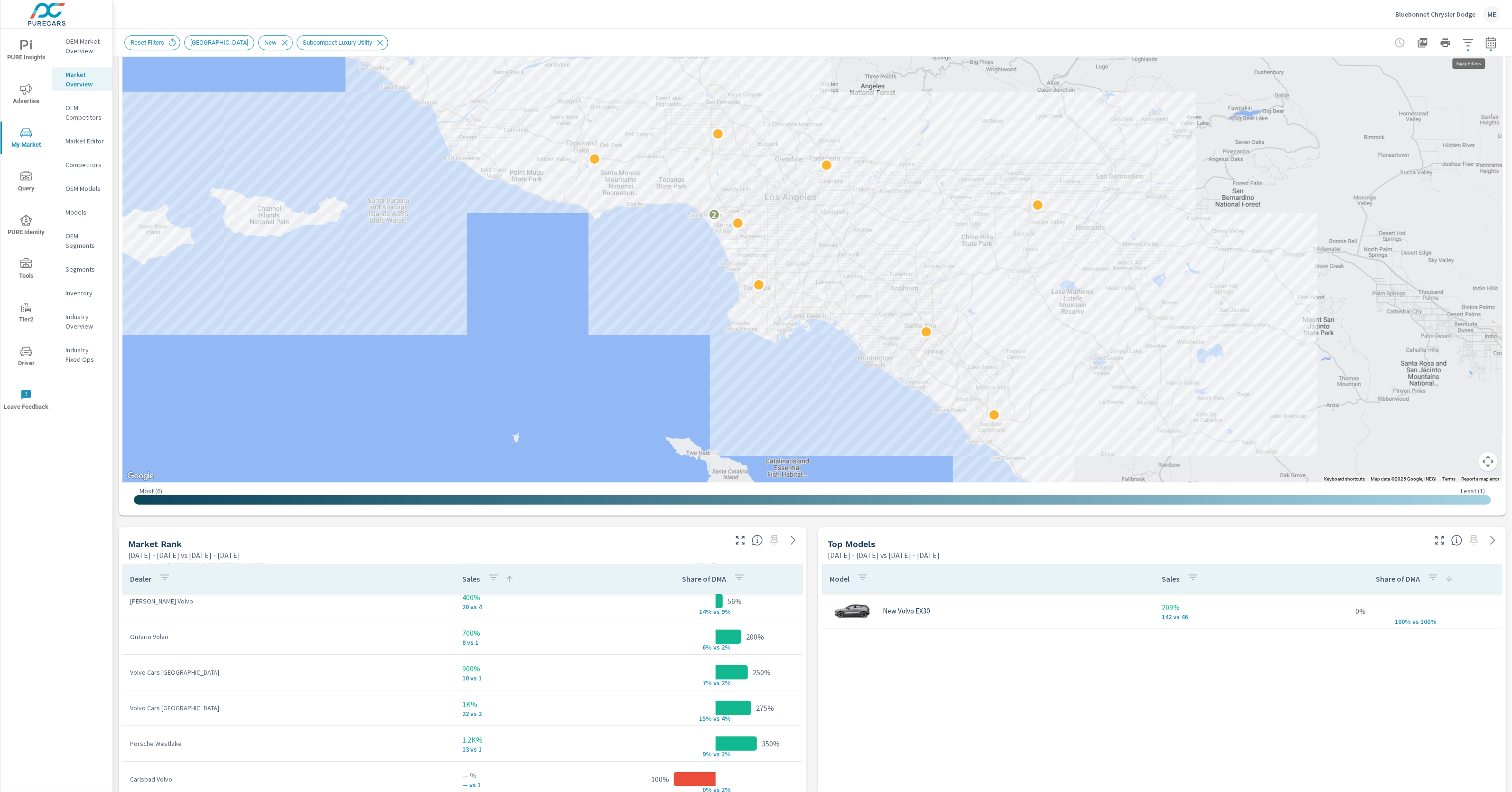
click at [1469, 42] on icon "button" at bounding box center [1468, 42] width 10 height 7
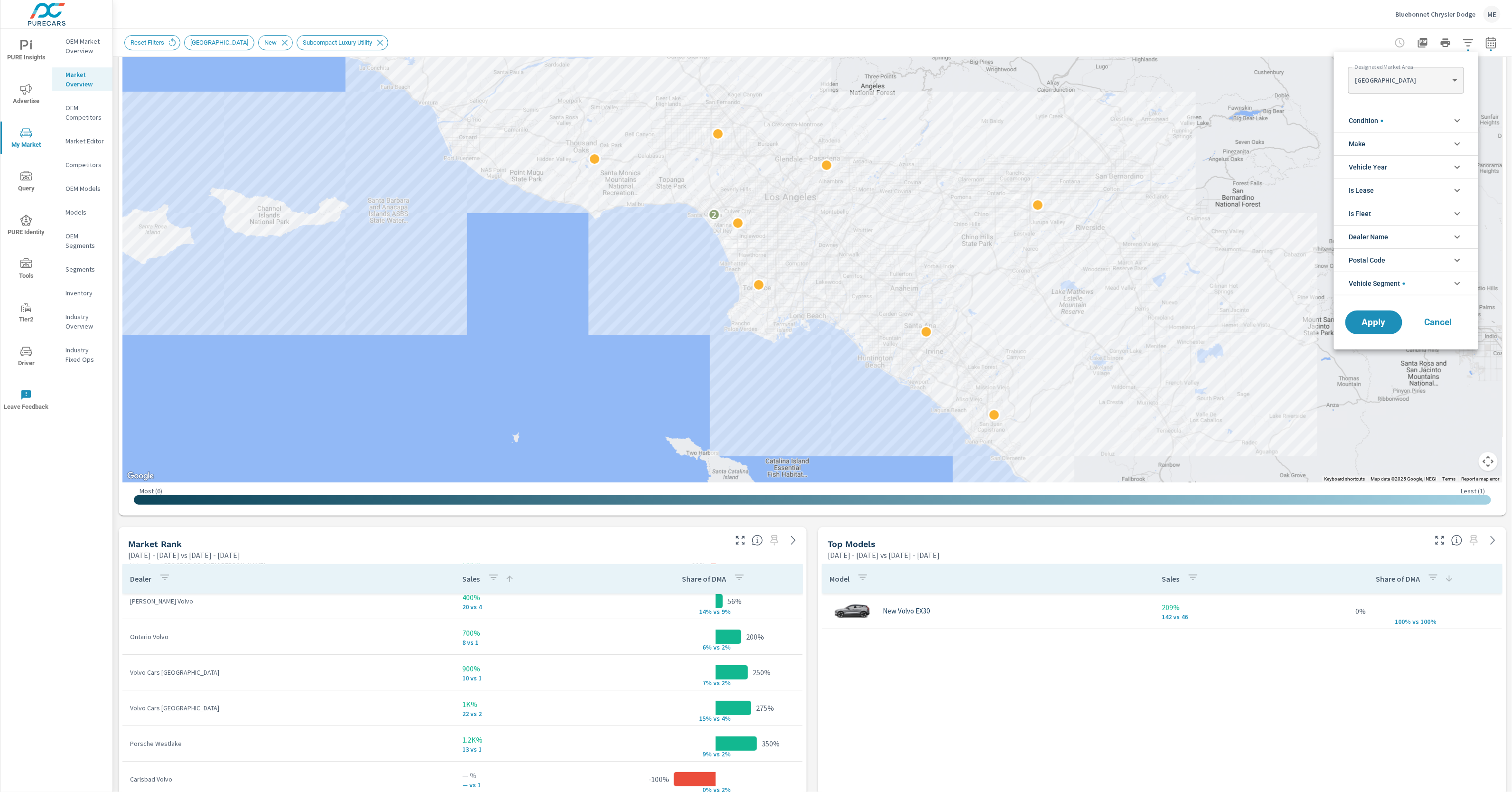
click at [1394, 284] on span "Vehicle Segment" at bounding box center [1377, 283] width 56 height 23
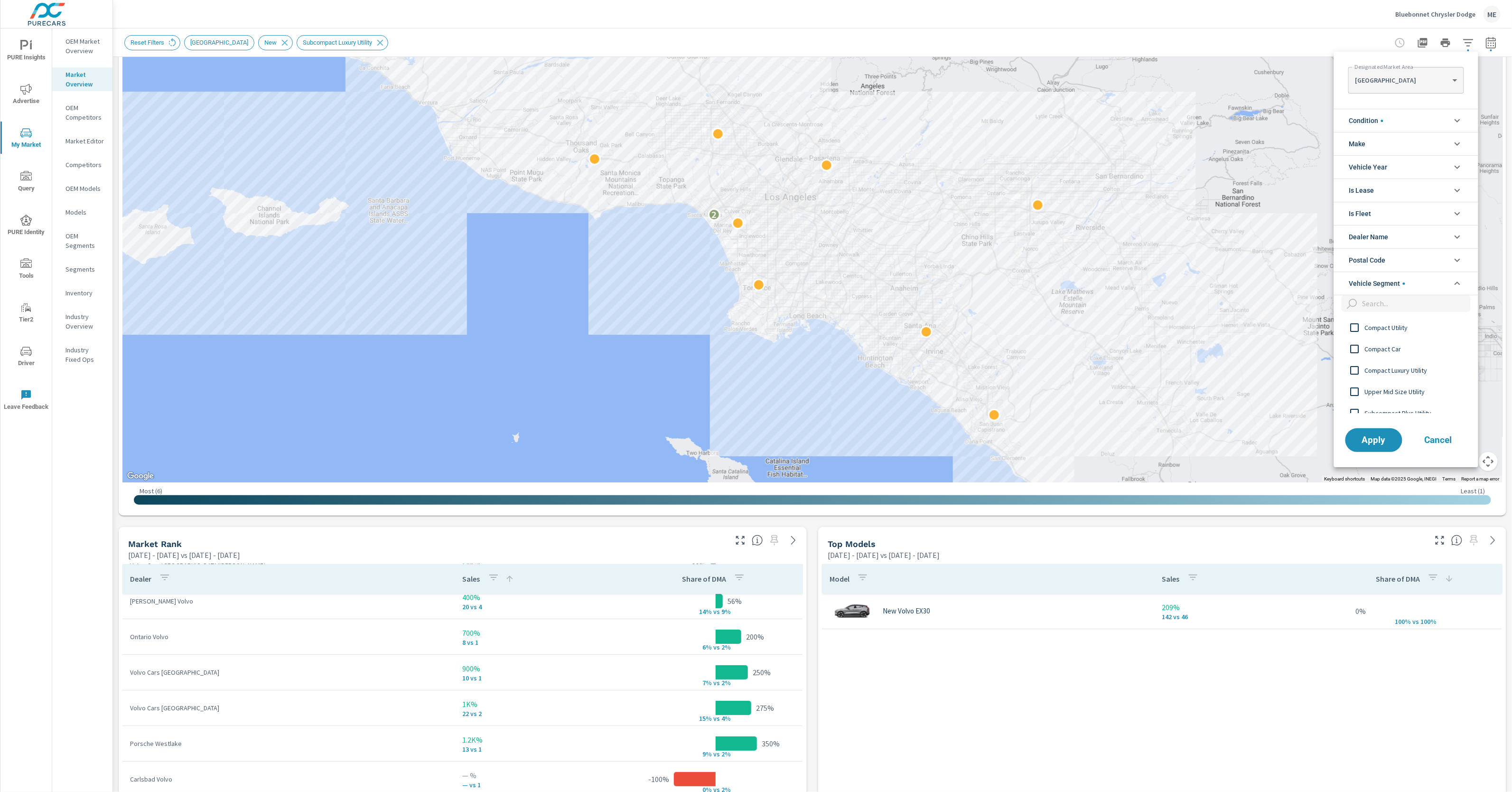
click at [1395, 302] on input "filter options" at bounding box center [1415, 304] width 112 height 16
type input "upper"
click at [1416, 349] on span "Upper Mid Size Luxury Utility" at bounding box center [1416, 349] width 104 height 11
click at [1386, 391] on span "Apply" at bounding box center [1374, 386] width 39 height 9
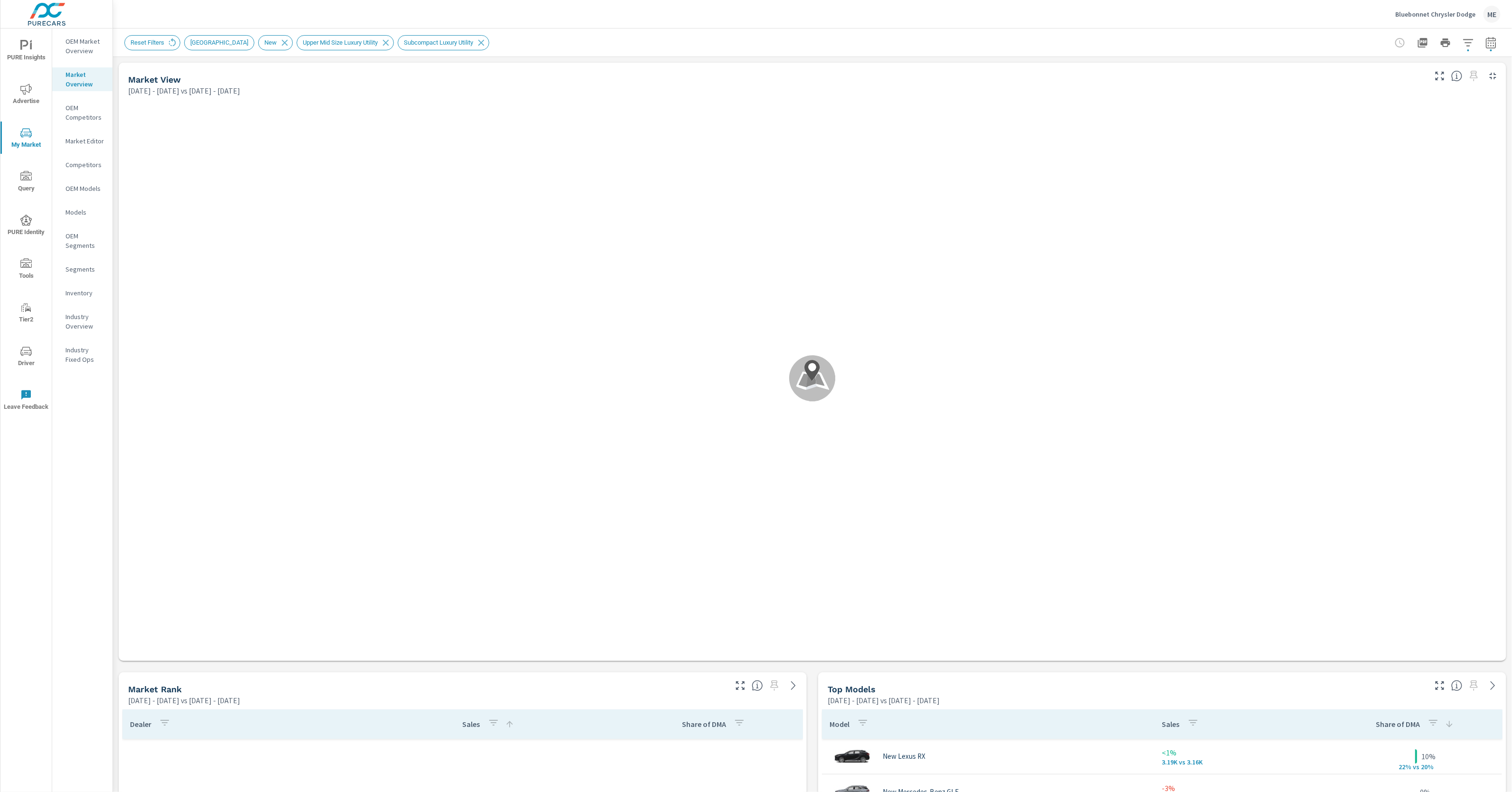
scroll to position [498, 0]
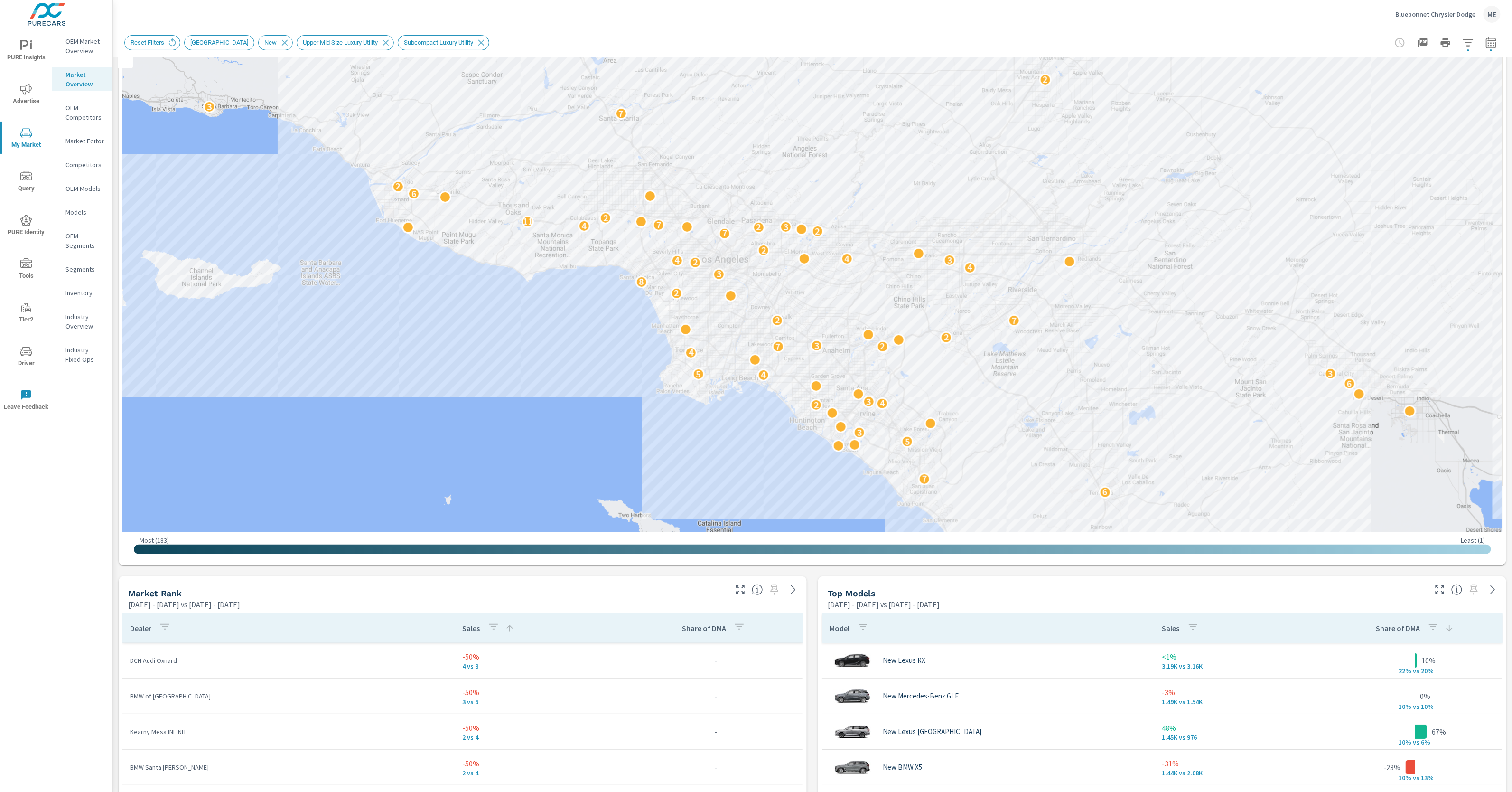
scroll to position [252, 0]
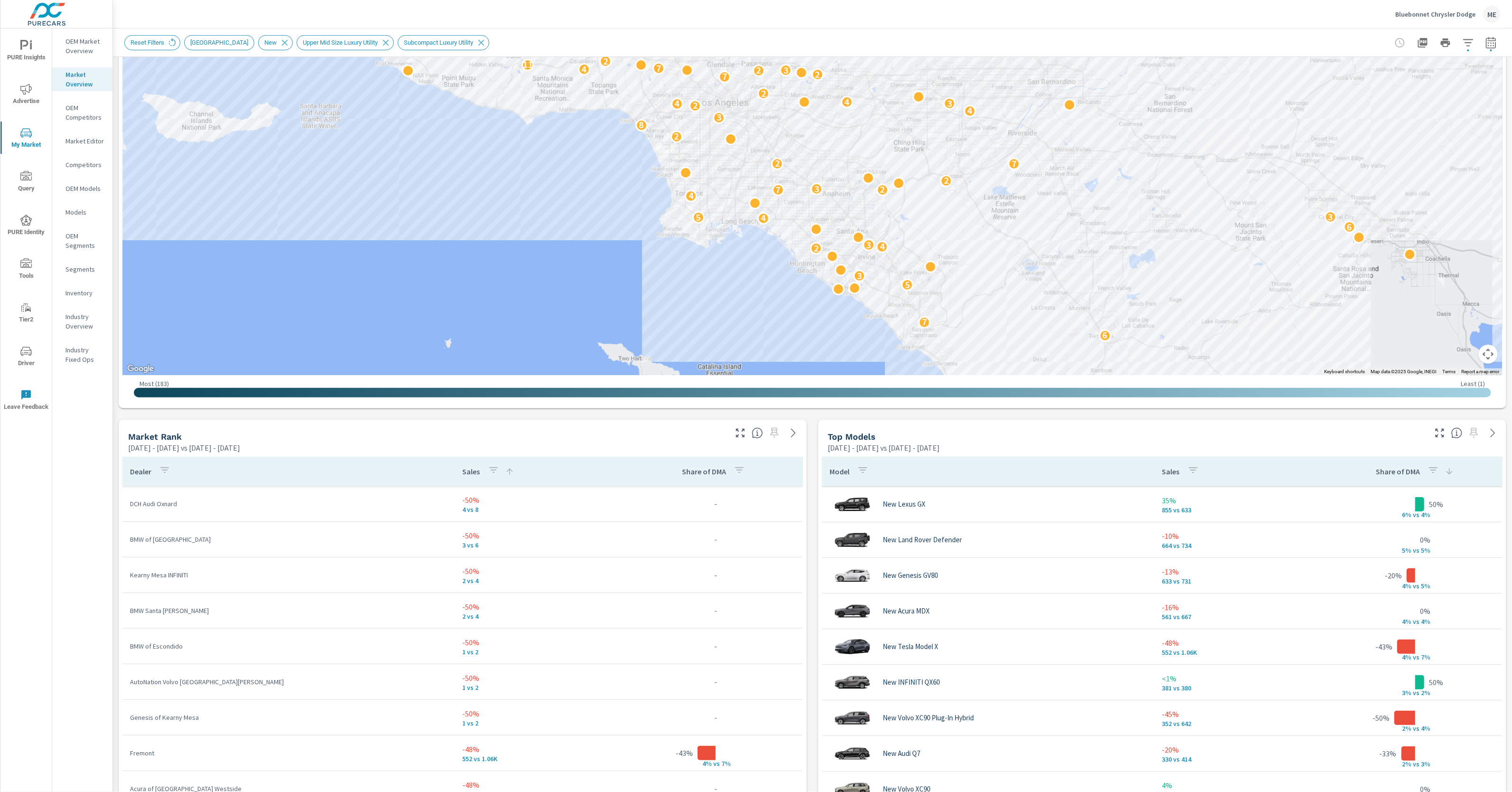
scroll to position [179, 0]
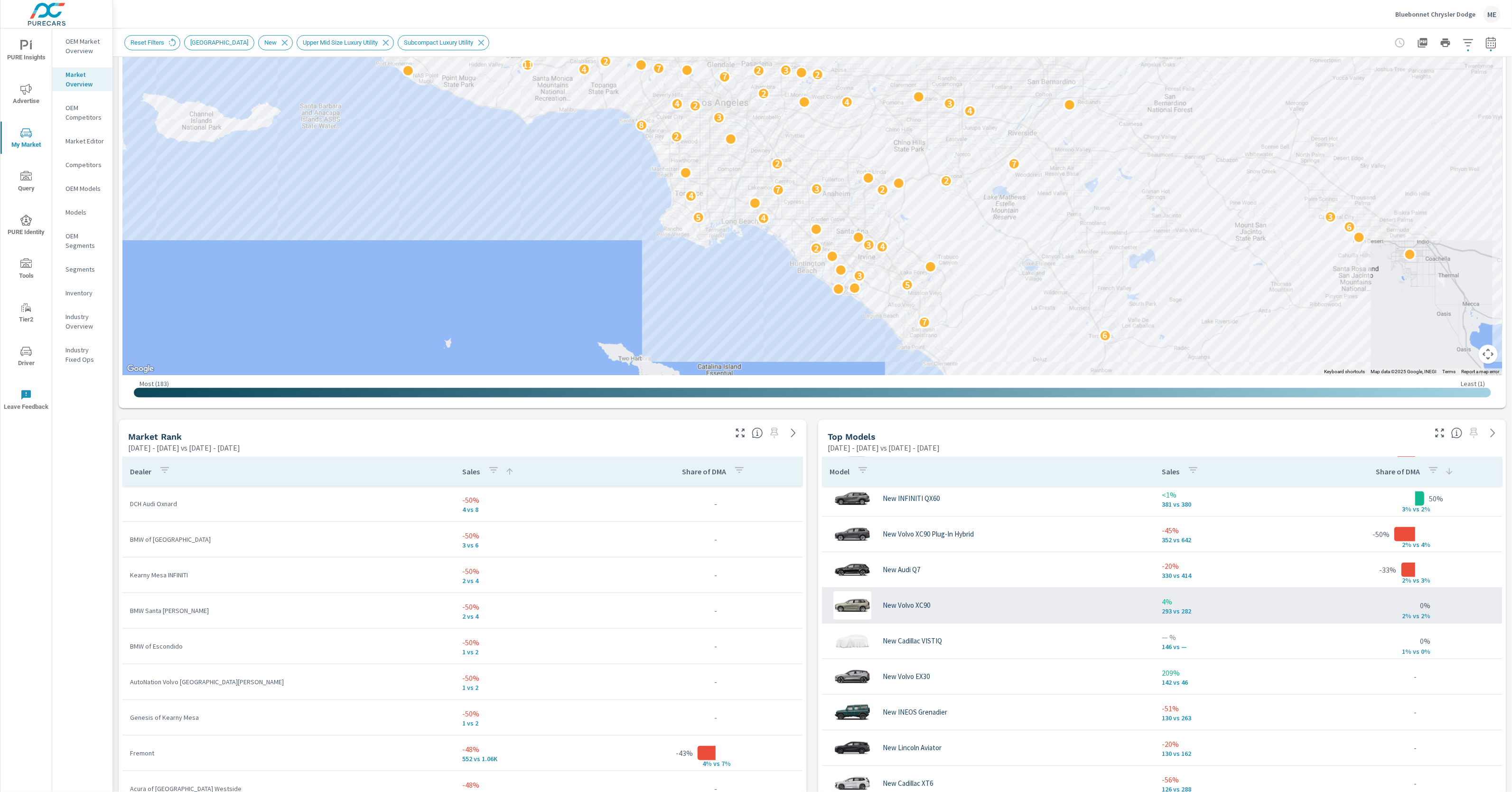
scroll to position [373, 0]
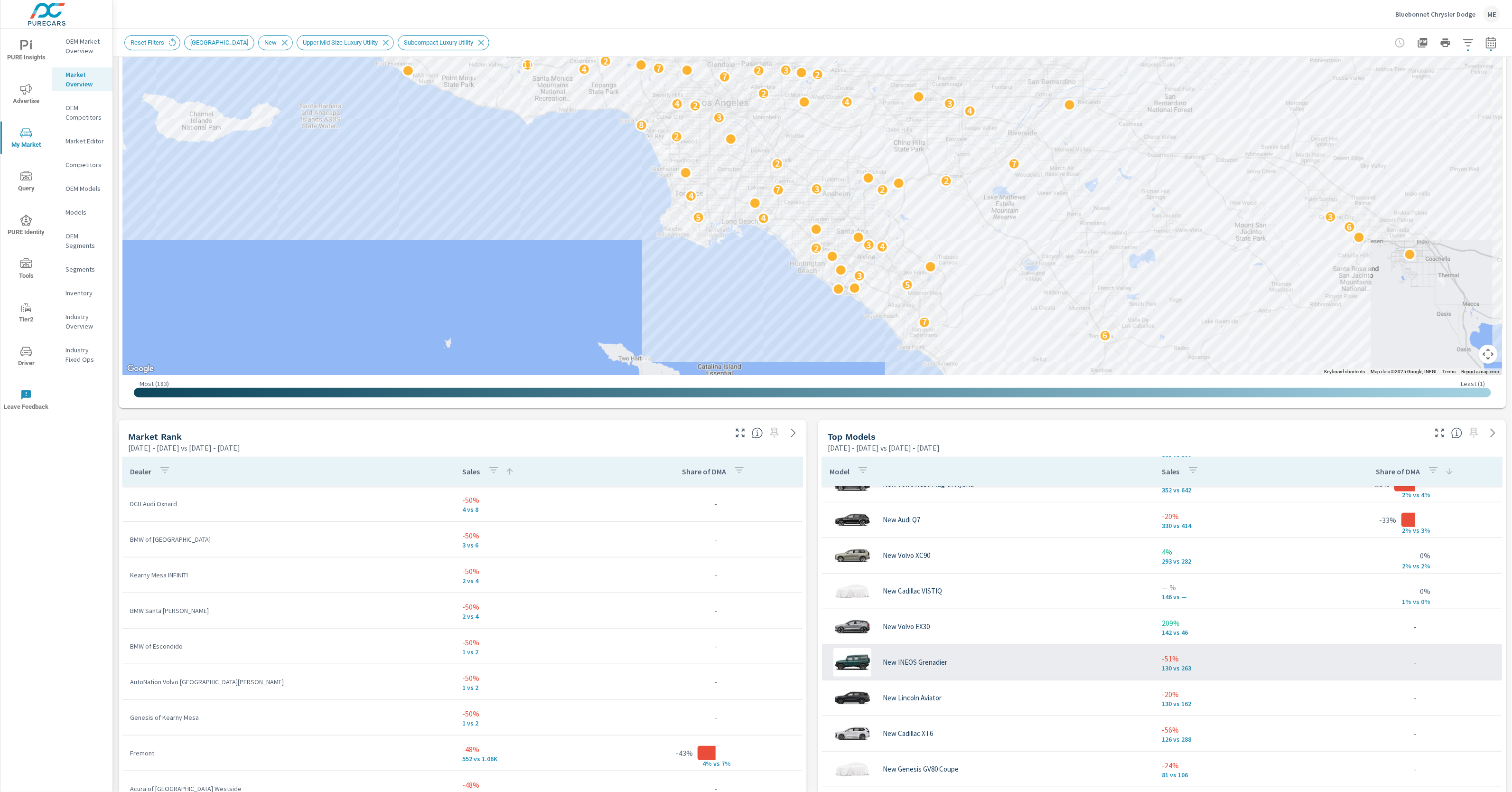
scroll to position [11, 0]
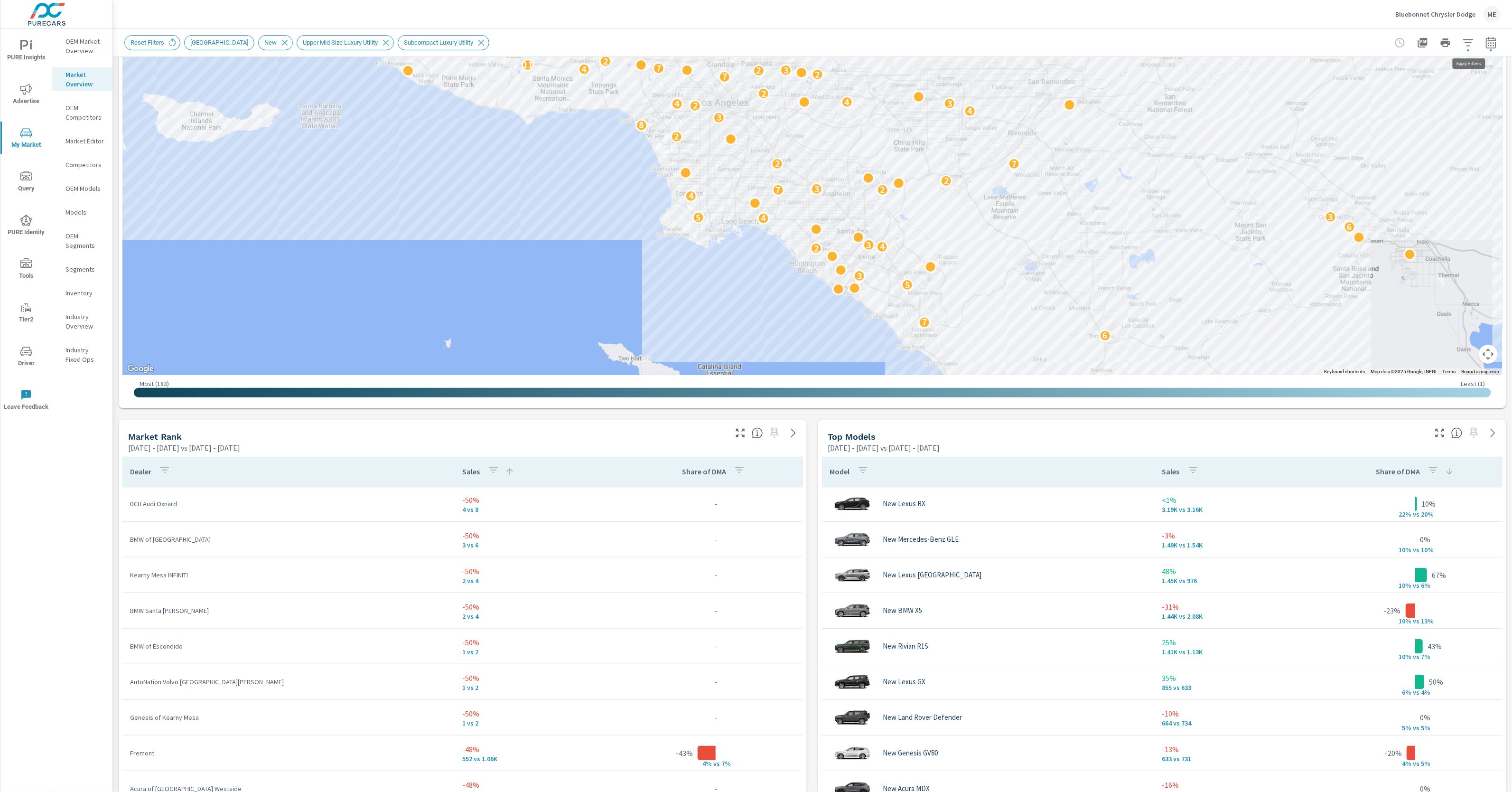
click at [1468, 39] on icon "button" at bounding box center [1468, 42] width 10 height 7
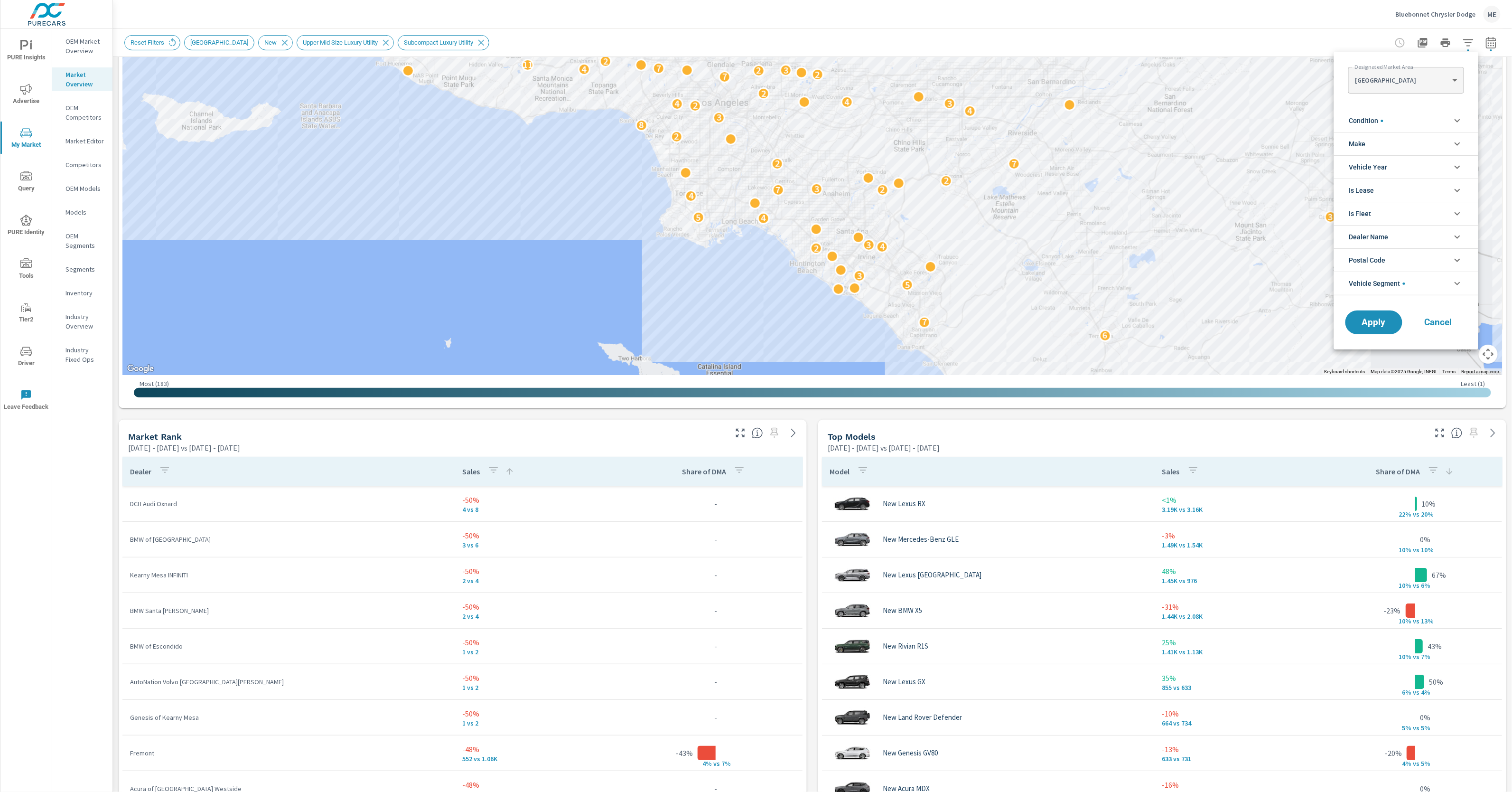
click at [1395, 288] on span "Vehicle Segment" at bounding box center [1377, 283] width 56 height 23
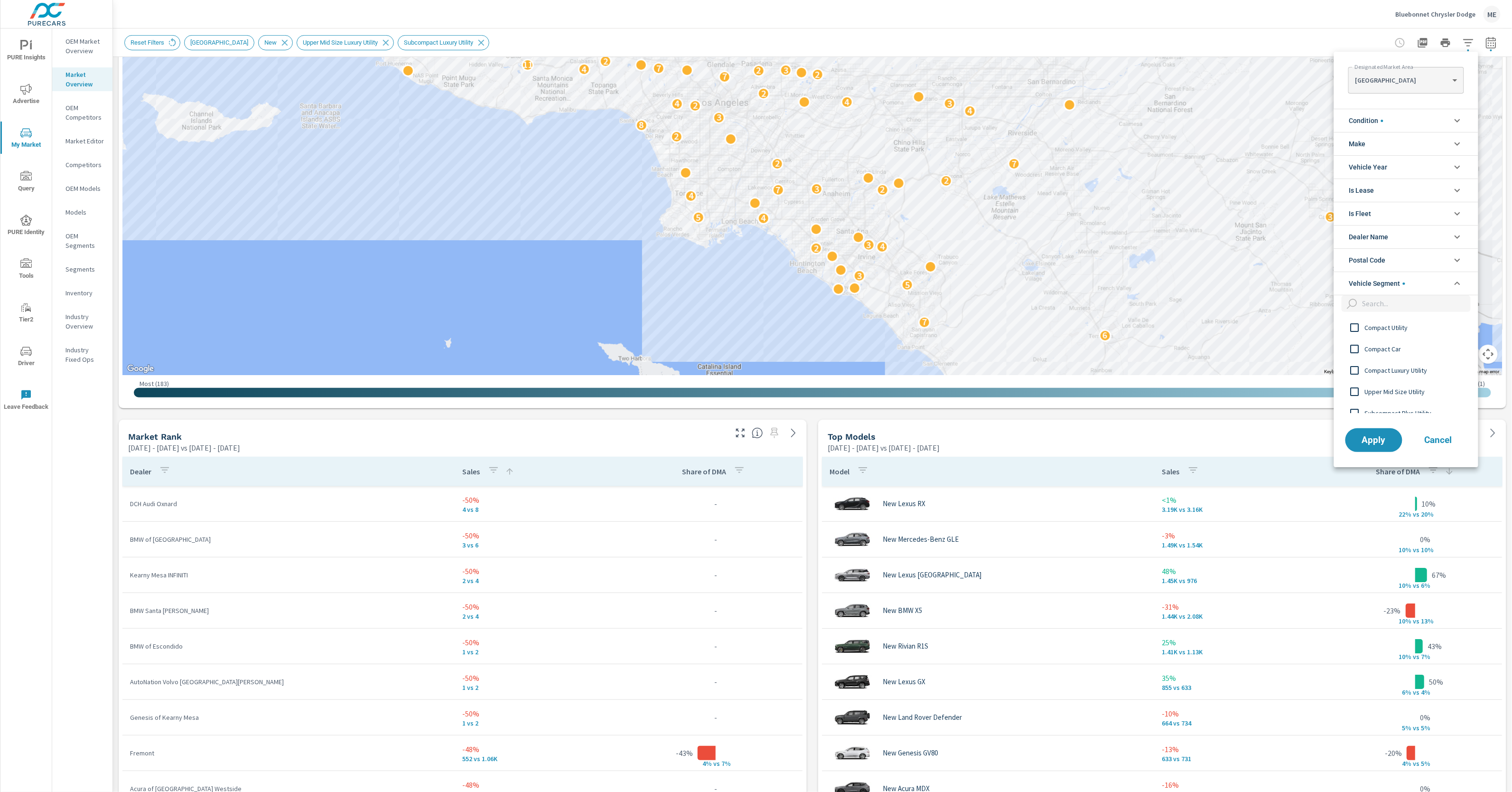
click at [1382, 305] on input "filter options" at bounding box center [1415, 304] width 112 height 16
type input "subc"
click at [1355, 405] on input "filter options" at bounding box center [1355, 403] width 20 height 20
click at [1374, 444] on span "Apply" at bounding box center [1374, 439] width 39 height 9
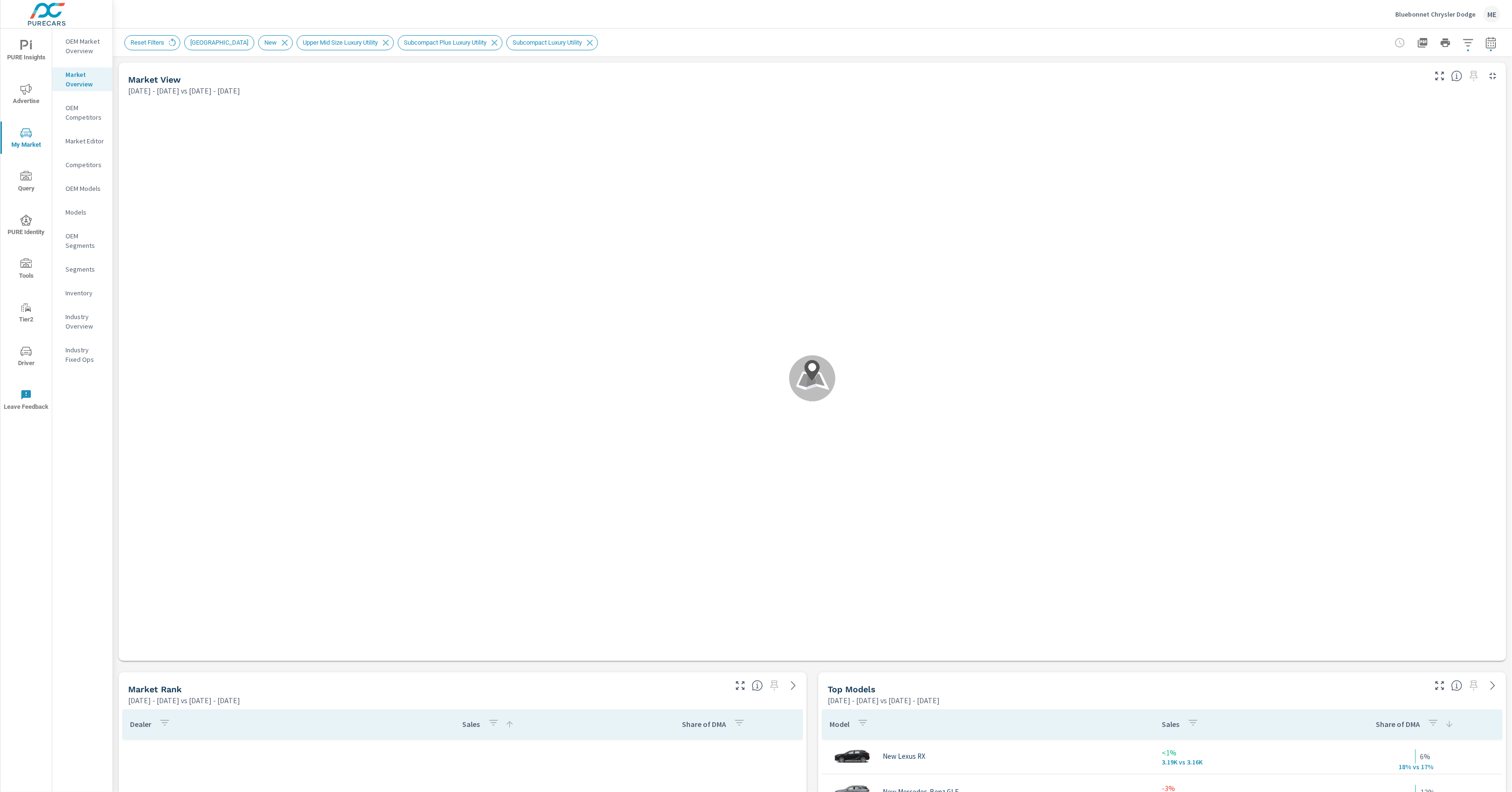
scroll to position [498, 0]
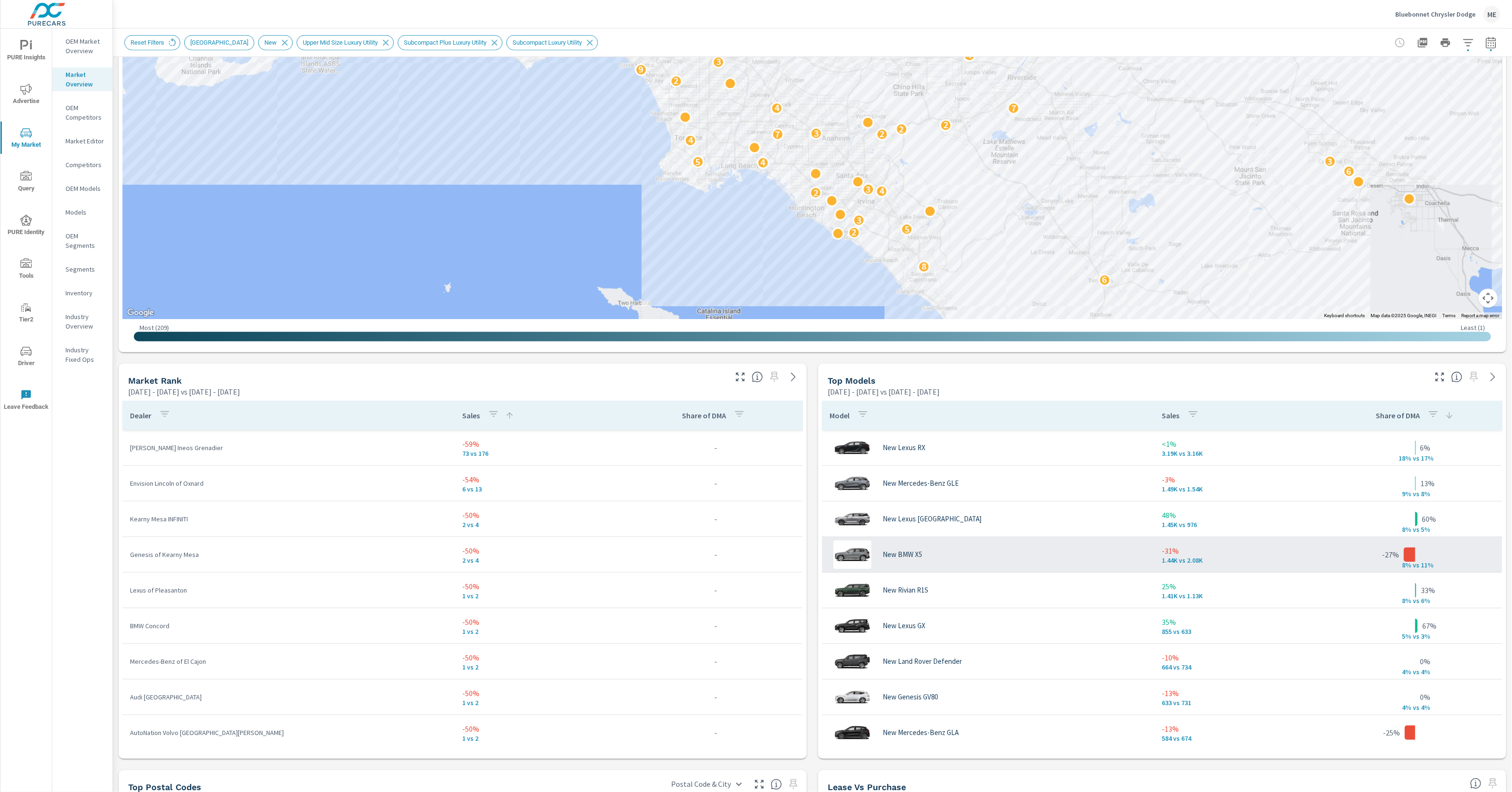
scroll to position [260, 0]
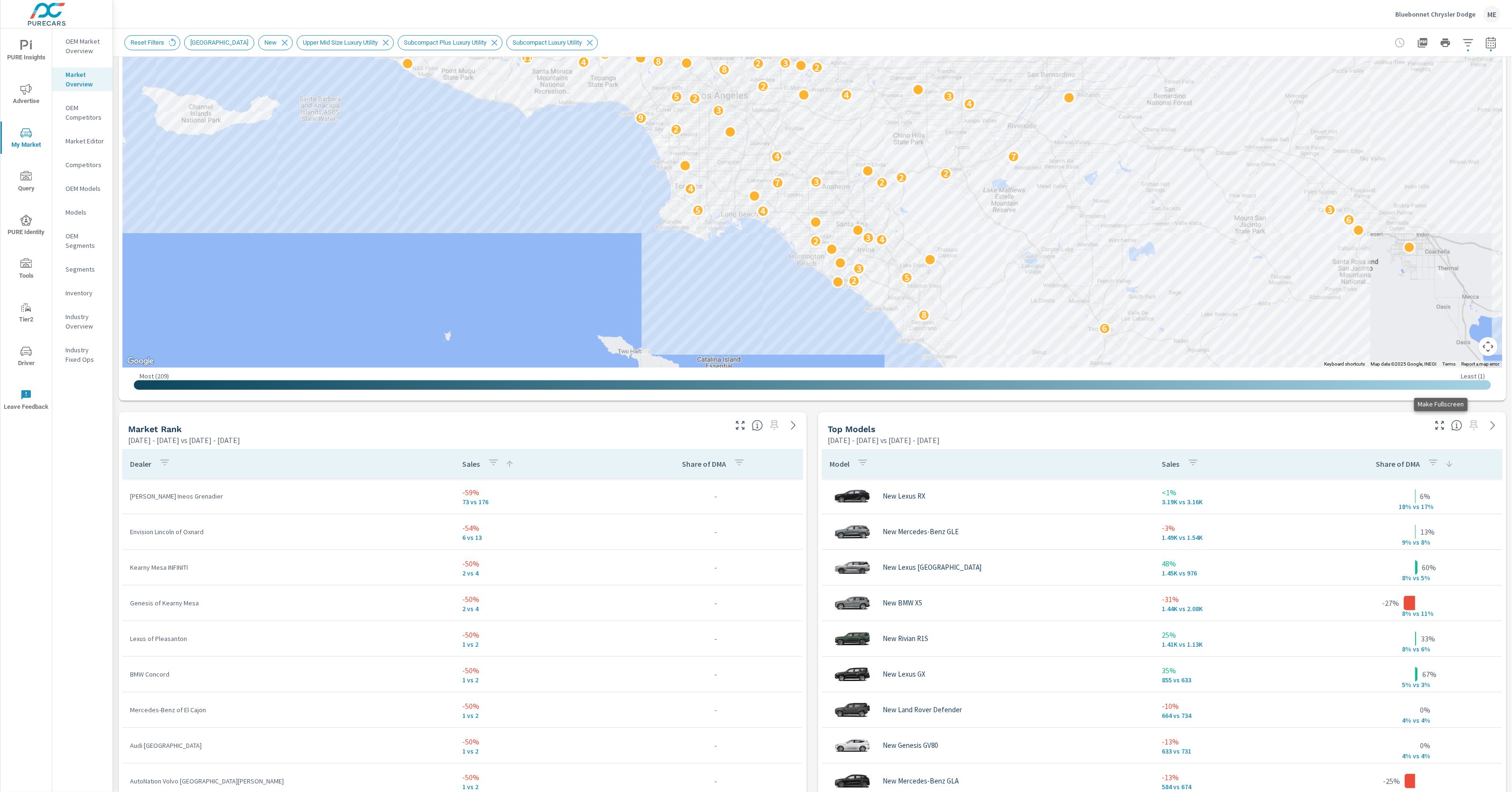
click at [1443, 425] on icon "button" at bounding box center [1439, 425] width 11 height 11
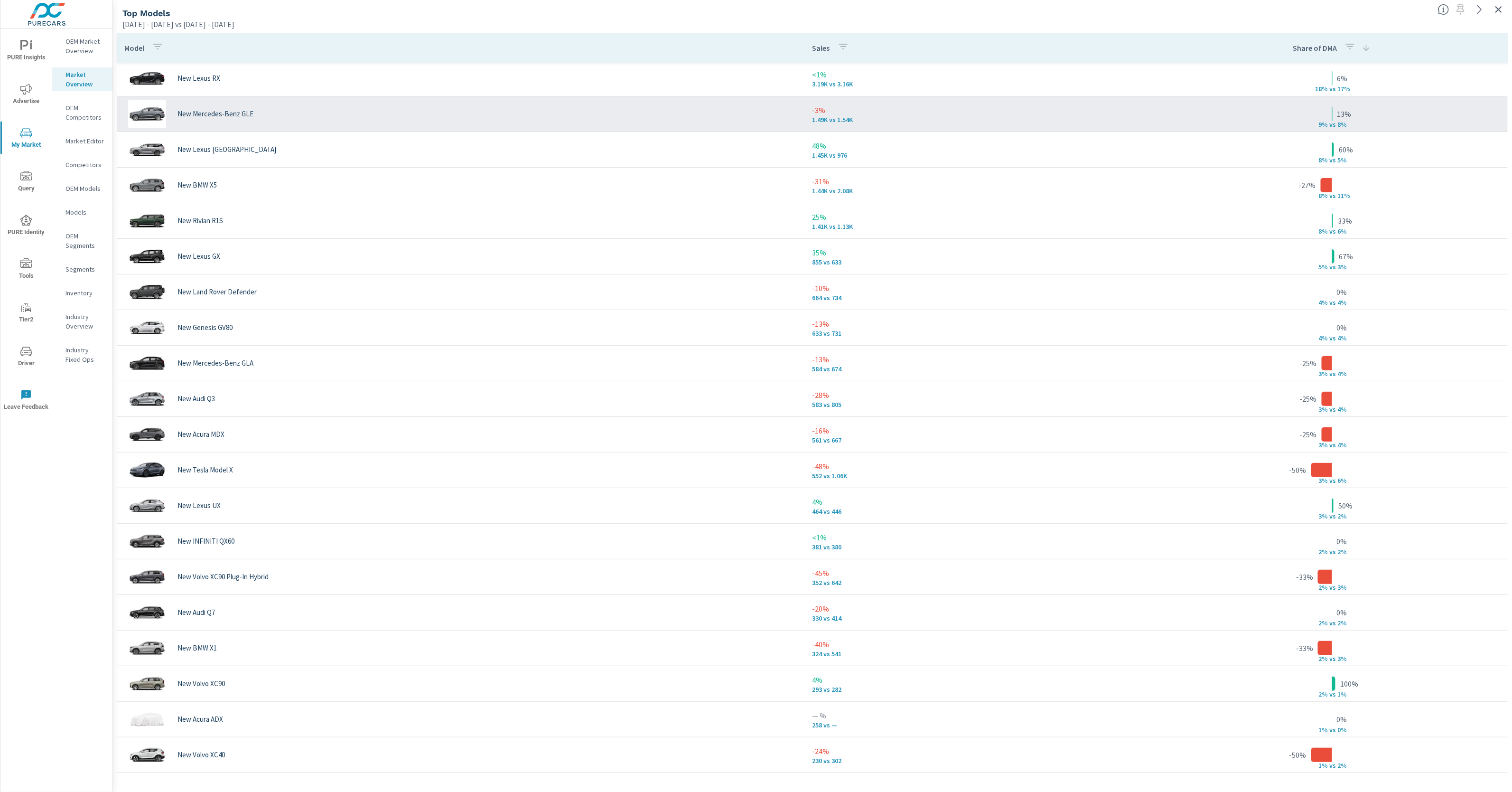
scroll to position [1, 0]
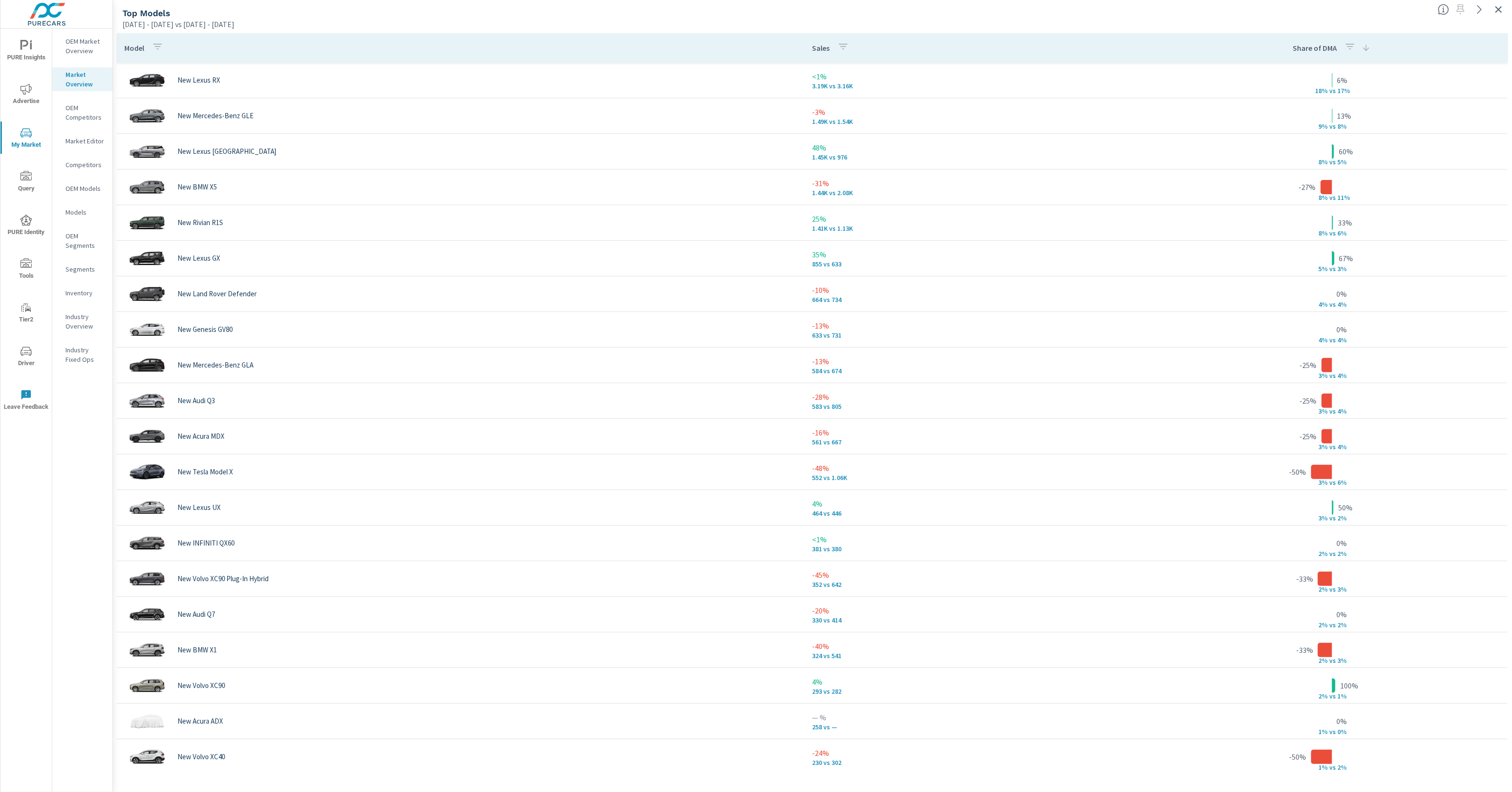
click at [1199, 19] on div "[DATE] - [DATE] vs [DATE] - [DATE]" at bounding box center [777, 24] width 1308 height 11
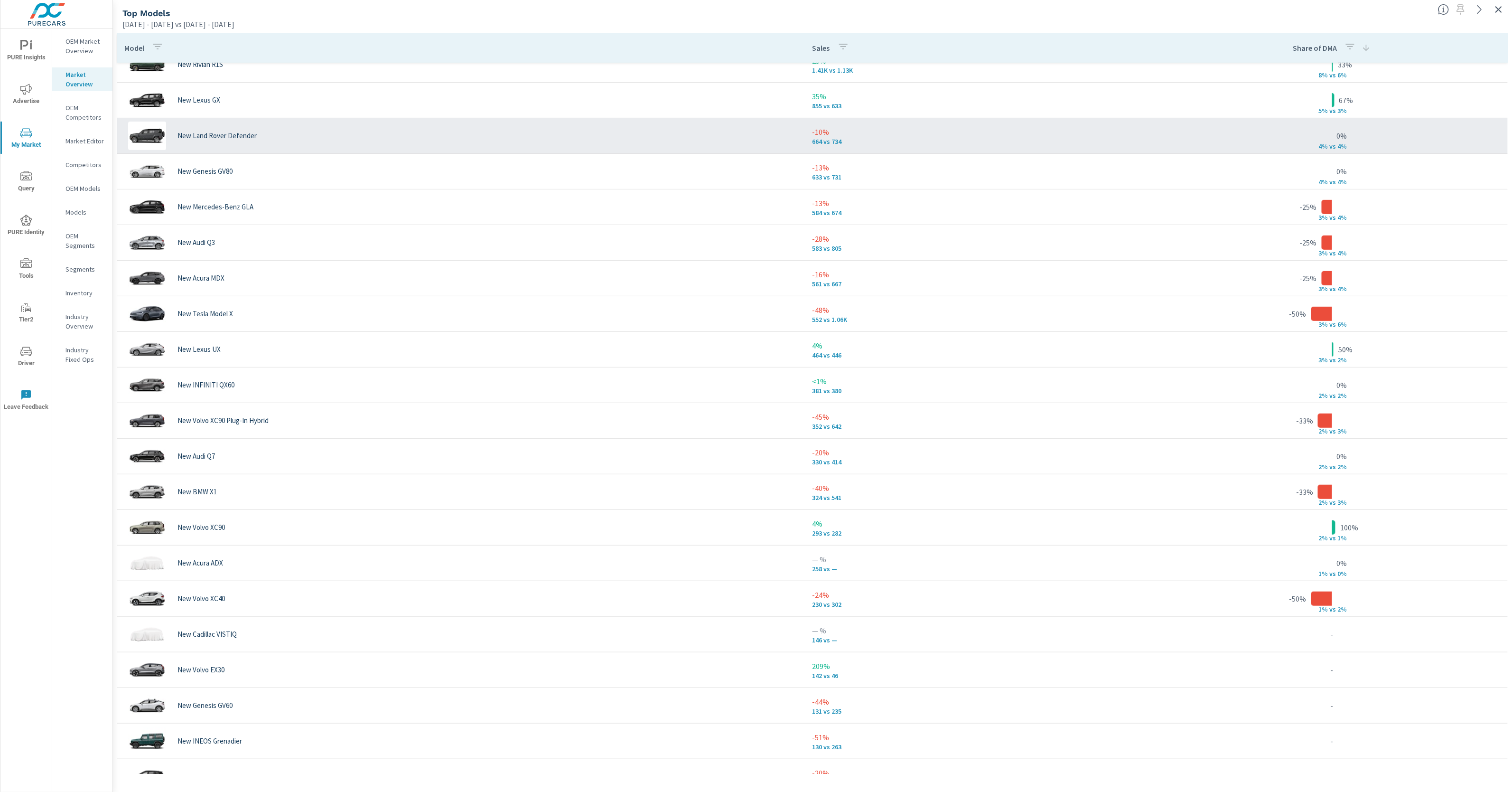
scroll to position [160, 0]
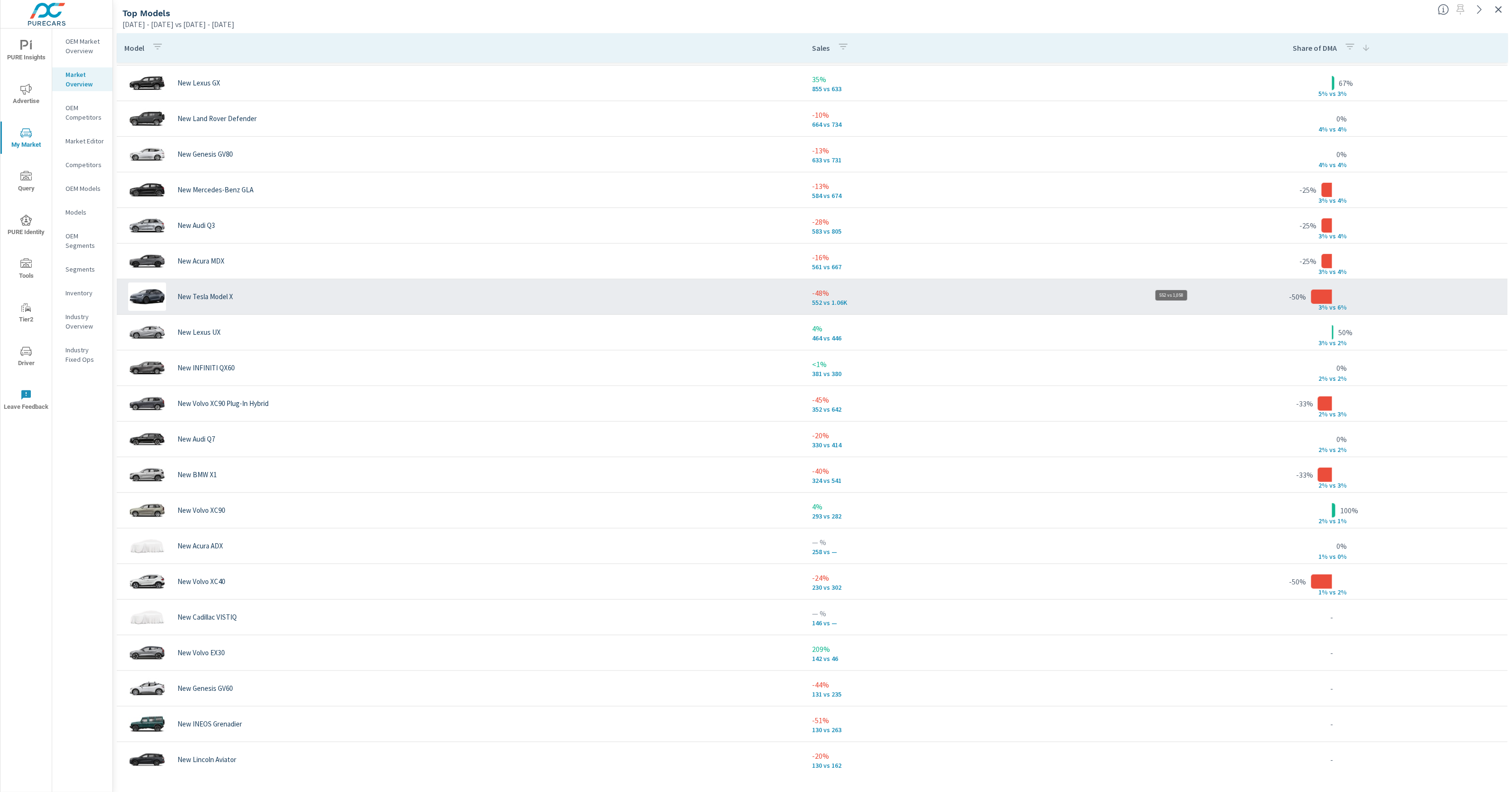
scroll to position [182, 0]
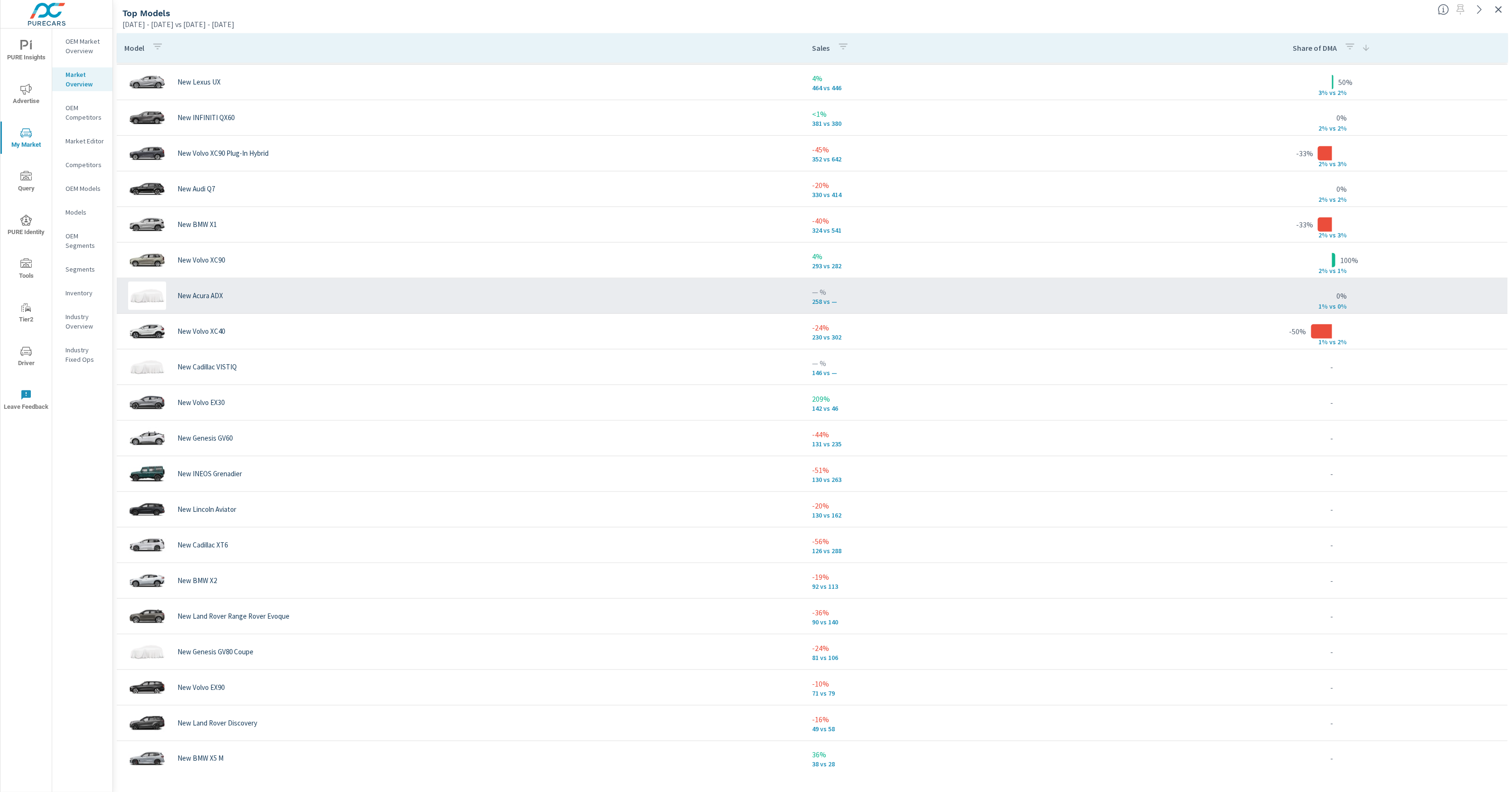
scroll to position [435, 0]
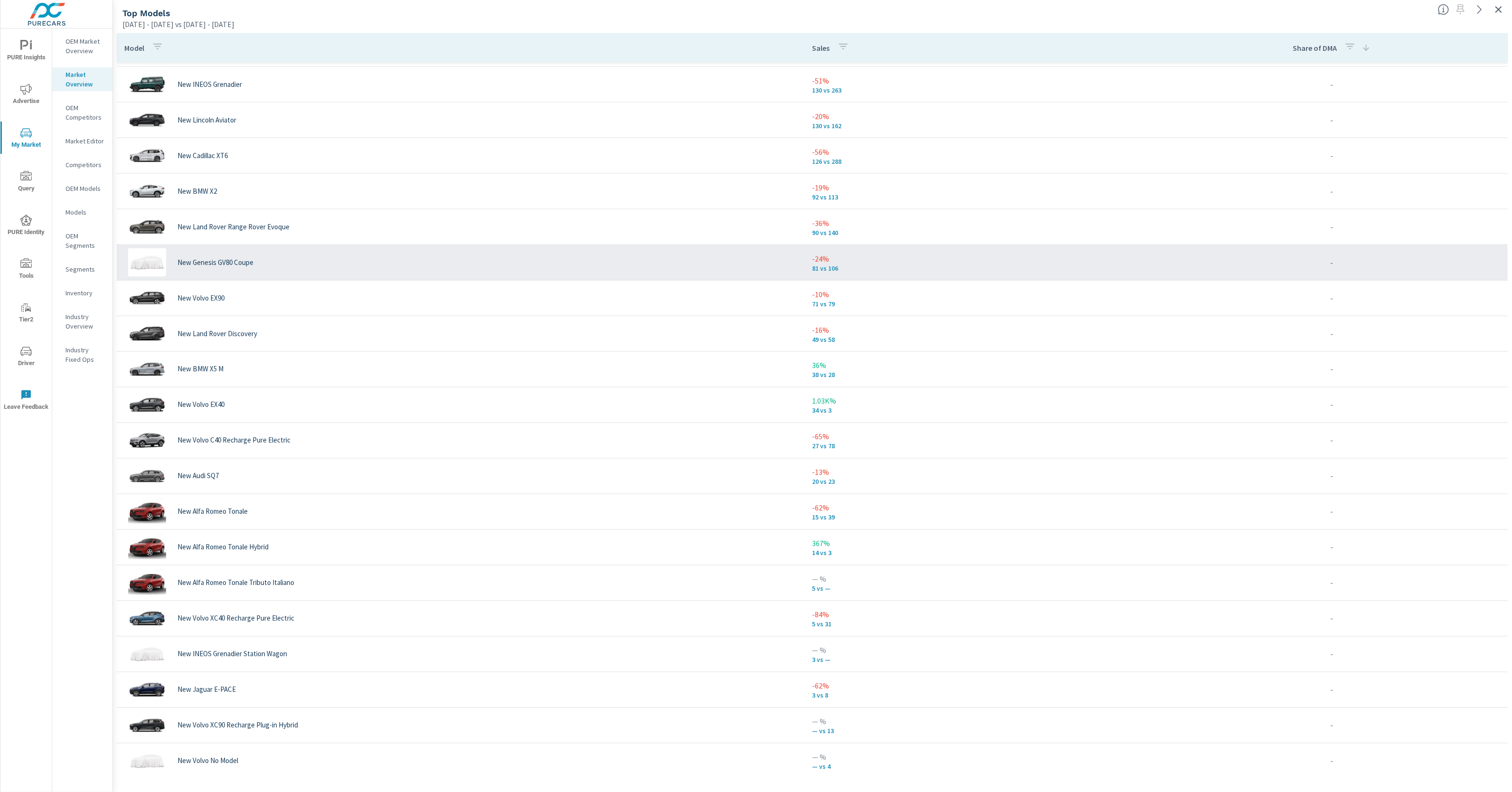
scroll to position [823, 0]
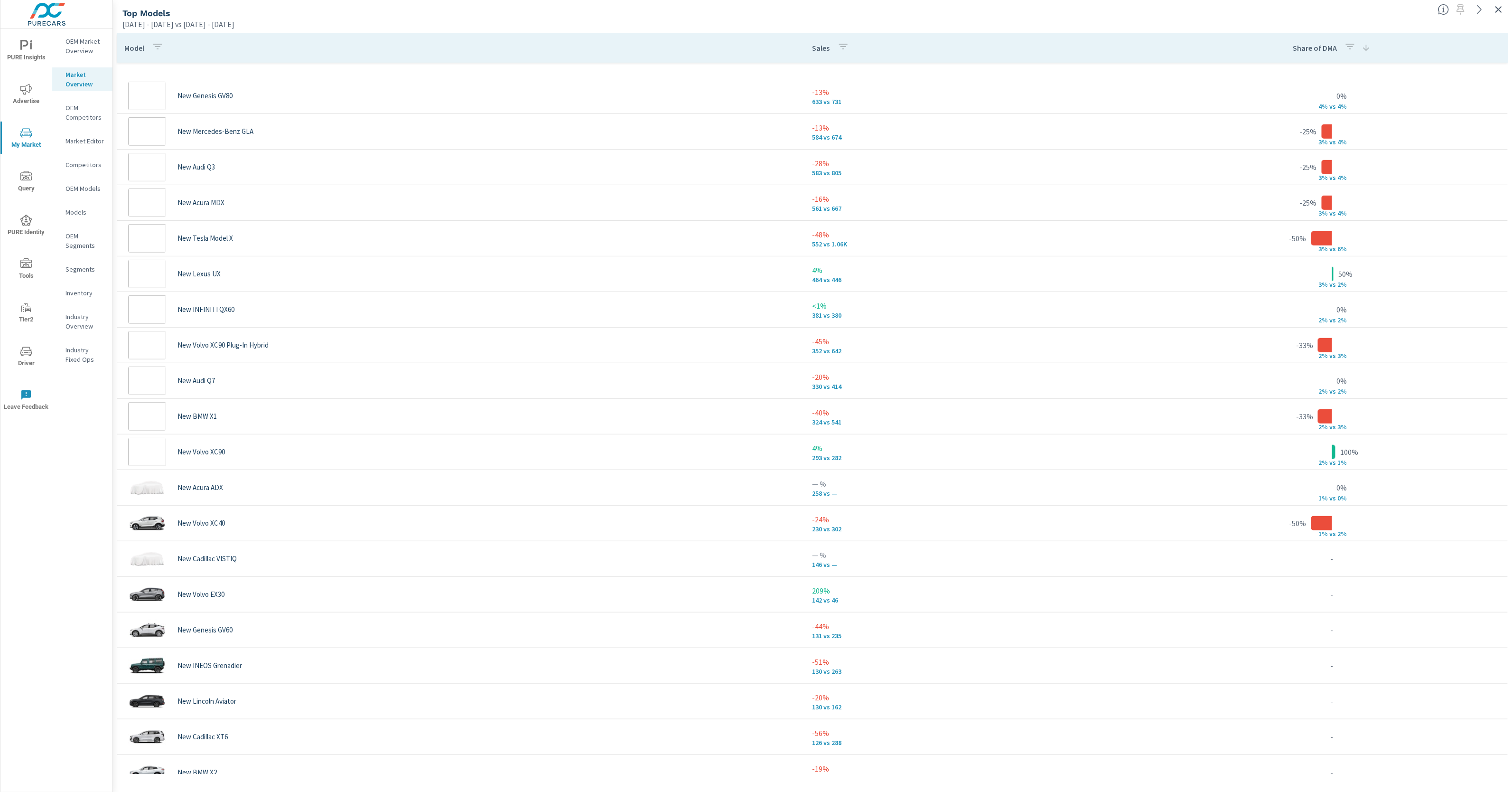
scroll to position [2, 0]
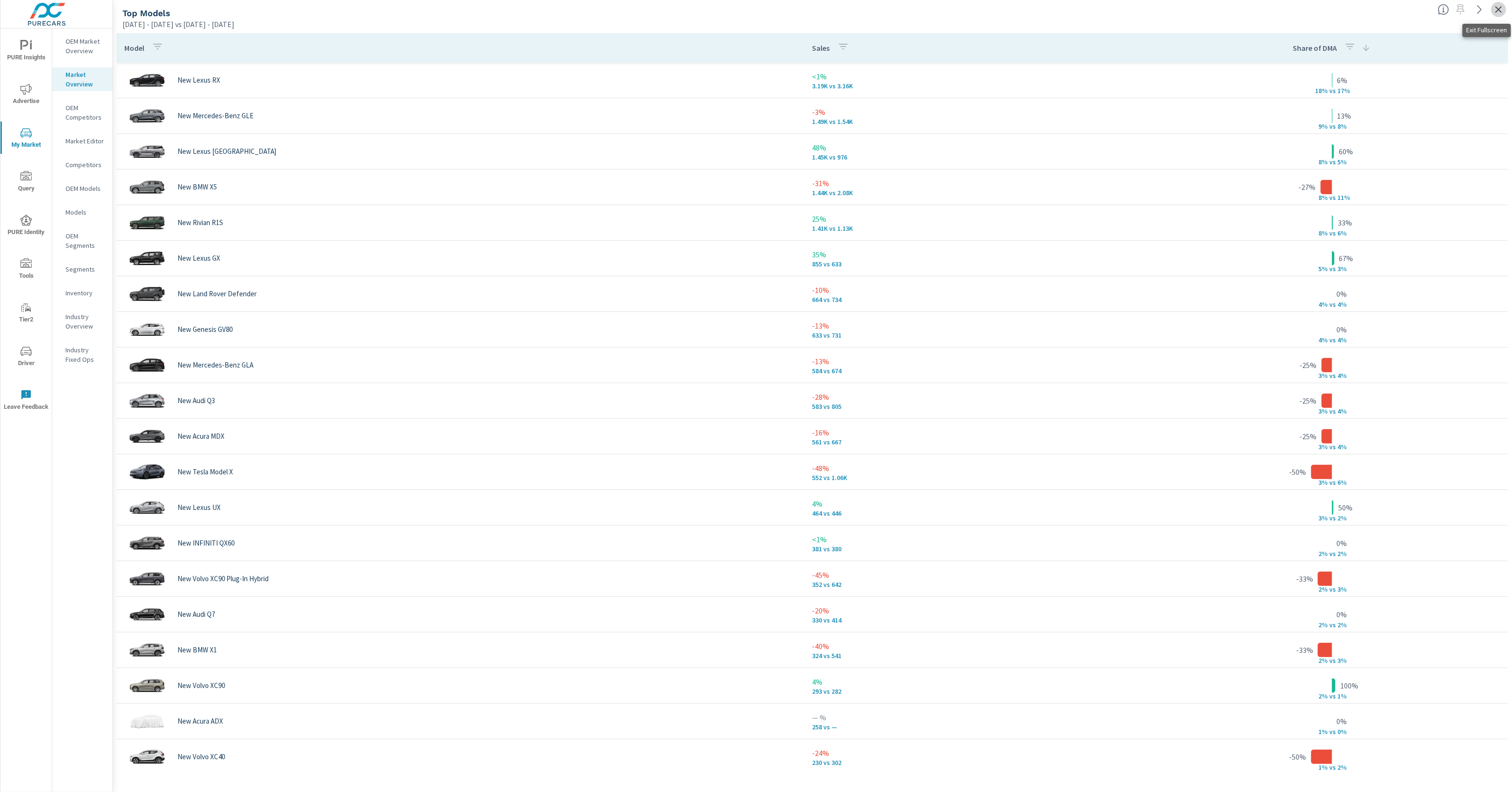
click at [1497, 8] on icon "button" at bounding box center [1499, 9] width 6 height 6
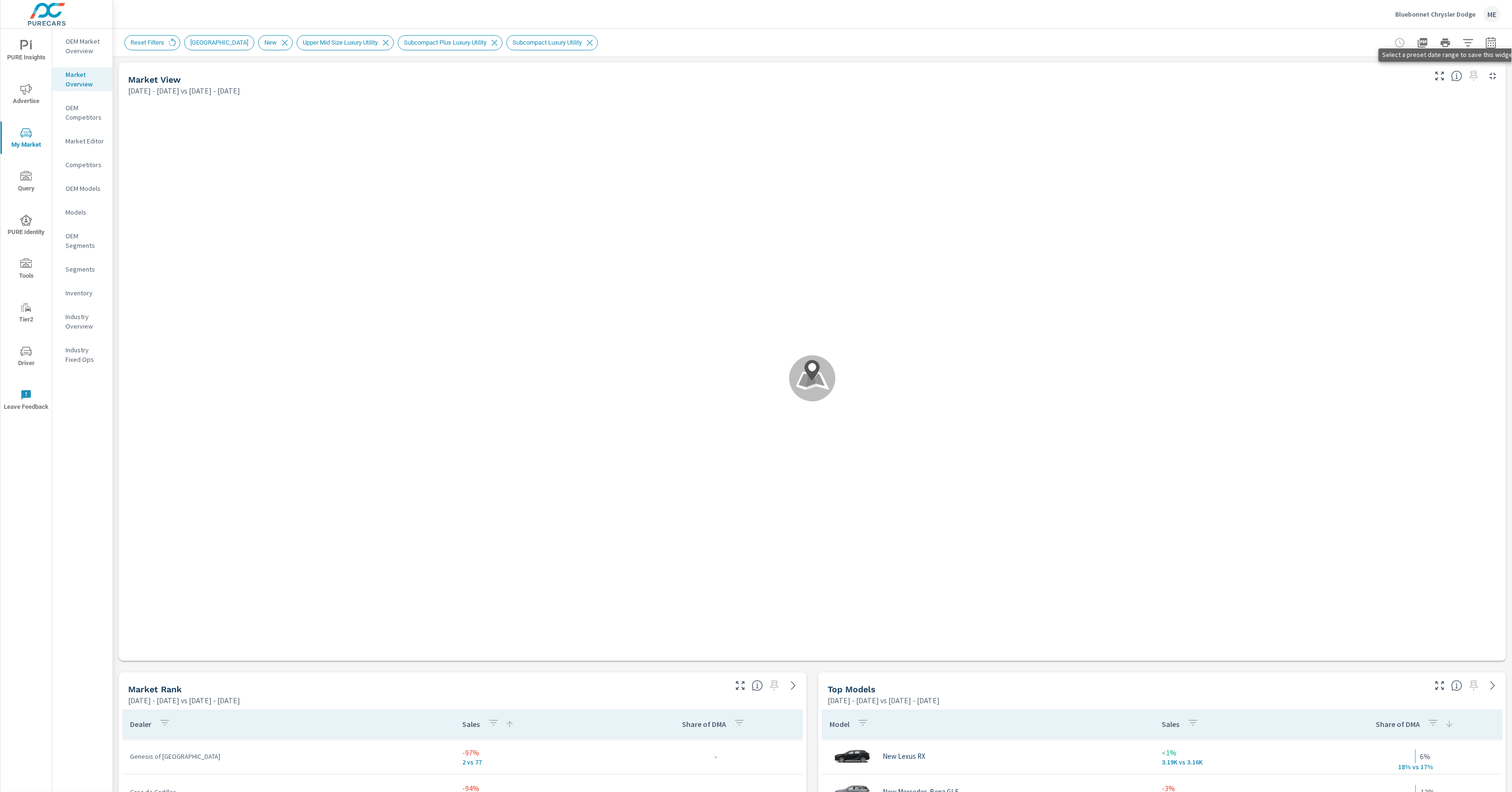
scroll to position [498, 0]
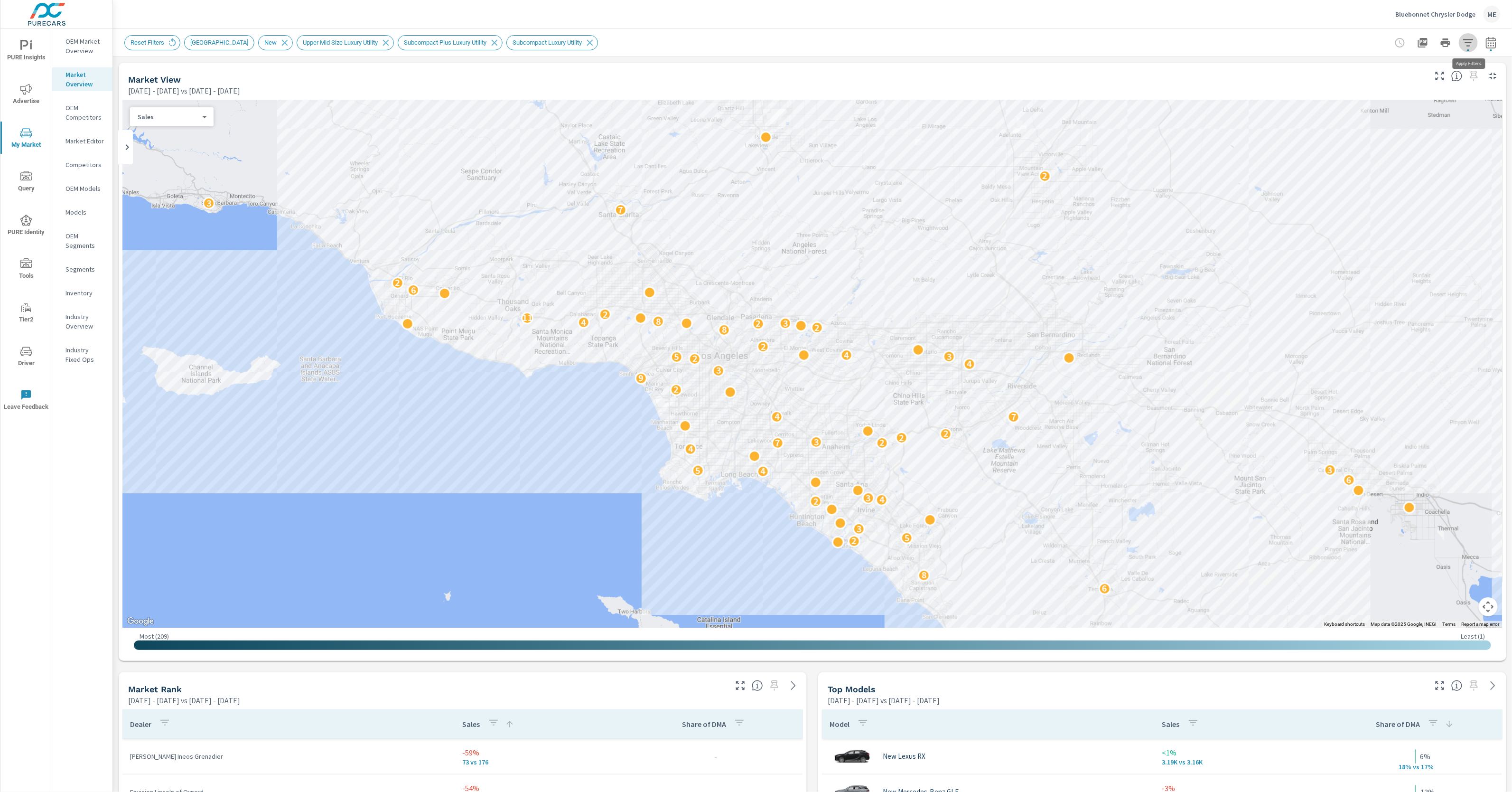
click at [1471, 42] on icon "button" at bounding box center [1468, 42] width 10 height 7
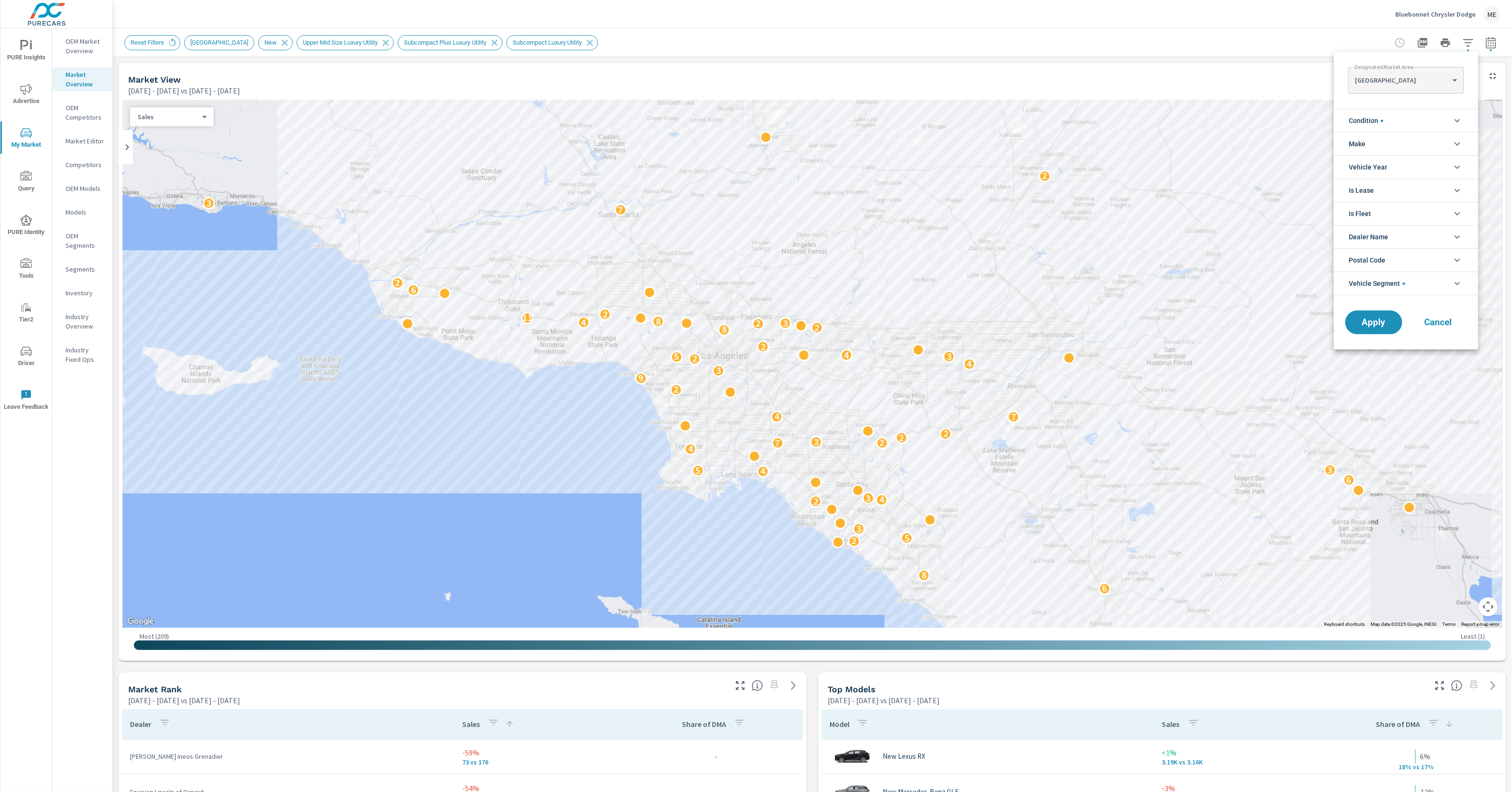
click at [1390, 145] on li "Make" at bounding box center [1406, 144] width 144 height 23
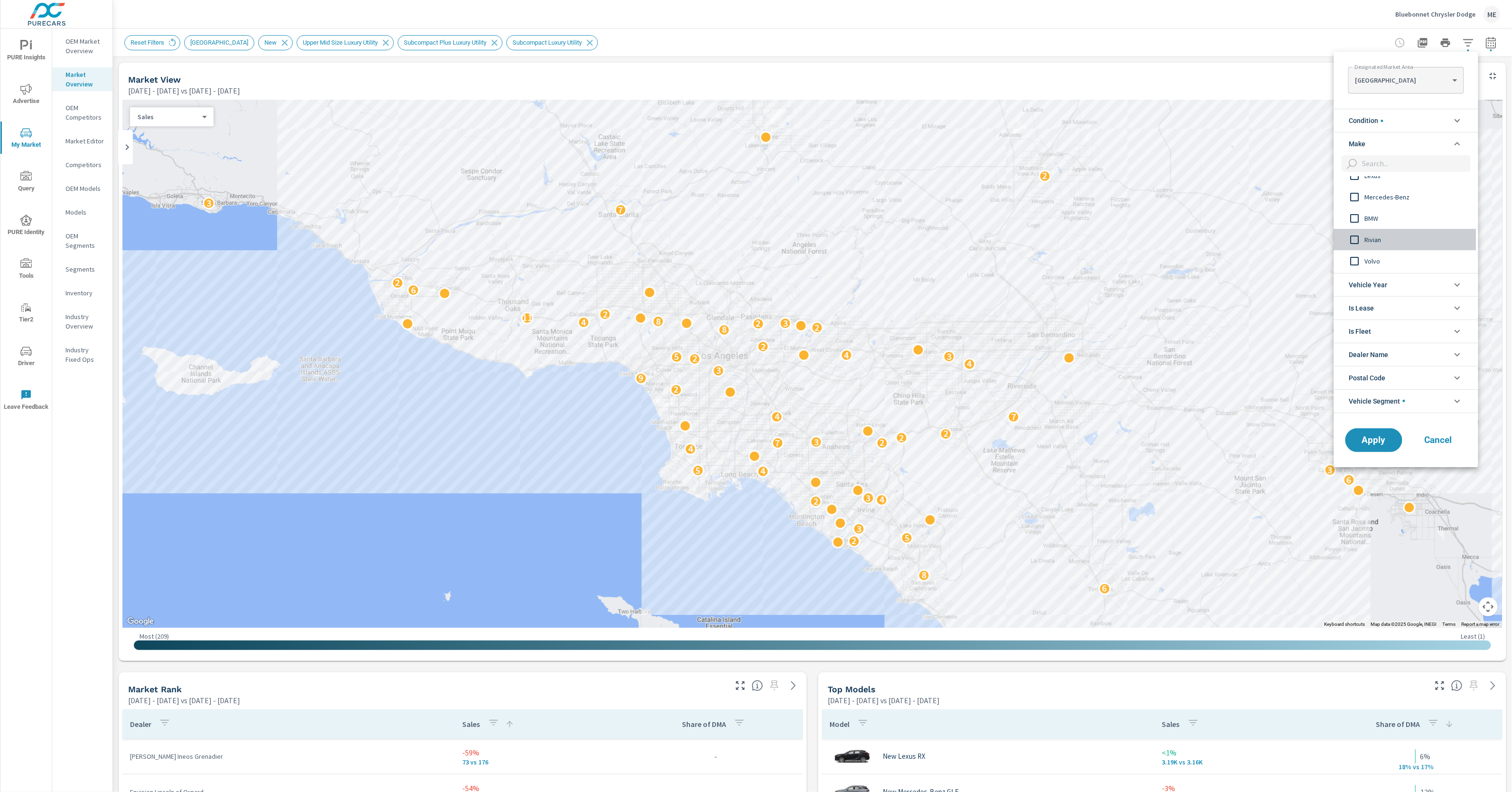
click at [1358, 238] on input "filter options" at bounding box center [1355, 240] width 20 height 20
click at [1375, 264] on span "Jaguar" at bounding box center [1416, 262] width 104 height 11
click at [1382, 243] on span "Cadillac" at bounding box center [1416, 245] width 104 height 11
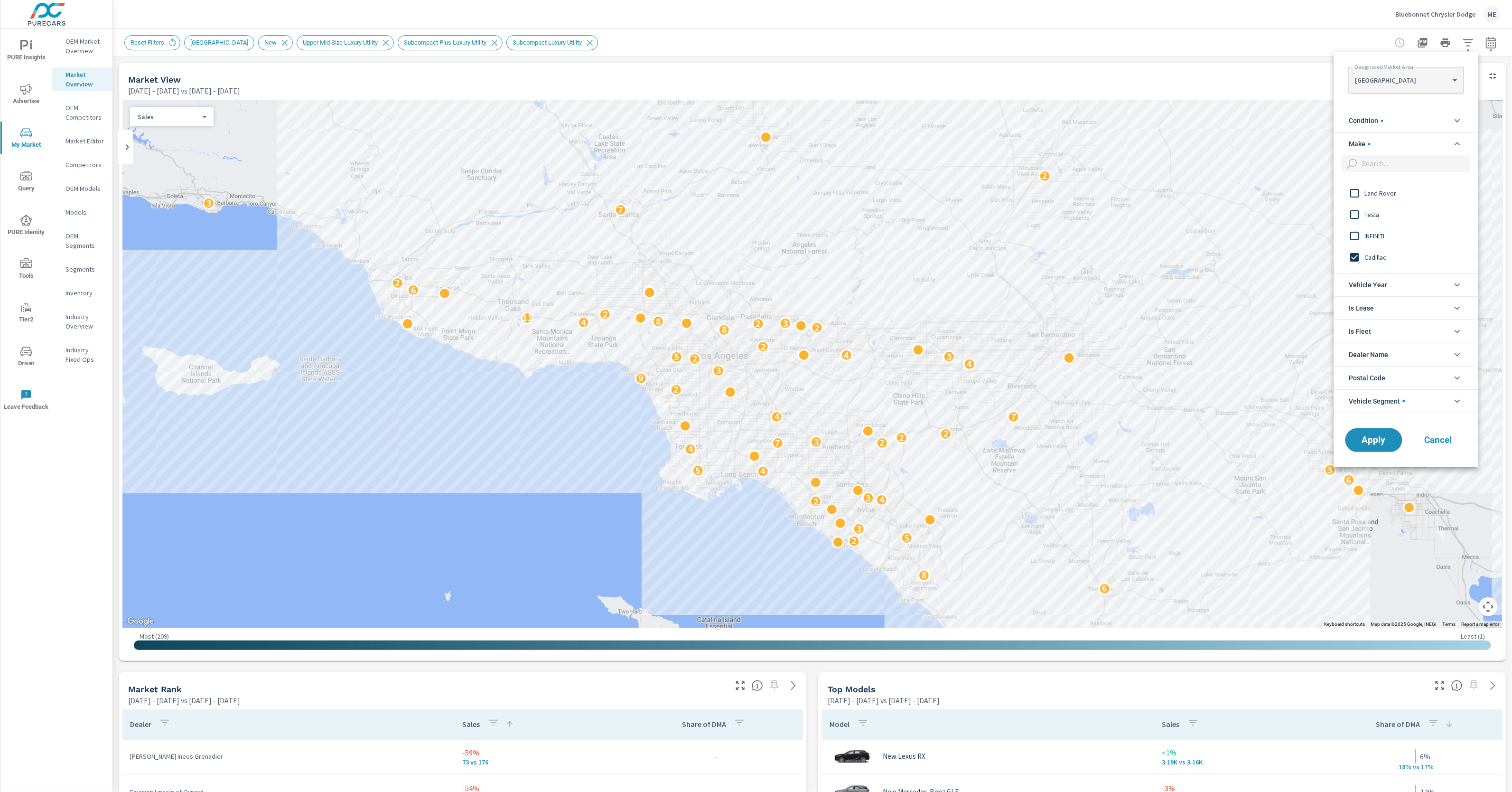
scroll to position [160, 0]
click at [1366, 225] on span "Tesla" at bounding box center [1416, 220] width 104 height 11
click at [1365, 225] on span "Volvo" at bounding box center [1416, 223] width 104 height 11
click at [1370, 447] on button "Apply" at bounding box center [1374, 440] width 59 height 25
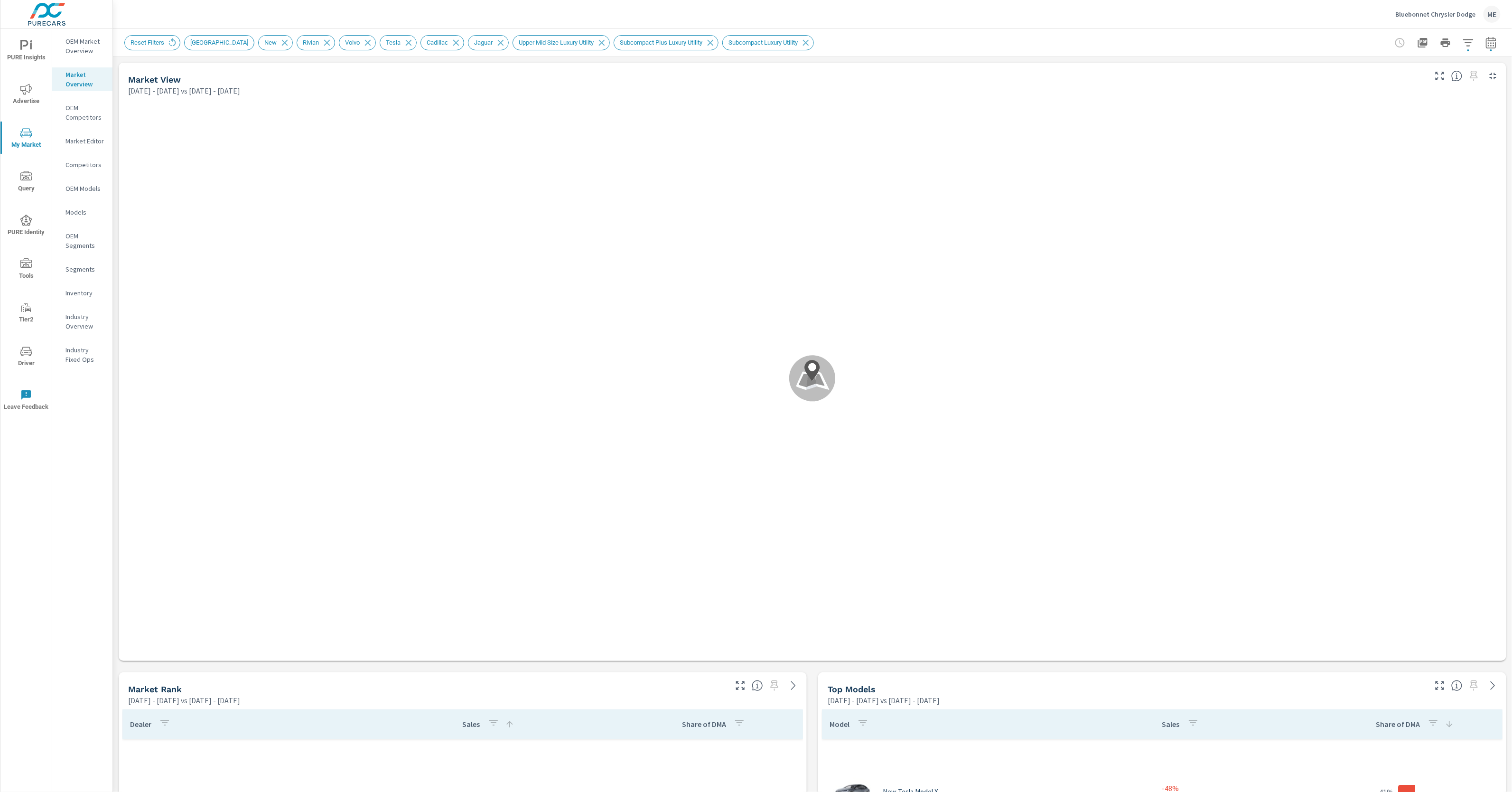
scroll to position [227, 0]
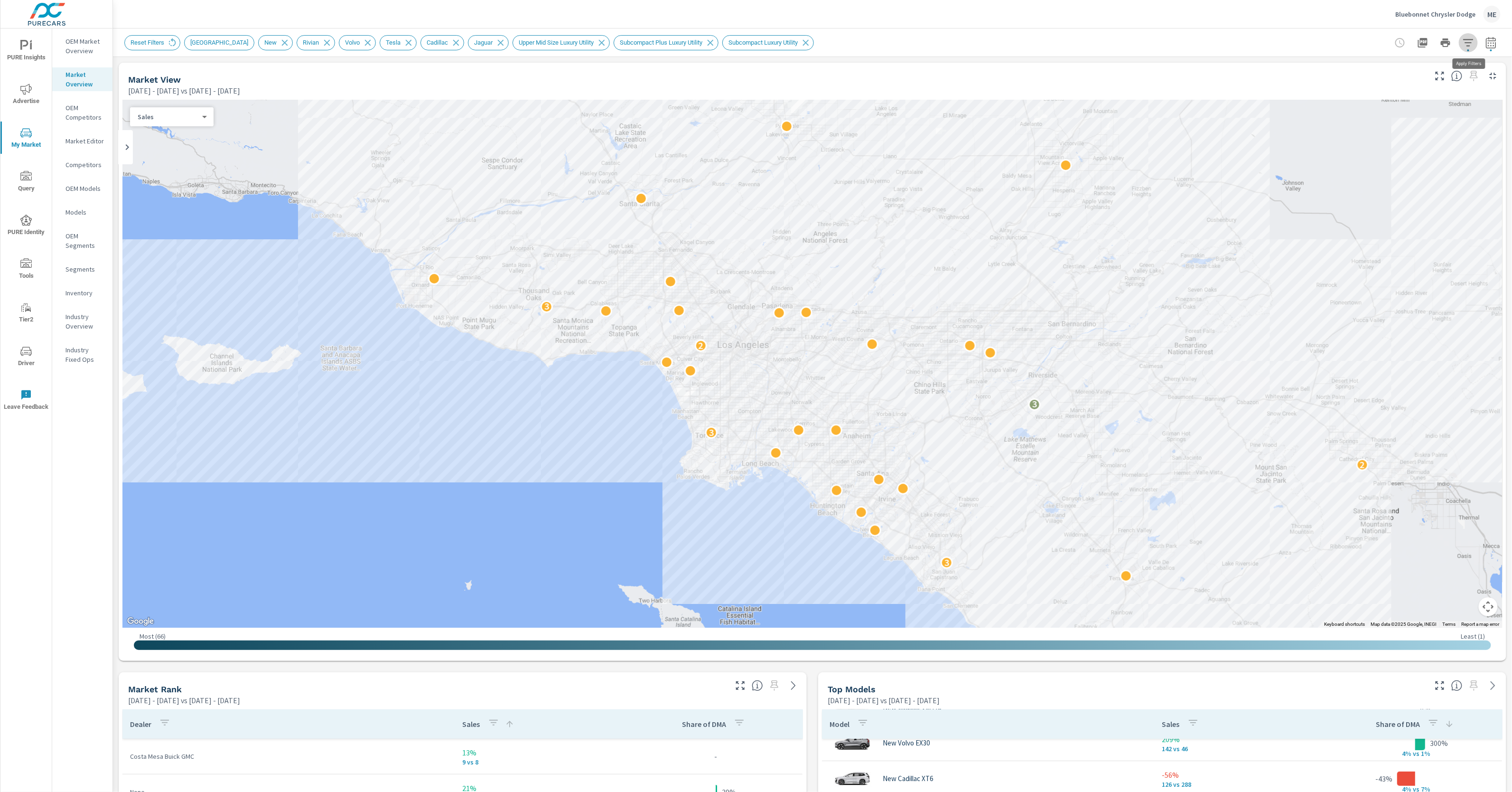
click at [1468, 43] on icon "button" at bounding box center [1468, 42] width 11 height 11
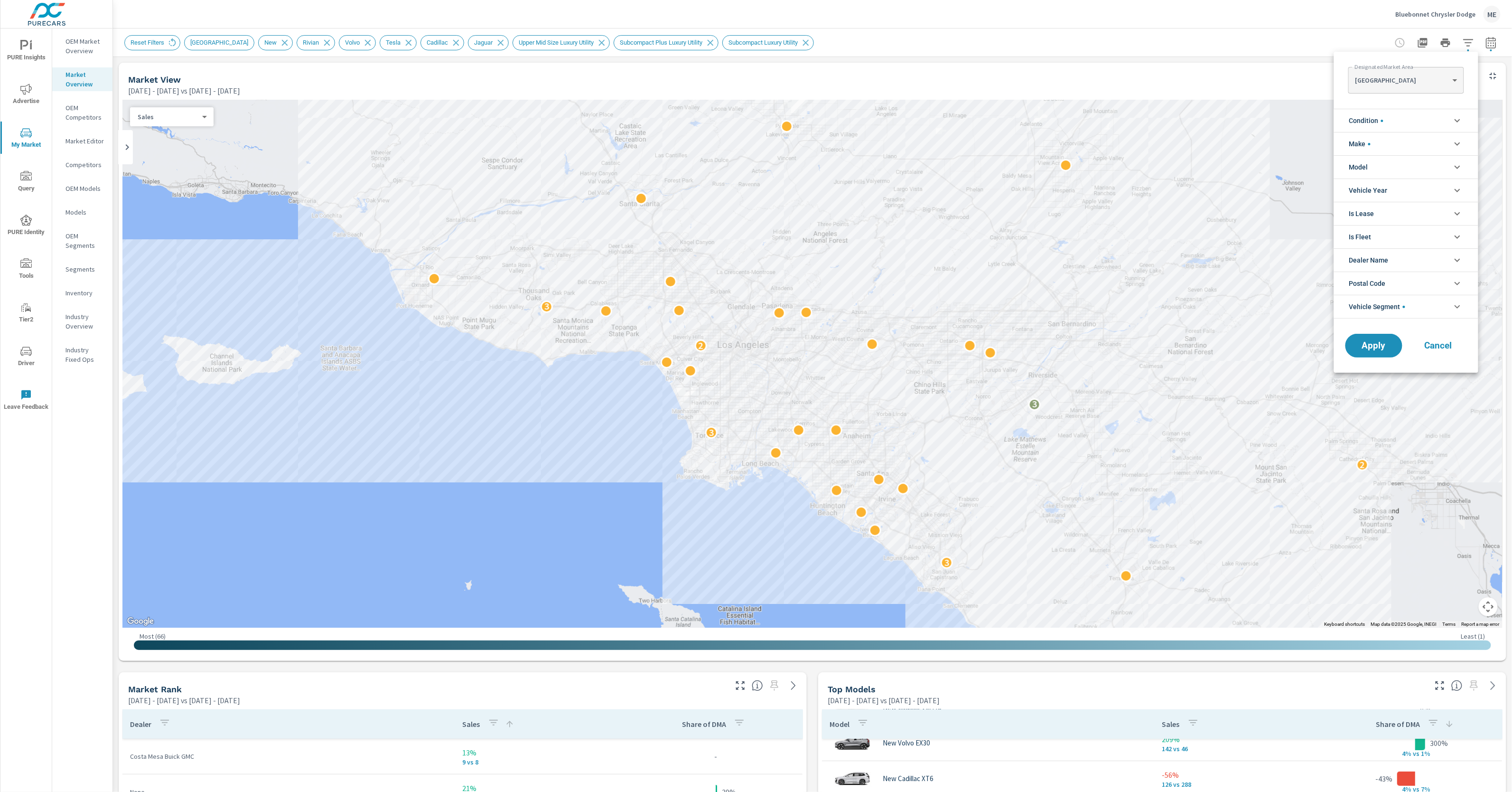
scroll to position [63, 0]
click at [1394, 165] on li "Model" at bounding box center [1406, 167] width 144 height 23
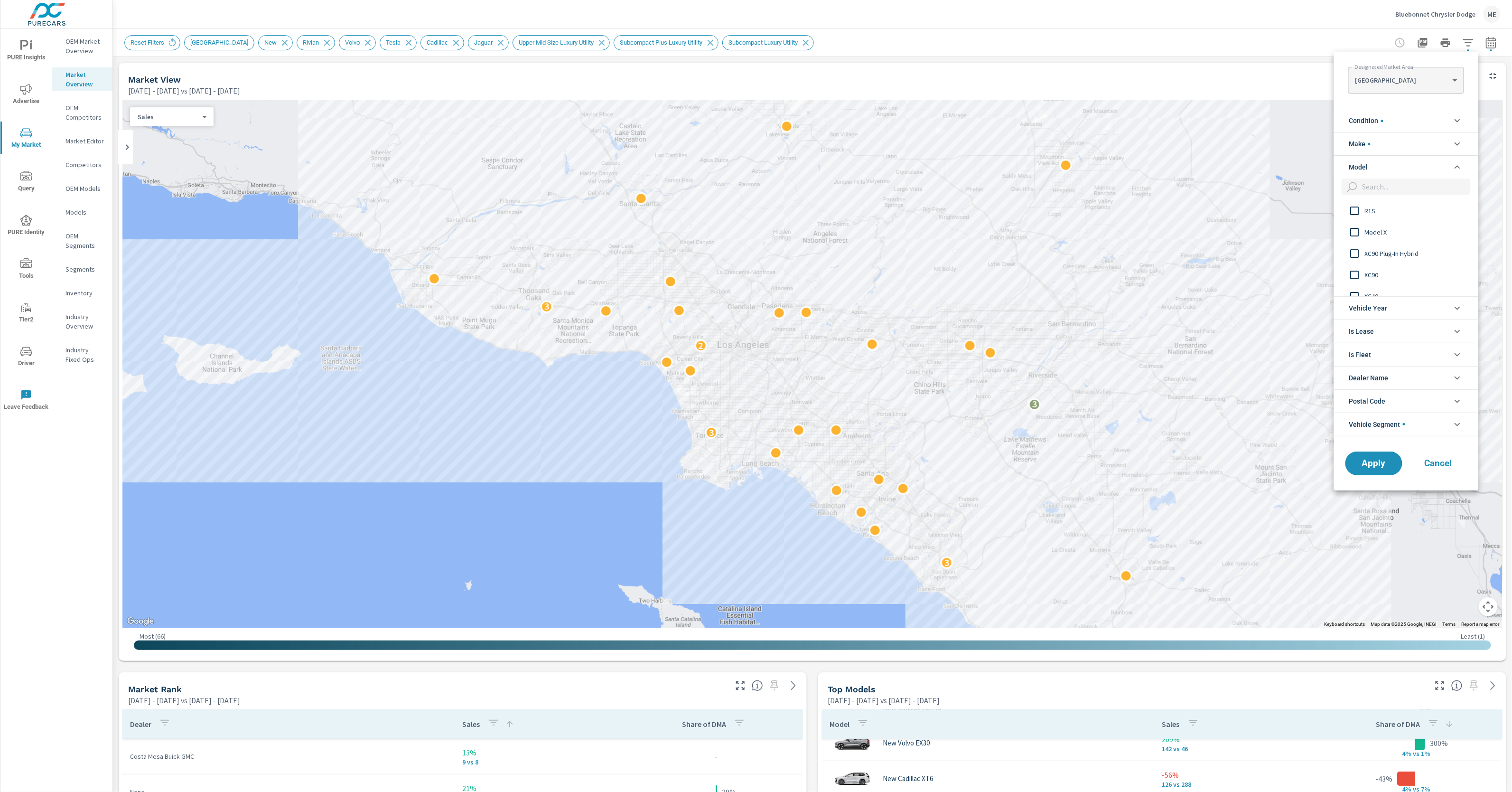
click at [1373, 211] on span "R1S" at bounding box center [1416, 210] width 104 height 11
click at [1382, 231] on span "Model X" at bounding box center [1416, 232] width 104 height 11
click at [1377, 274] on span "VISTIQ" at bounding box center [1416, 273] width 104 height 11
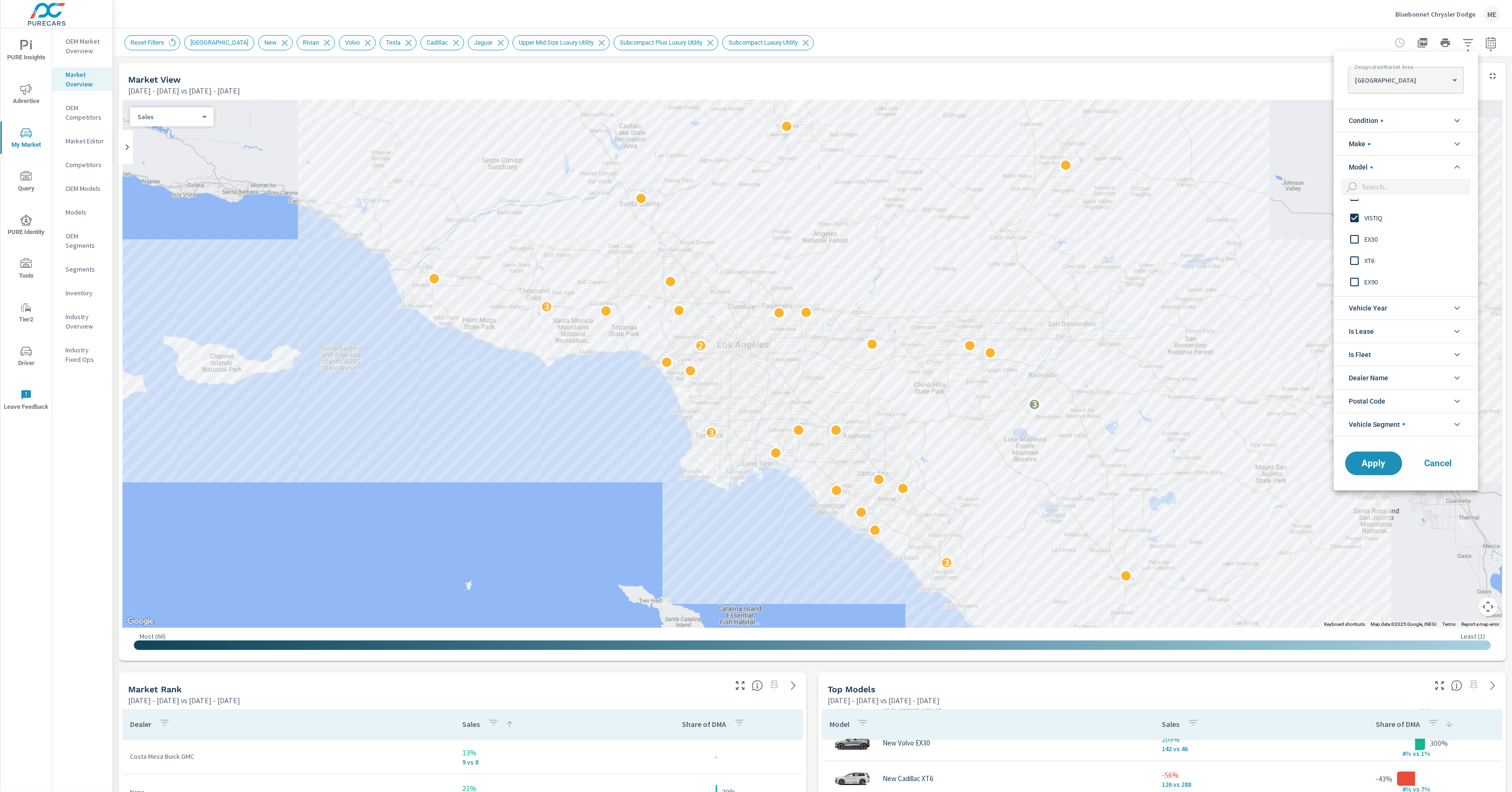
click at [1374, 237] on span "EX30" at bounding box center [1416, 239] width 104 height 11
click at [1368, 253] on span "EX90" at bounding box center [1416, 251] width 104 height 11
click at [1376, 273] on span "EX40" at bounding box center [1416, 272] width 104 height 11
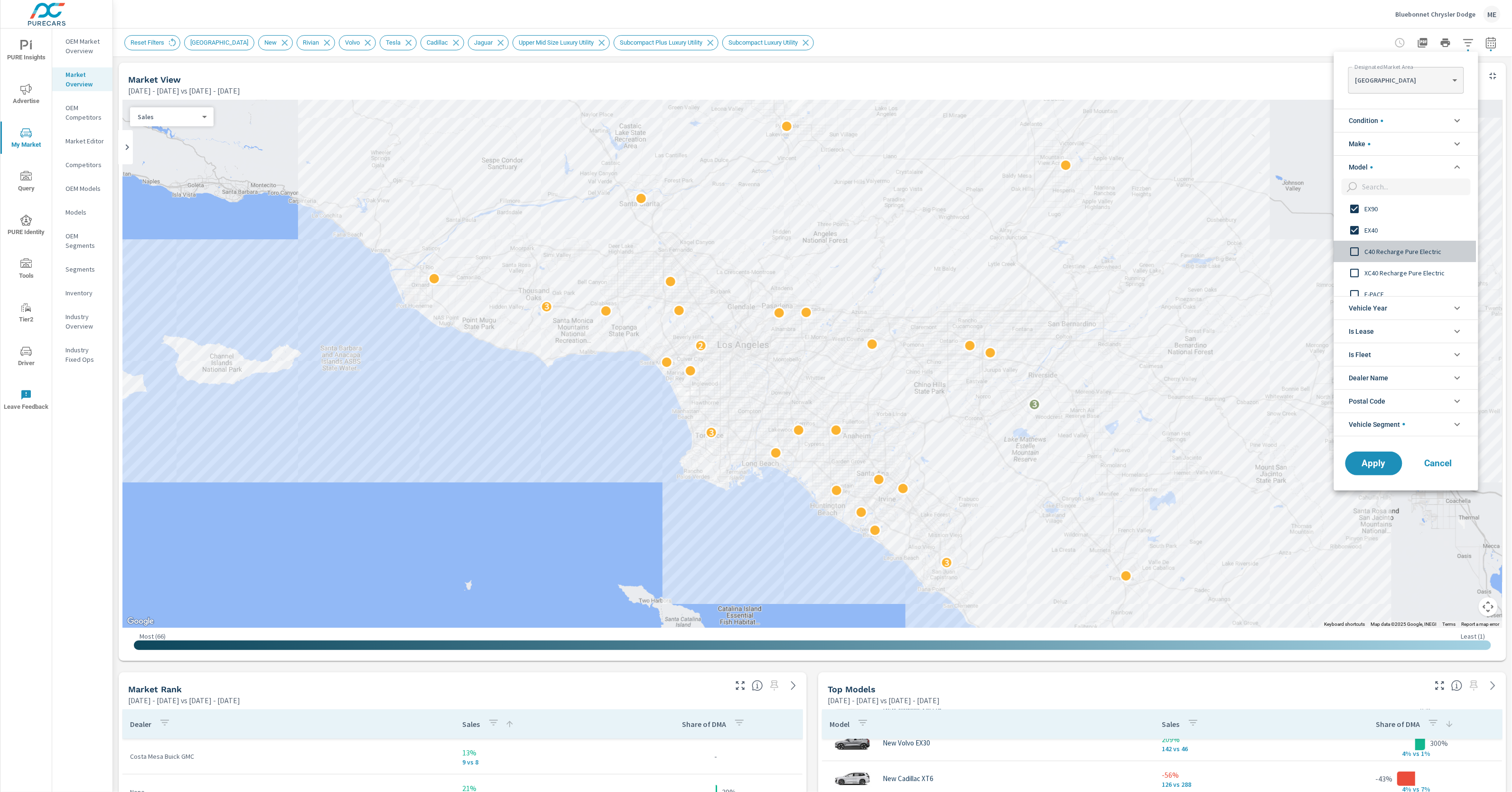
click at [1399, 252] on span "C40 Recharge Pure Electric" at bounding box center [1416, 251] width 104 height 11
click at [1425, 252] on span "C40 Recharge Pure Electric" at bounding box center [1416, 251] width 104 height 11
click at [1381, 285] on span "E-PACE" at bounding box center [1416, 285] width 104 height 11
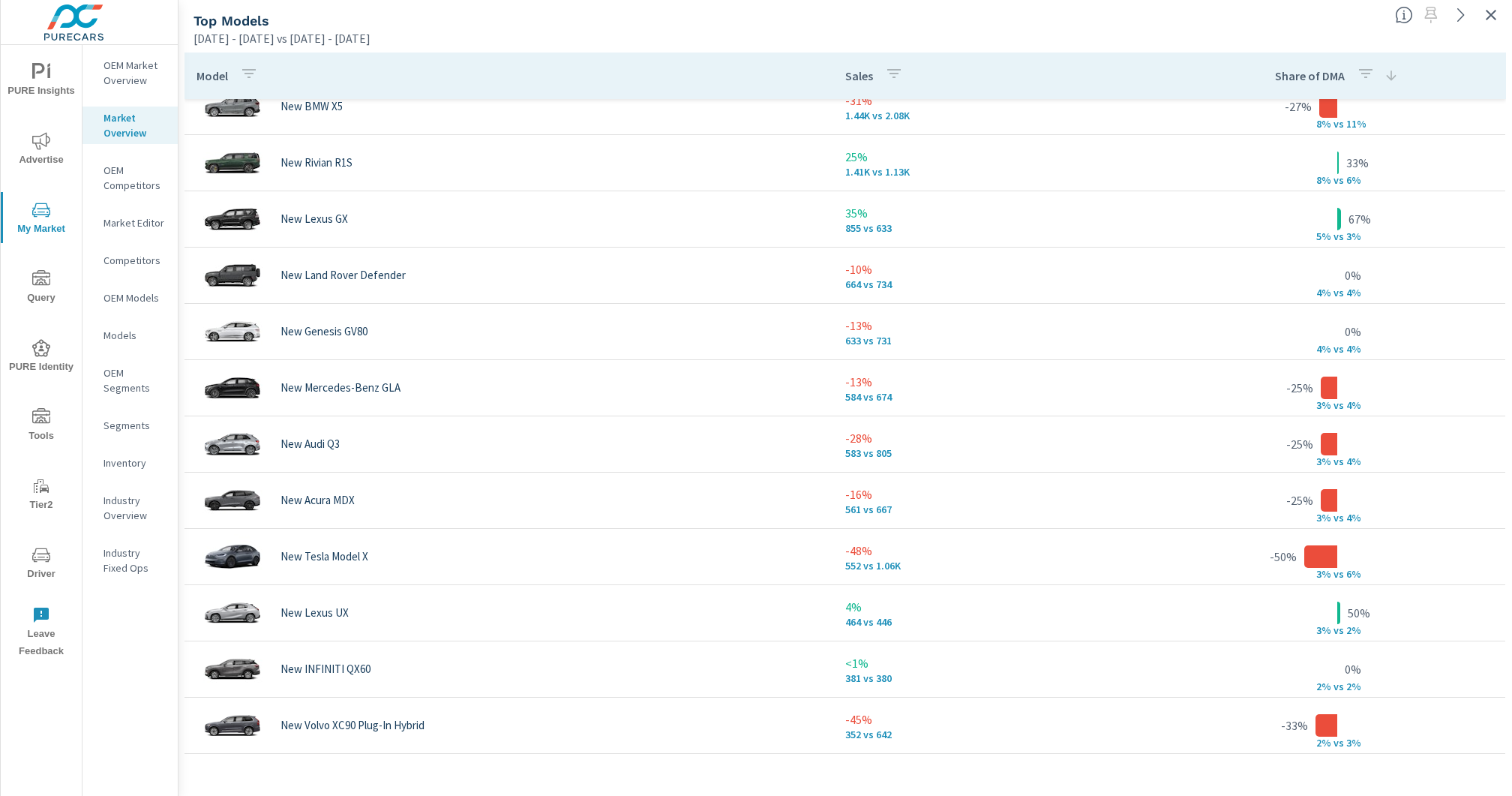
scroll to position [204, 0]
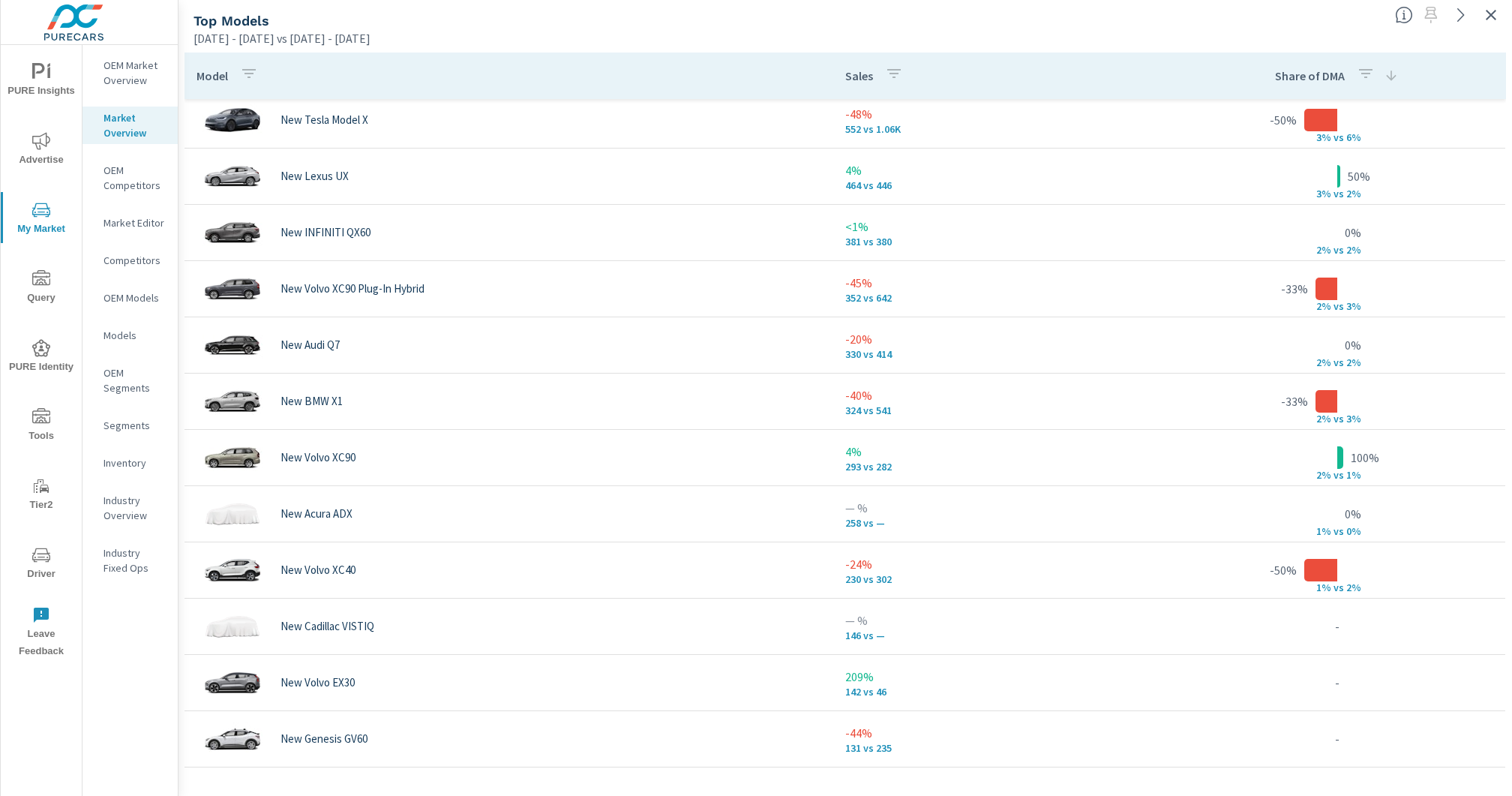
scroll to position [628, 0]
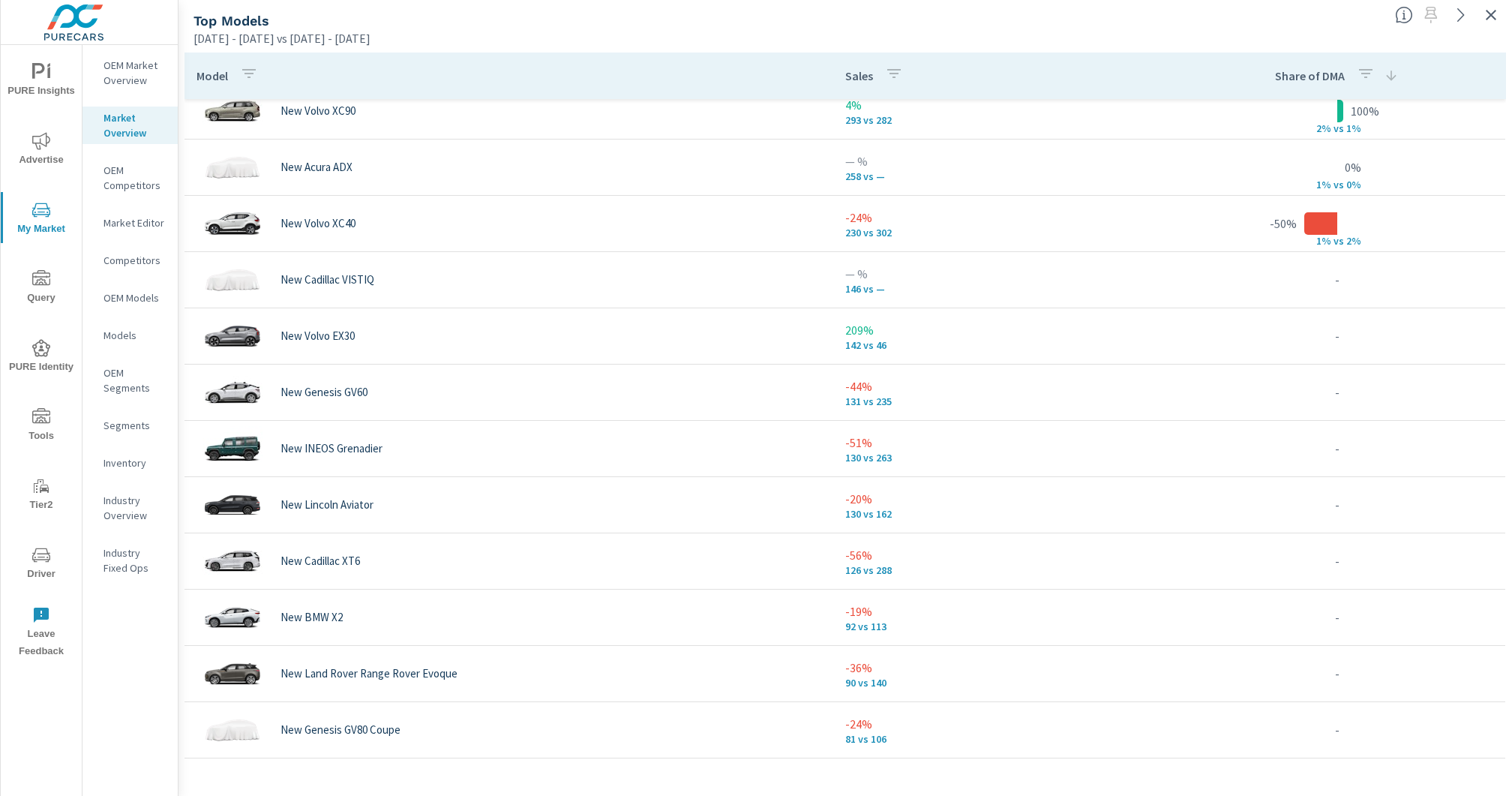
scroll to position [973, 0]
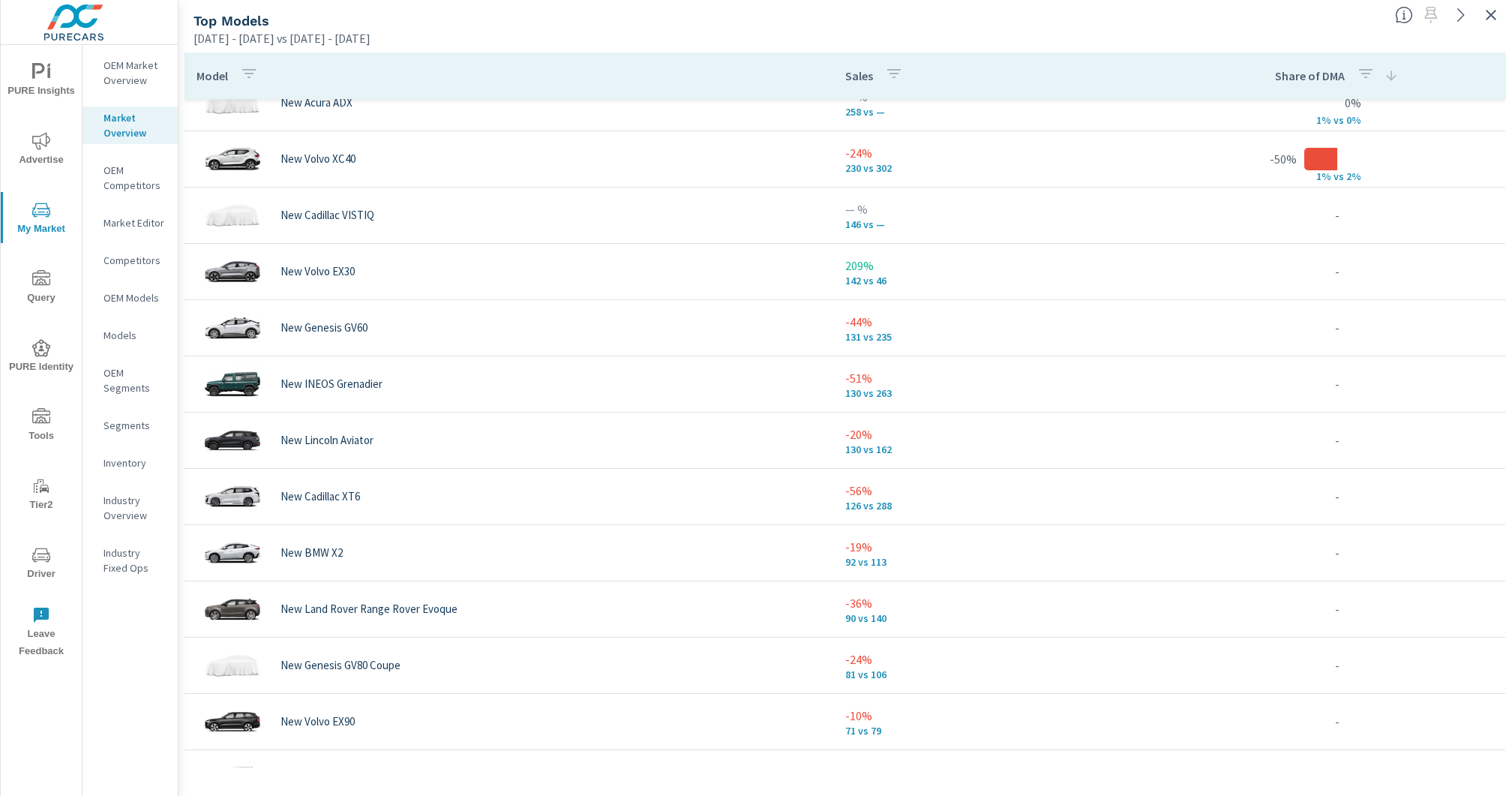
scroll to position [1041, 0]
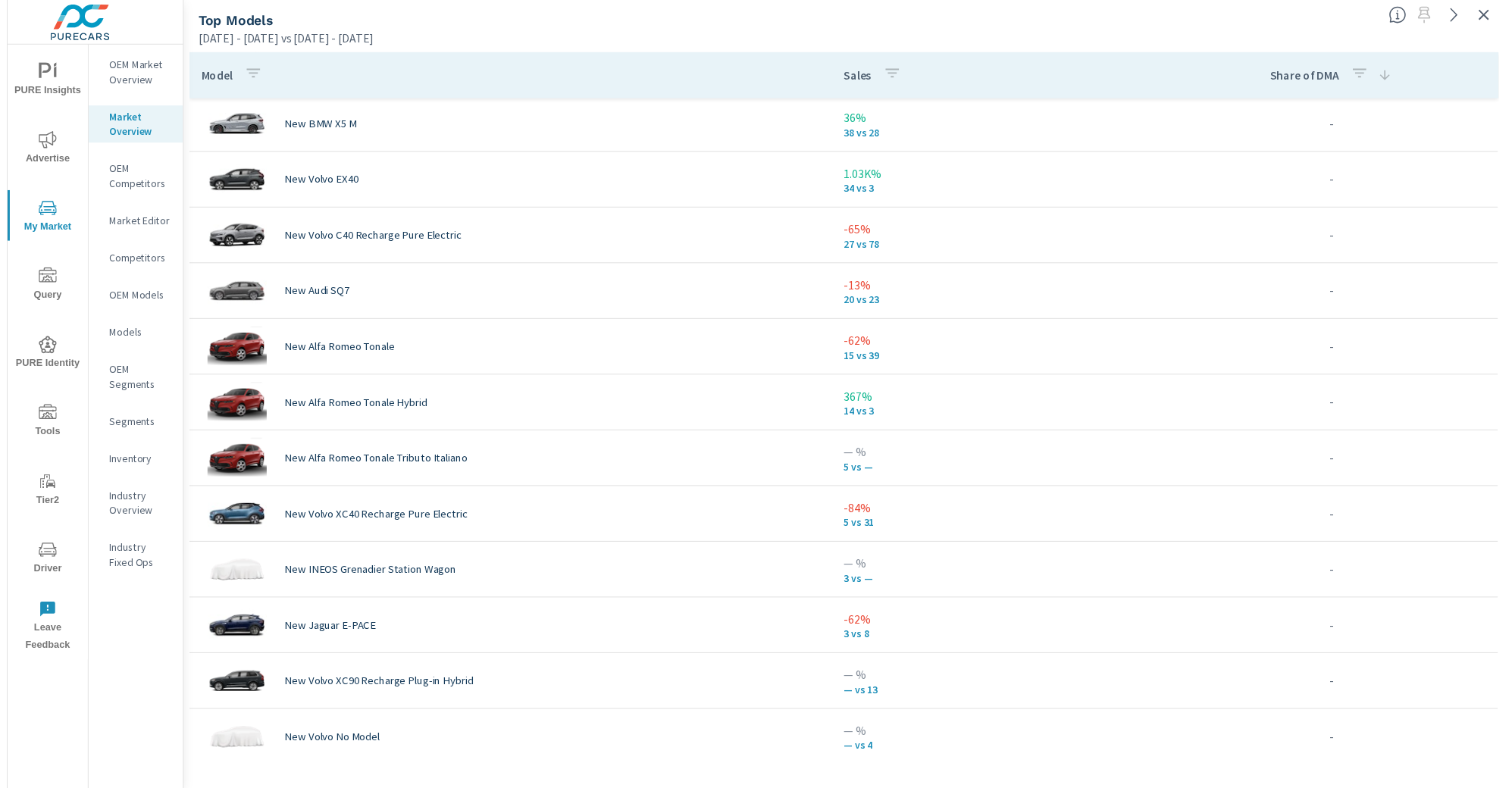
scroll to position [1775, 0]
